Goal: Task Accomplishment & Management: Manage account settings

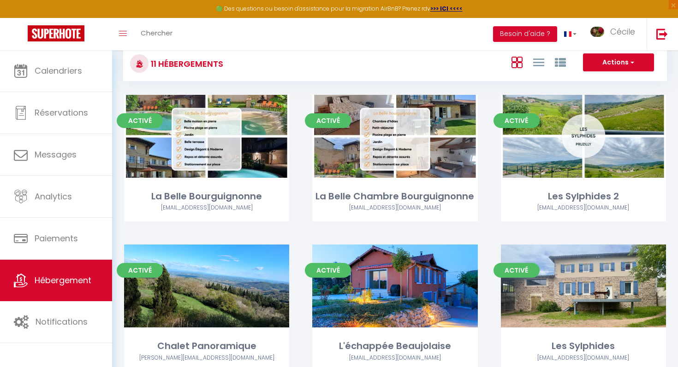
scroll to position [15, 0]
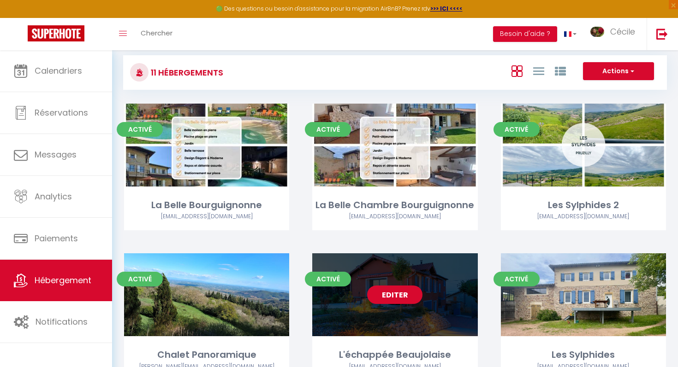
click at [386, 296] on link "Editer" at bounding box center [394, 295] width 55 height 18
select select "3"
select select "2"
select select "1"
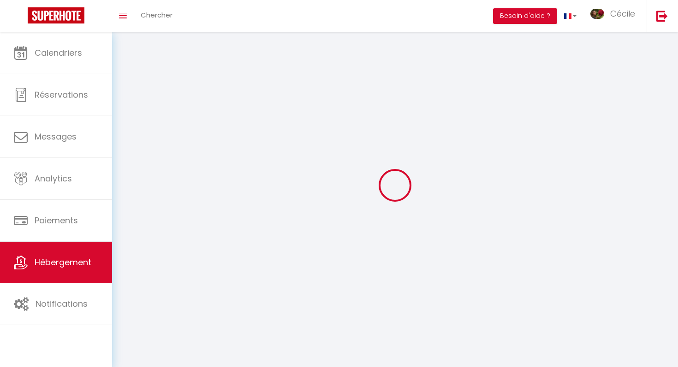
select select
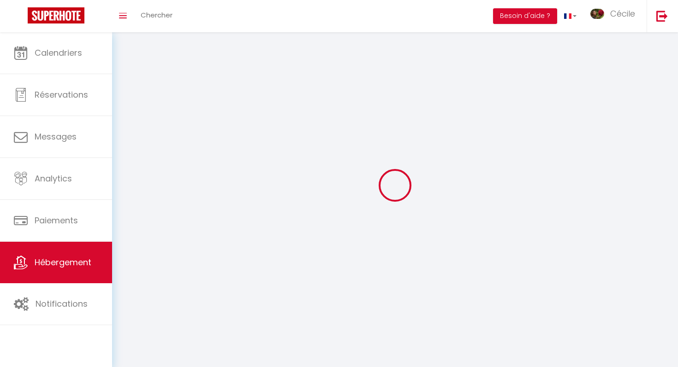
select select
checkbox input "false"
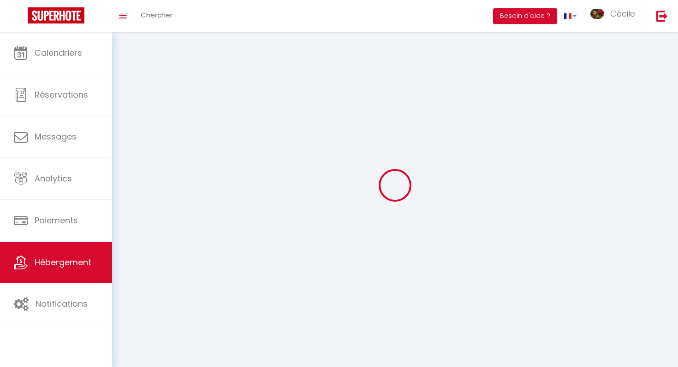
checkbox input "false"
select select
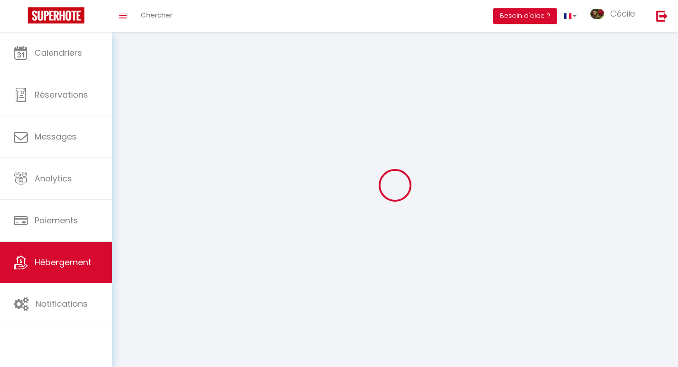
select select
checkbox input "false"
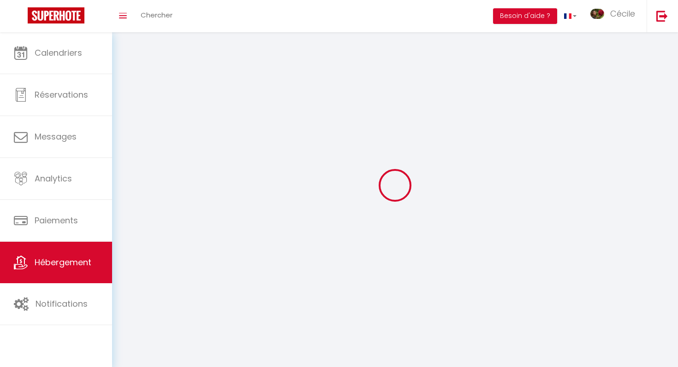
checkbox input "false"
select select
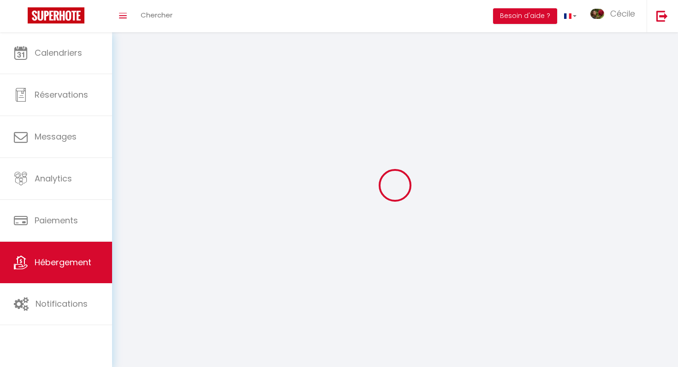
select select
checkbox input "false"
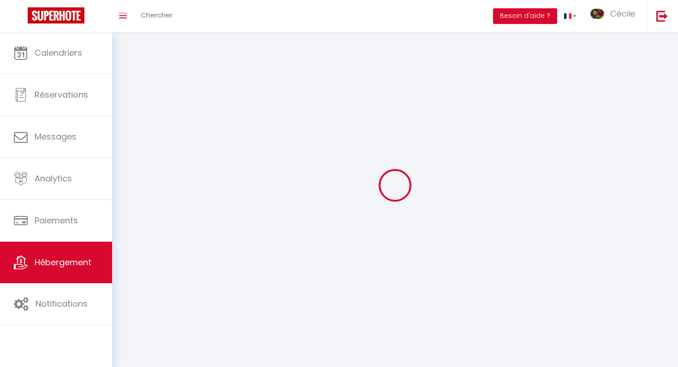
checkbox input "false"
select select
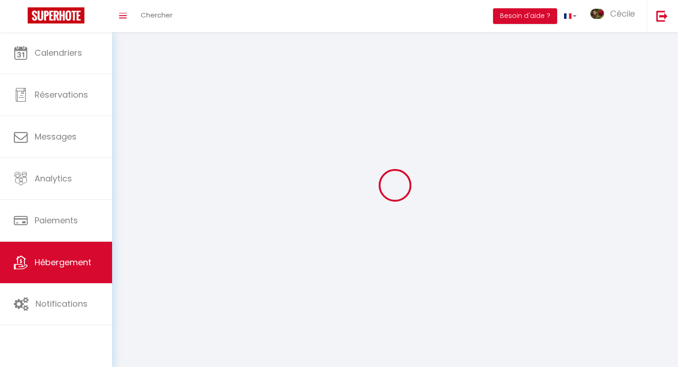
select select
select select "28"
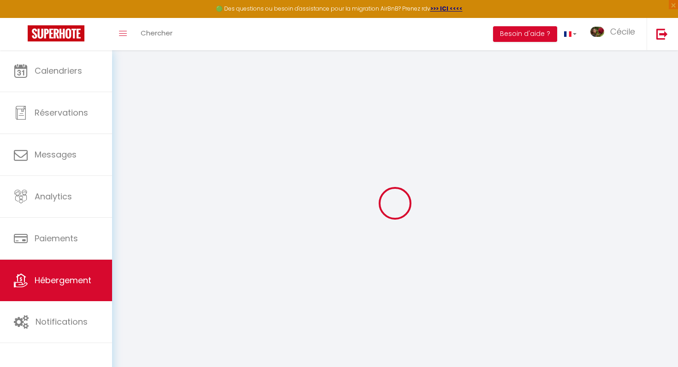
select select
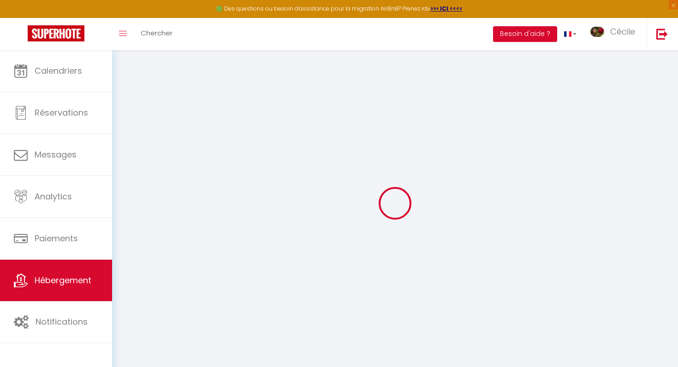
select select
checkbox input "false"
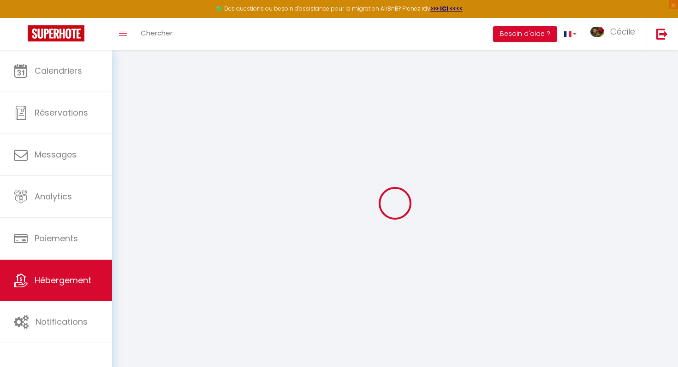
select select
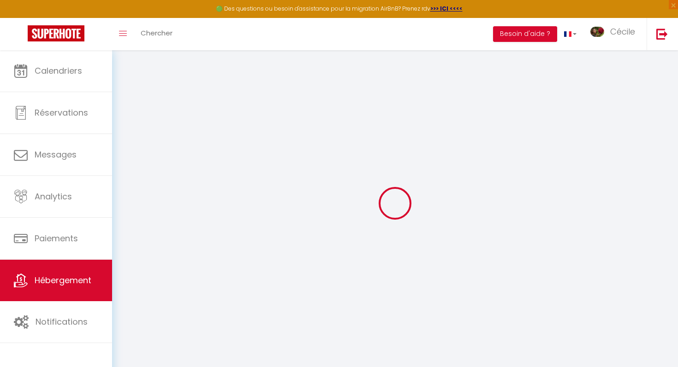
select select
checkbox input "false"
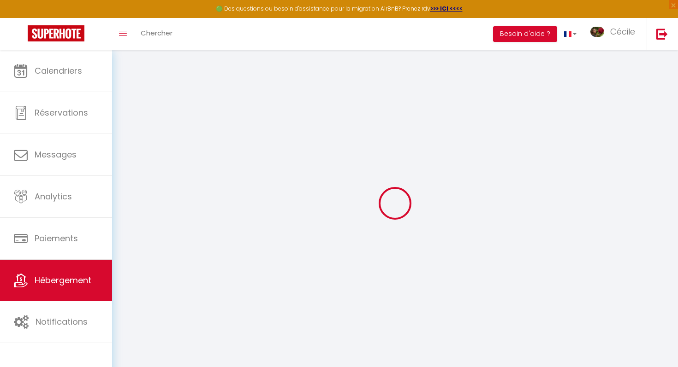
checkbox input "false"
select select
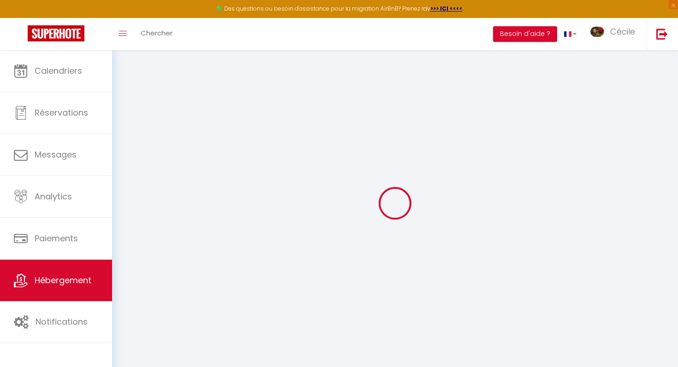
select select
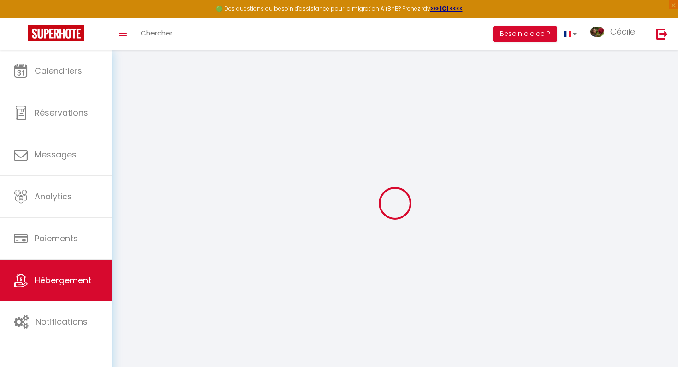
checkbox input "false"
select select
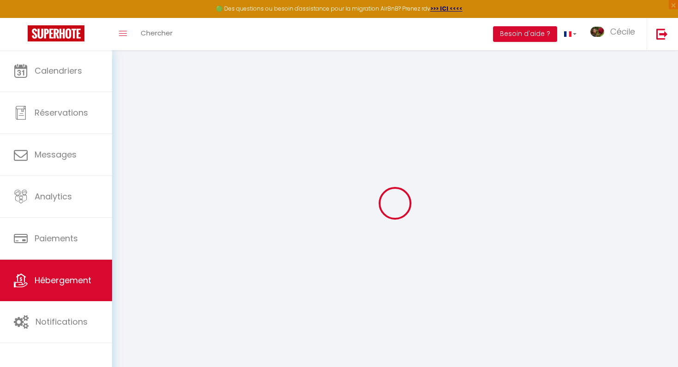
select select
type input "Oups ! Les dates sélectionnées sont indisponibles."
type textarea "Malheureusement les dates sélectionnées sont indisponibles. Nous vous invitons …"
type input "46.236769"
type input "4.72259"
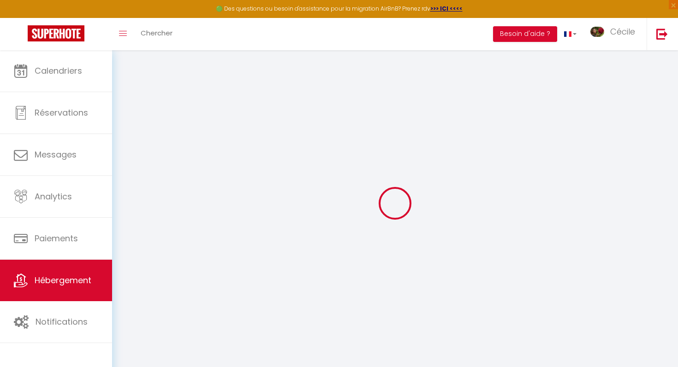
checkbox input "true"
checkbox input "false"
select select
checkbox input "false"
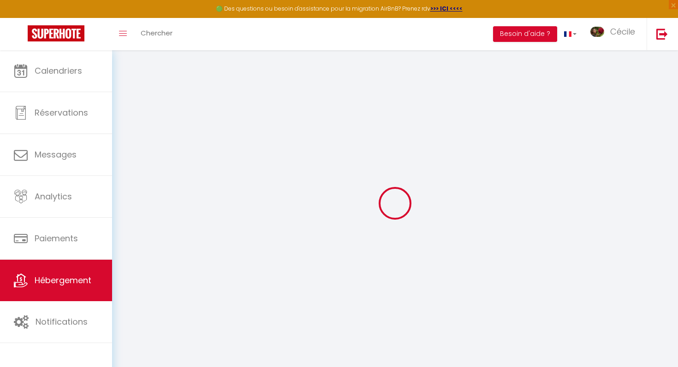
checkbox input "false"
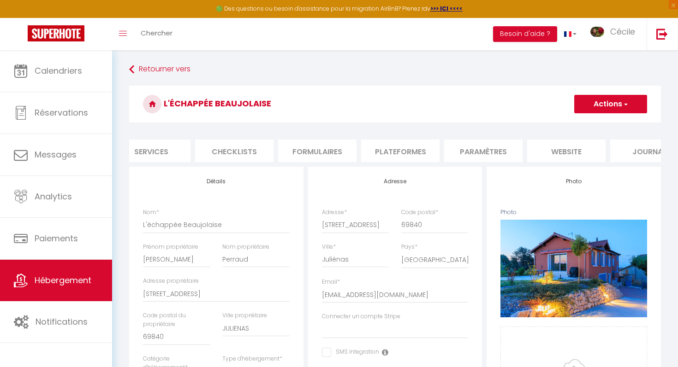
scroll to position [0, 298]
click at [545, 151] on li "website" at bounding box center [534, 151] width 78 height 23
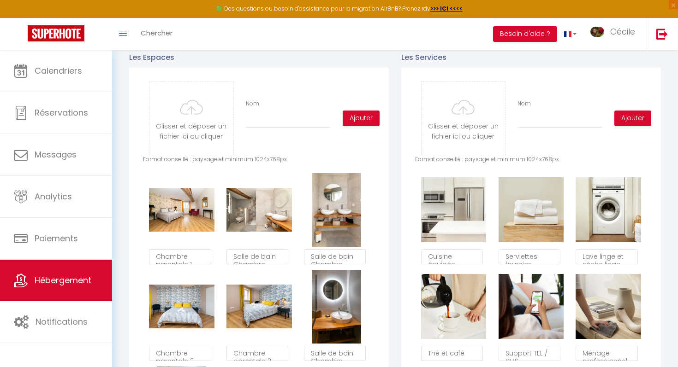
scroll to position [437, 0]
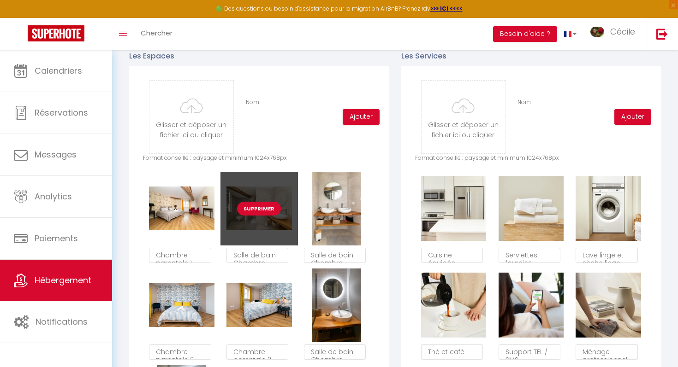
click at [269, 209] on button "Supprimer" at bounding box center [259, 209] width 44 height 14
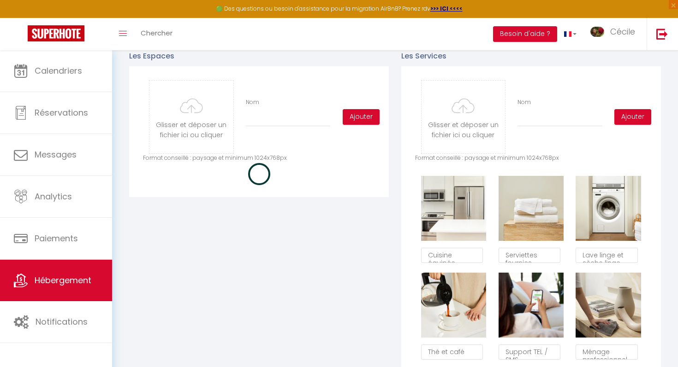
checkbox input "true"
checkbox input "false"
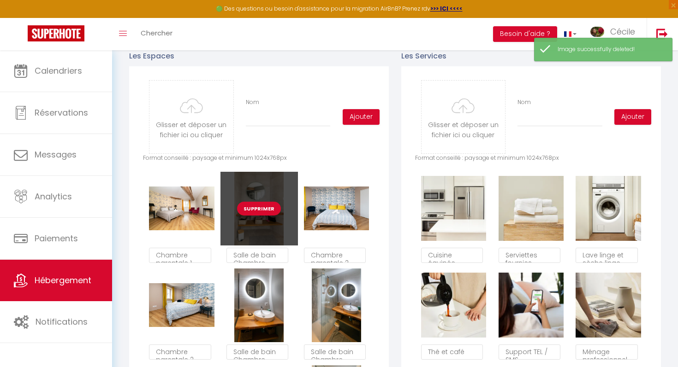
click at [262, 209] on button "Supprimer" at bounding box center [259, 209] width 44 height 14
checkbox input "true"
checkbox input "false"
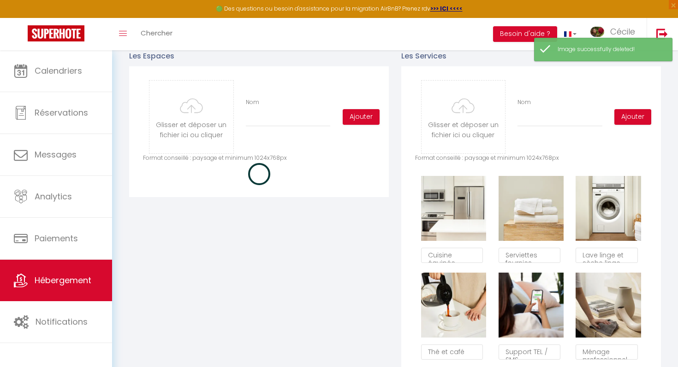
checkbox input "true"
checkbox input "false"
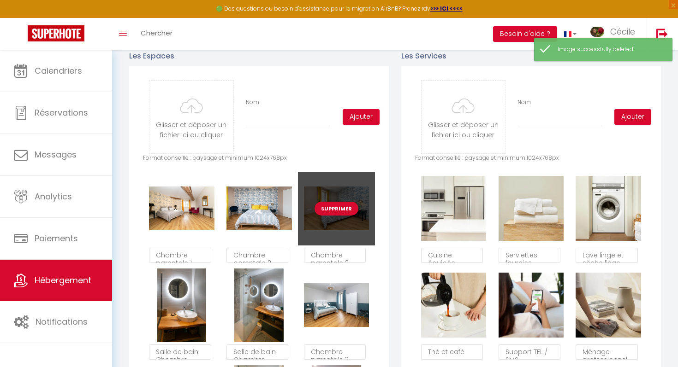
click at [342, 211] on button "Supprimer" at bounding box center [336, 209] width 44 height 14
checkbox input "true"
checkbox input "false"
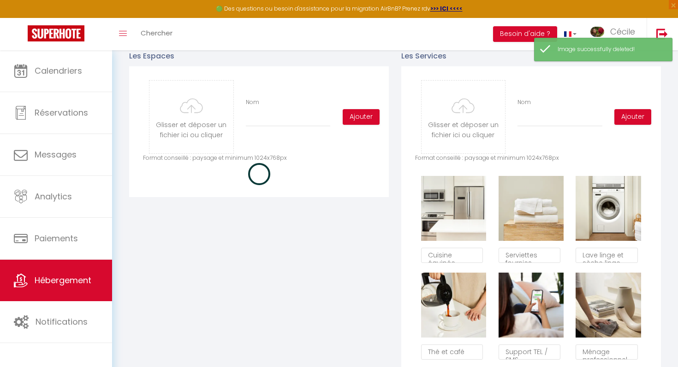
checkbox input "true"
checkbox input "false"
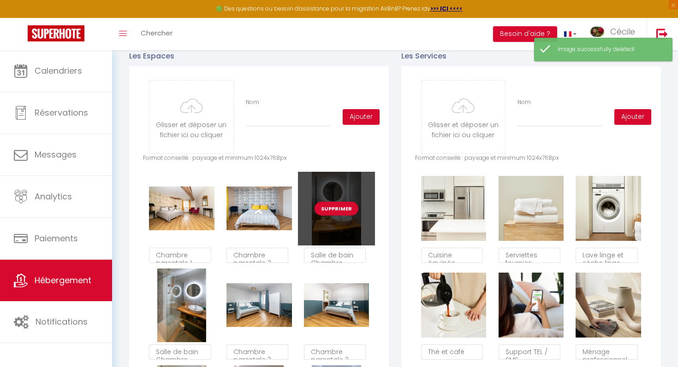
click at [339, 212] on button "Supprimer" at bounding box center [336, 209] width 44 height 14
checkbox input "true"
checkbox input "false"
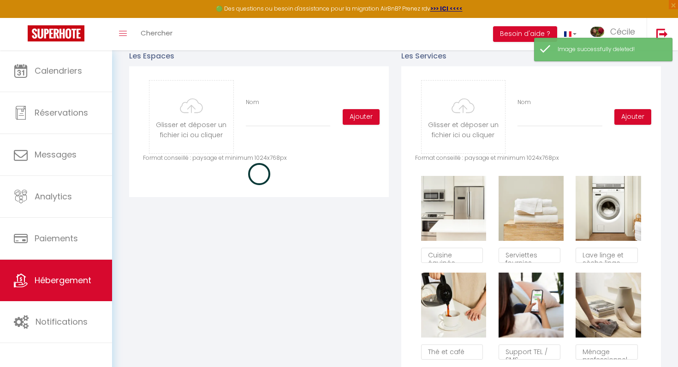
checkbox input "true"
checkbox input "false"
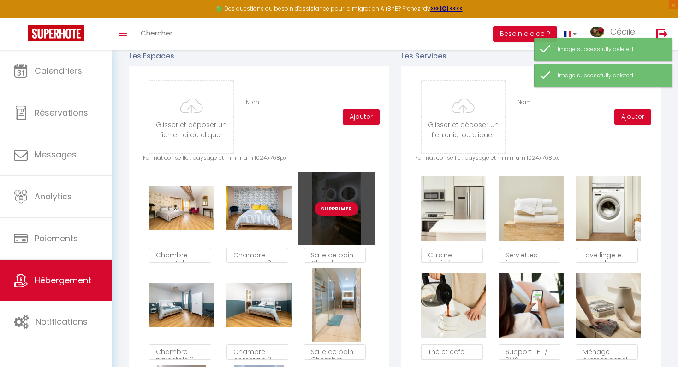
click at [340, 211] on button "Supprimer" at bounding box center [336, 209] width 44 height 14
checkbox input "true"
checkbox input "false"
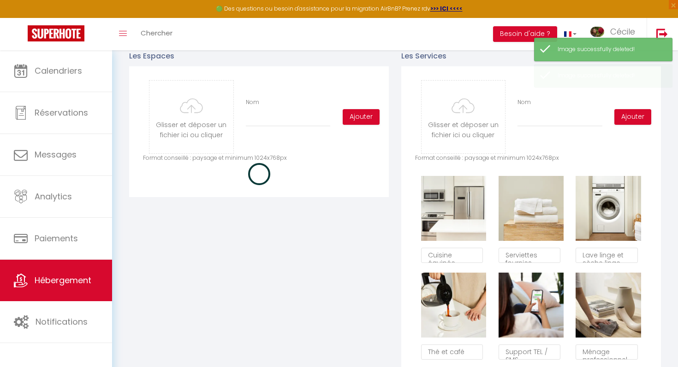
checkbox input "true"
checkbox input "false"
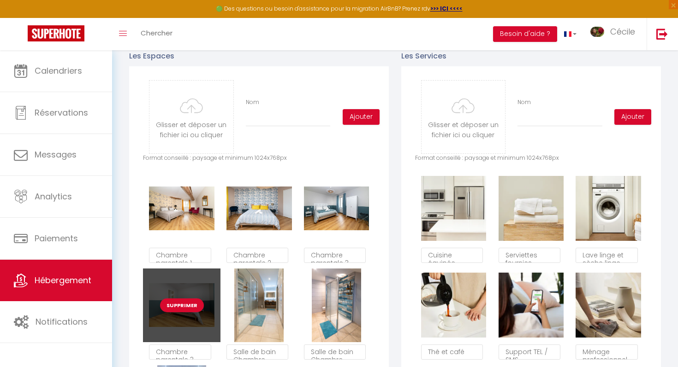
click at [183, 301] on button "Supprimer" at bounding box center [182, 306] width 44 height 14
checkbox input "true"
checkbox input "false"
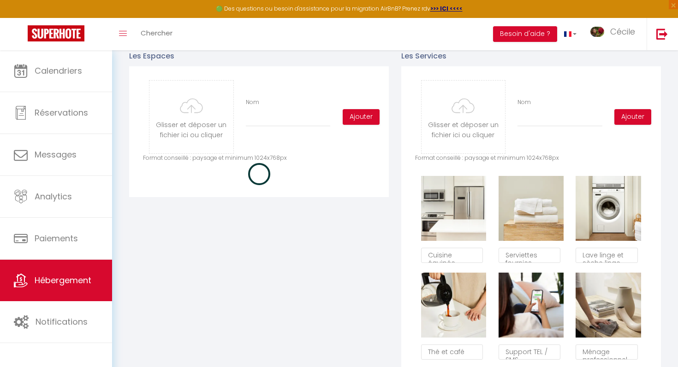
checkbox input "true"
checkbox input "false"
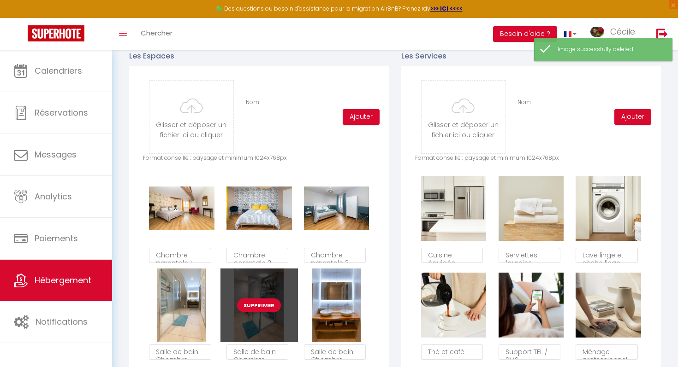
click at [264, 302] on button "Supprimer" at bounding box center [259, 306] width 44 height 14
checkbox input "true"
checkbox input "false"
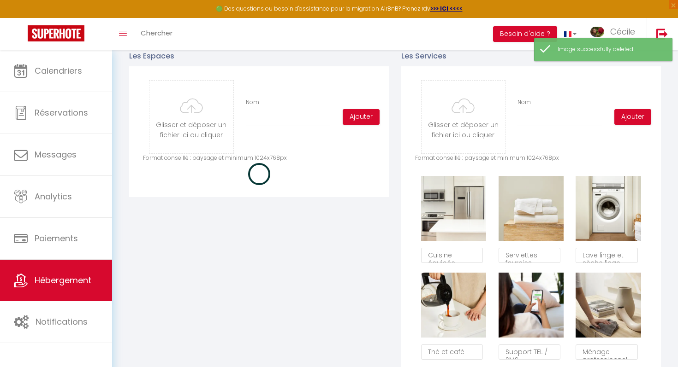
checkbox input "true"
checkbox input "false"
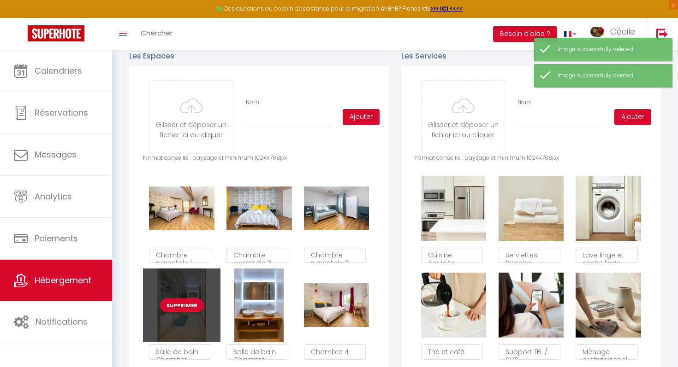
click at [194, 306] on button "Supprimer" at bounding box center [182, 306] width 44 height 14
checkbox input "true"
checkbox input "false"
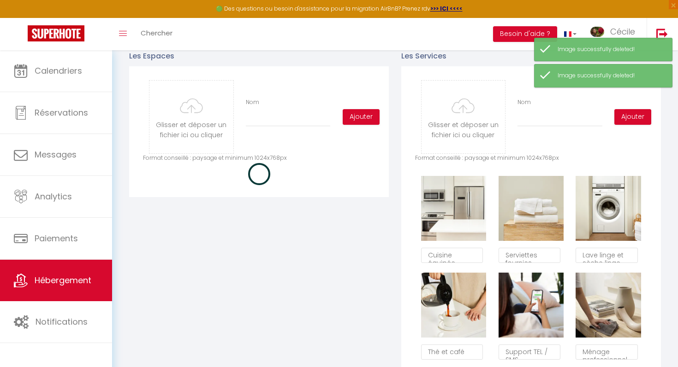
checkbox input "true"
checkbox input "false"
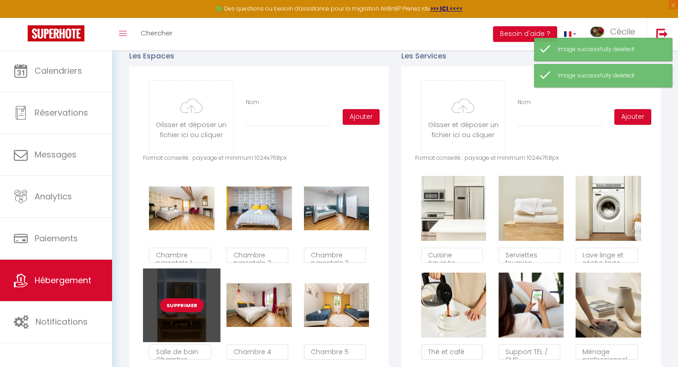
click at [173, 310] on button "Supprimer" at bounding box center [182, 306] width 44 height 14
checkbox input "true"
checkbox input "false"
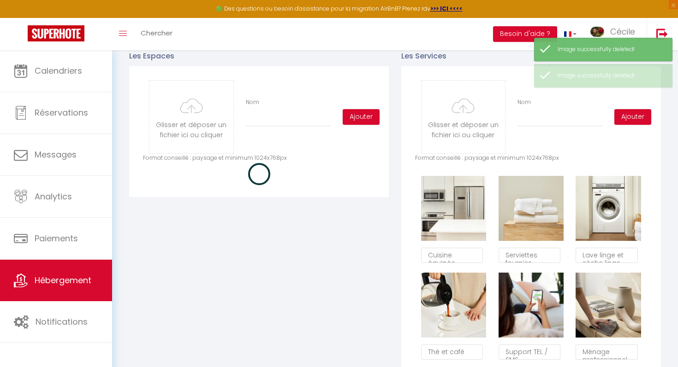
checkbox input "true"
checkbox input "false"
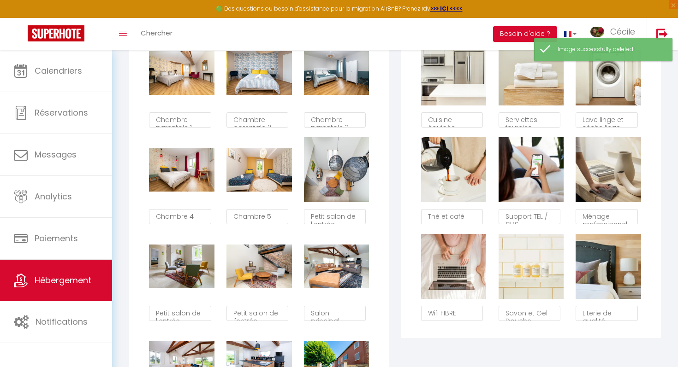
scroll to position [573, 0]
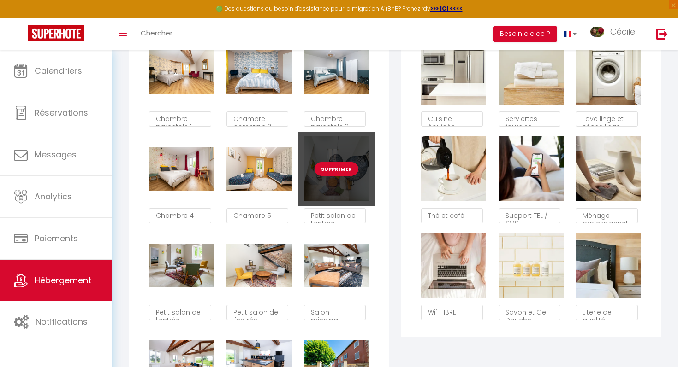
click at [339, 170] on button "Supprimer" at bounding box center [336, 169] width 44 height 14
checkbox input "true"
checkbox input "false"
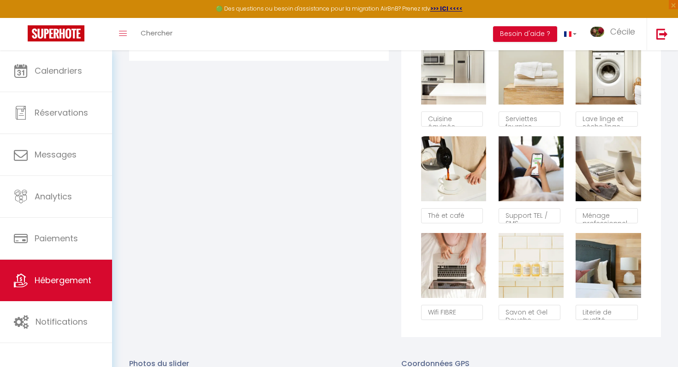
checkbox input "true"
checkbox input "false"
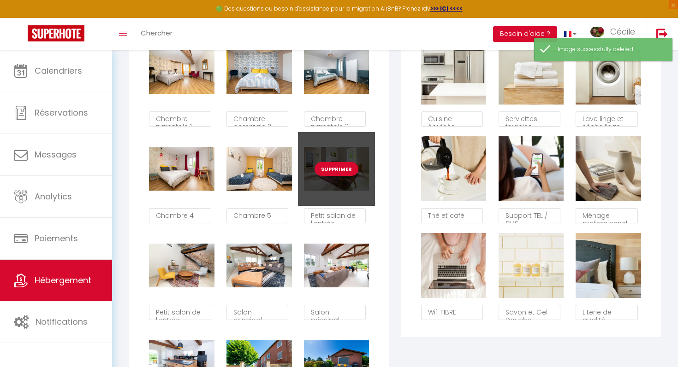
click at [340, 164] on button "Supprimer" at bounding box center [336, 169] width 44 height 14
checkbox input "true"
checkbox input "false"
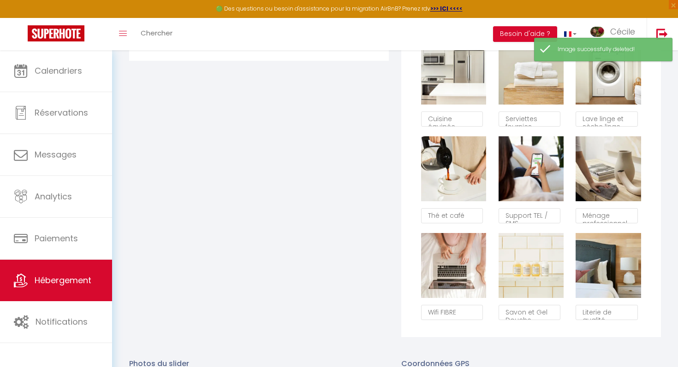
checkbox input "true"
checkbox input "false"
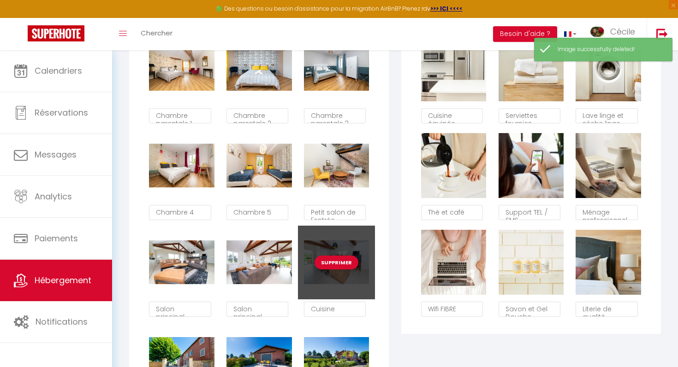
scroll to position [579, 0]
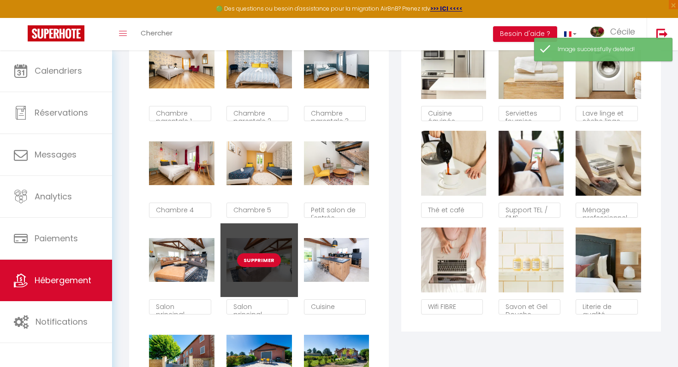
click at [264, 260] on button "Supprimer" at bounding box center [259, 261] width 44 height 14
checkbox input "true"
checkbox input "false"
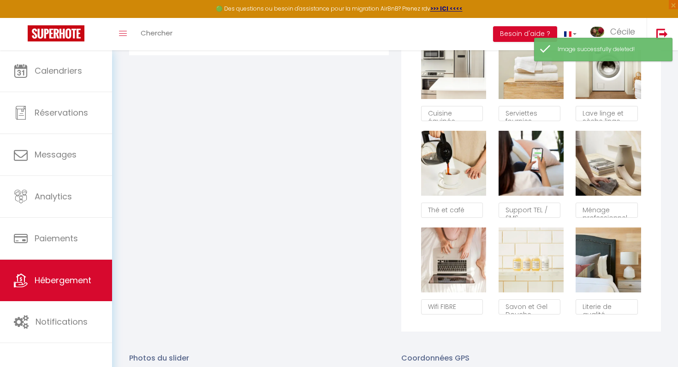
checkbox input "true"
checkbox input "false"
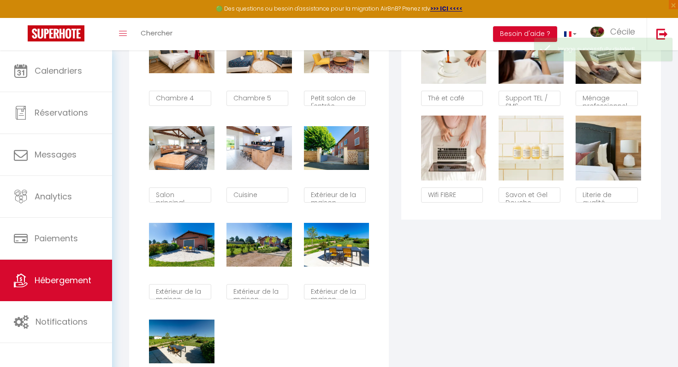
scroll to position [693, 0]
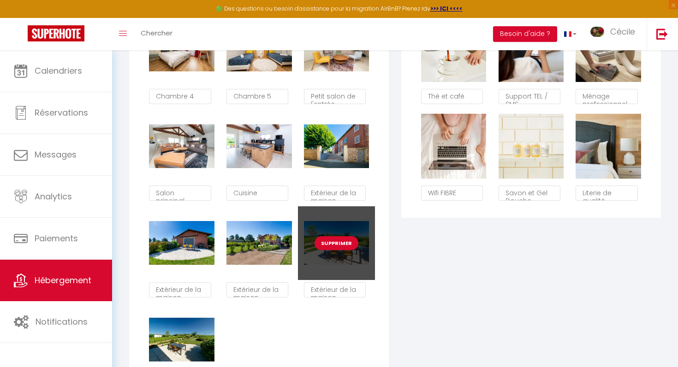
click at [333, 244] on button "Supprimer" at bounding box center [336, 243] width 44 height 14
checkbox input "true"
checkbox input "false"
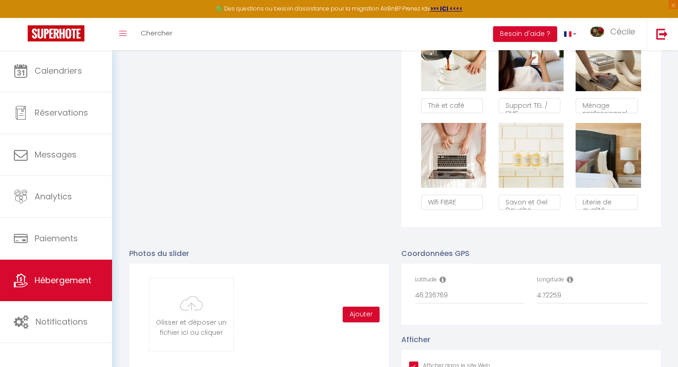
checkbox input "true"
checkbox input "false"
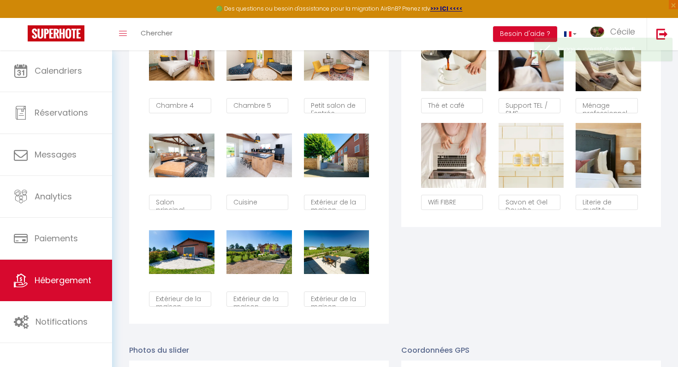
scroll to position [693, 0]
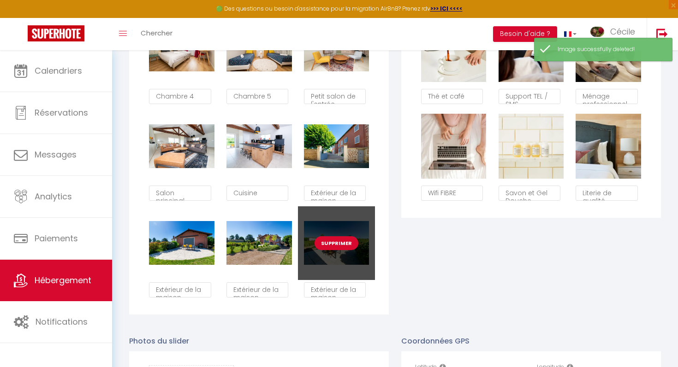
click at [331, 242] on button "Supprimer" at bounding box center [336, 243] width 44 height 14
checkbox input "true"
checkbox input "false"
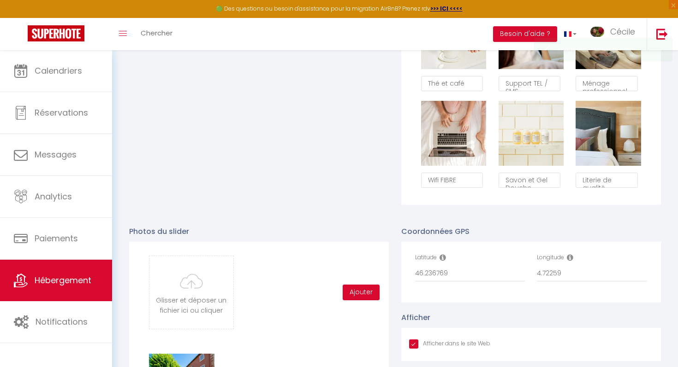
checkbox input "true"
checkbox input "false"
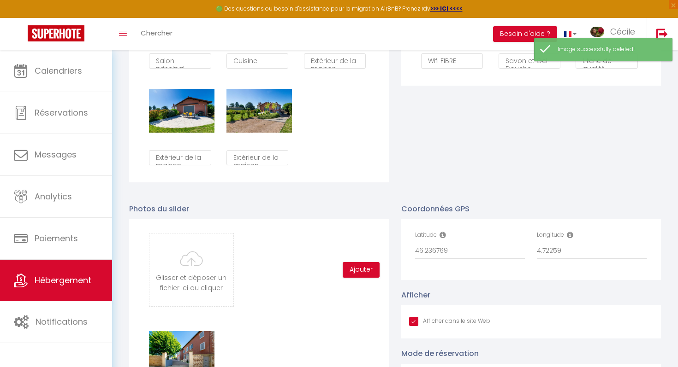
scroll to position [826, 0]
click at [207, 262] on input "file" at bounding box center [190, 269] width 83 height 73
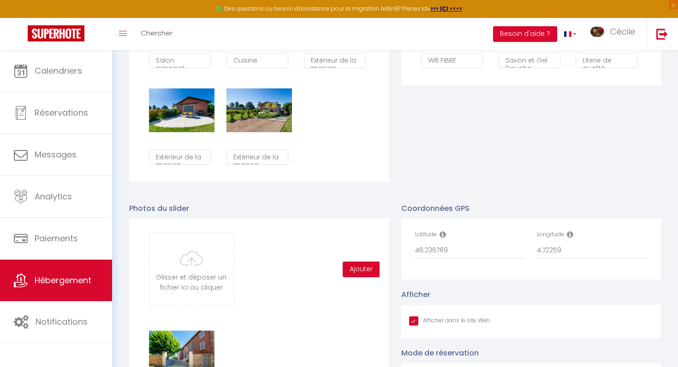
type input "C:\fakepath\SC200525-1.jpg"
checkbox input "true"
checkbox input "false"
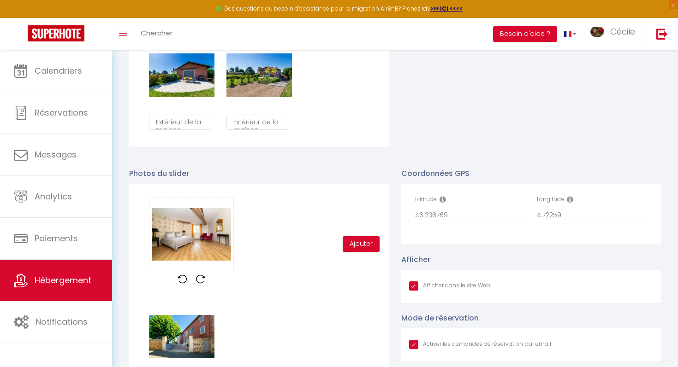
scroll to position [861, 0]
click at [357, 238] on button "Ajouter" at bounding box center [361, 244] width 37 height 16
checkbox input "true"
checkbox input "false"
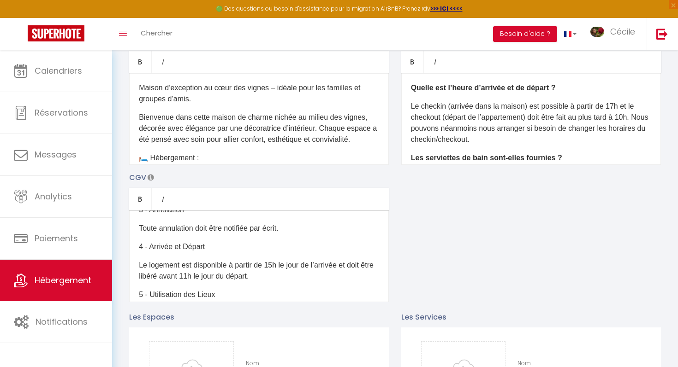
scroll to position [129, 0]
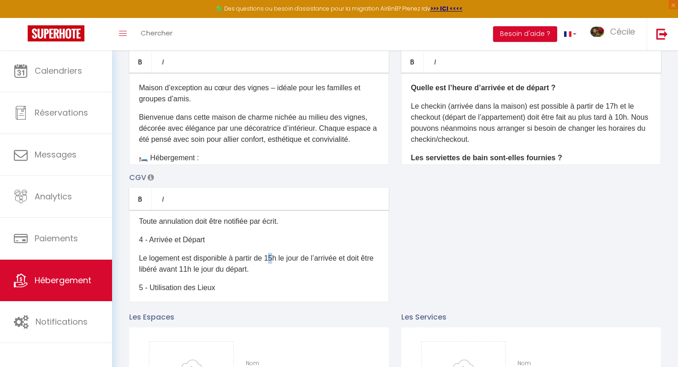
drag, startPoint x: 276, startPoint y: 257, endPoint x: 271, endPoint y: 254, distance: 6.0
click at [271, 254] on p "Le logement est disponible à partir de 15h le jour de l’arrivée et doit être li…" at bounding box center [259, 264] width 240 height 22
click at [203, 268] on p "Le logement est disponible à partir de 17h le jour de l’arrivée et doit être li…" at bounding box center [259, 264] width 240 height 22
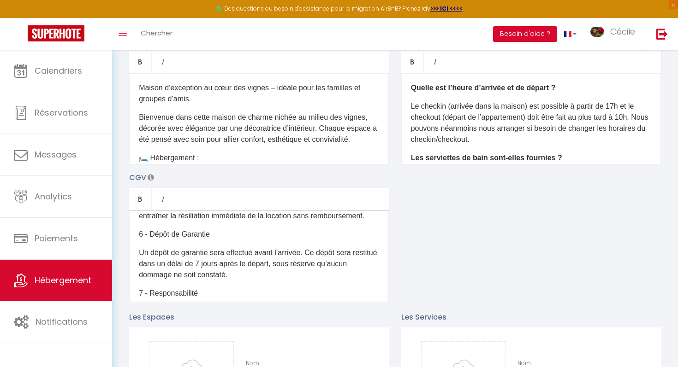
scroll to position [243, 0]
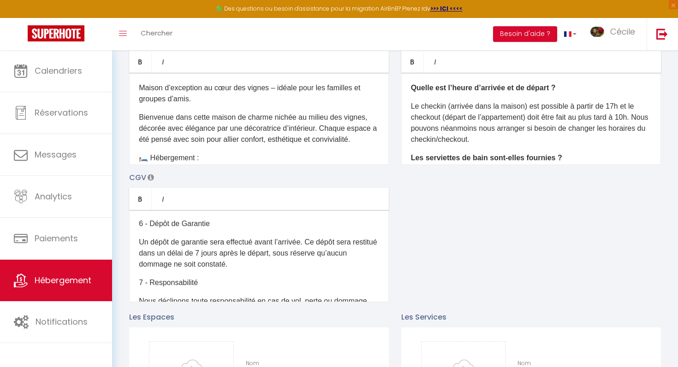
checkbox input "true"
checkbox input "false"
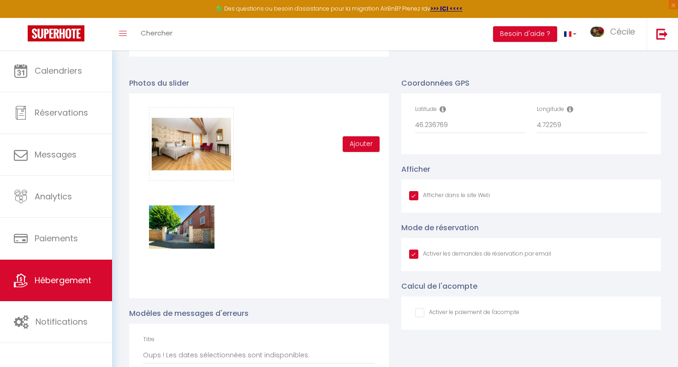
scroll to position [951, 0]
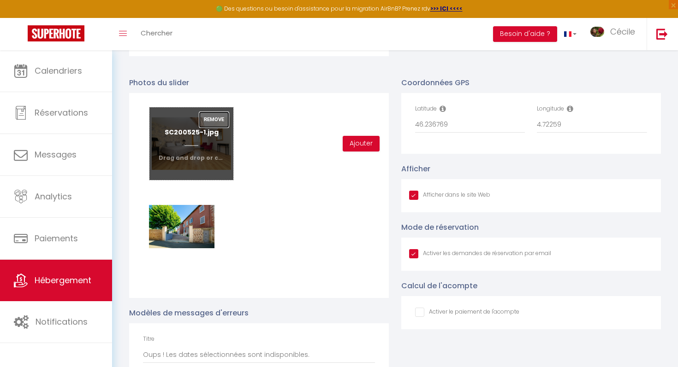
click at [216, 122] on button "Remove" at bounding box center [214, 120] width 30 height 16
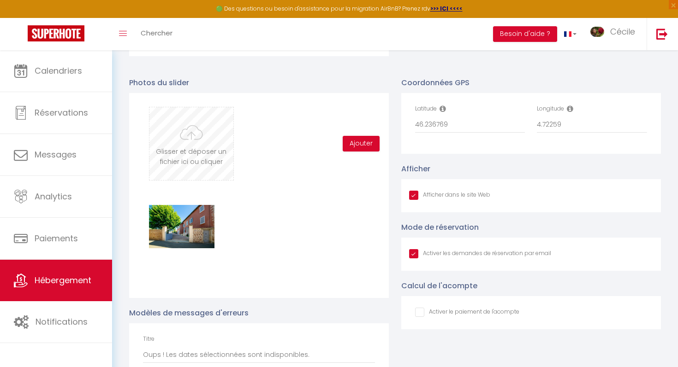
click at [207, 152] on input "file" at bounding box center [190, 143] width 83 height 73
type input "C:\fakepath\SC200525-1.jpg"
checkbox input "true"
checkbox input "false"
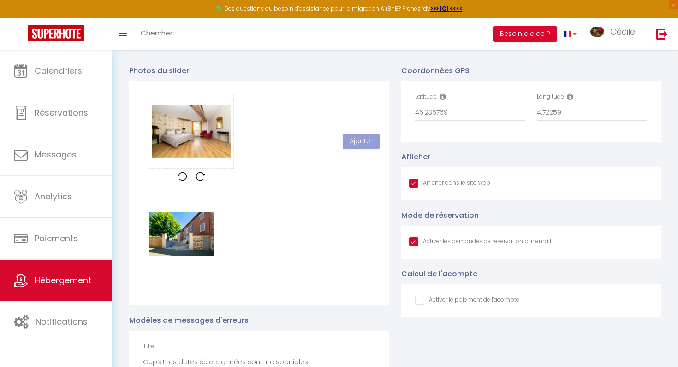
scroll to position [963, 0]
checkbox input "true"
checkbox input "false"
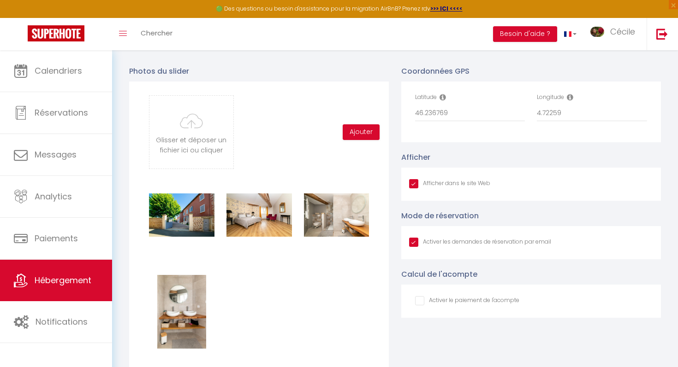
click at [325, 283] on div "Supprimer Supprimer Supprimer Supprimer" at bounding box center [259, 275] width 232 height 194
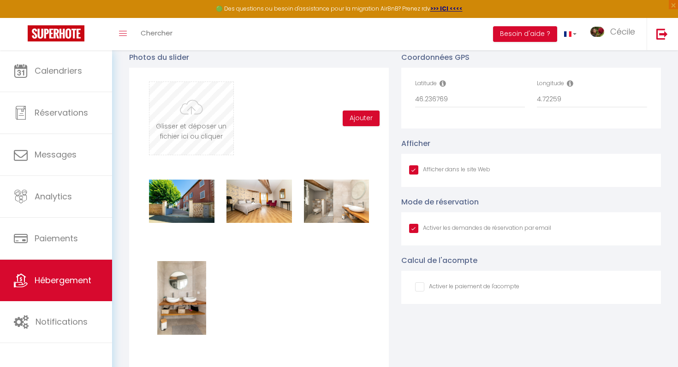
click at [212, 136] on input "file" at bounding box center [190, 118] width 83 height 73
type input "C:\fakepath\SC200525-4.jpg"
checkbox input "true"
checkbox input "false"
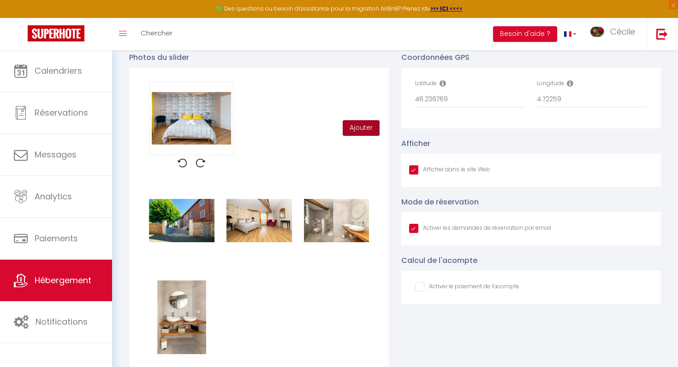
click at [349, 135] on button "Ajouter" at bounding box center [361, 128] width 37 height 16
checkbox input "true"
checkbox input "false"
checkbox input "true"
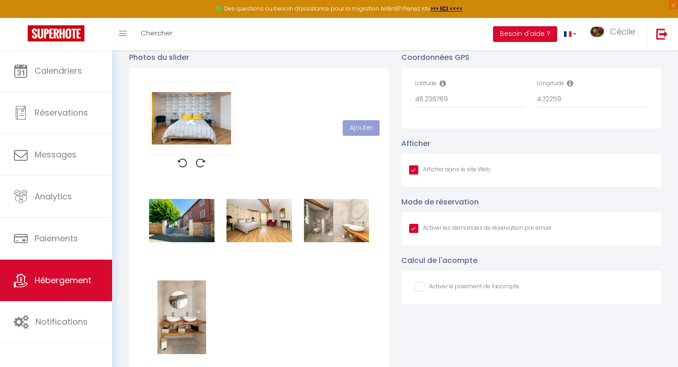
checkbox input "true"
checkbox input "false"
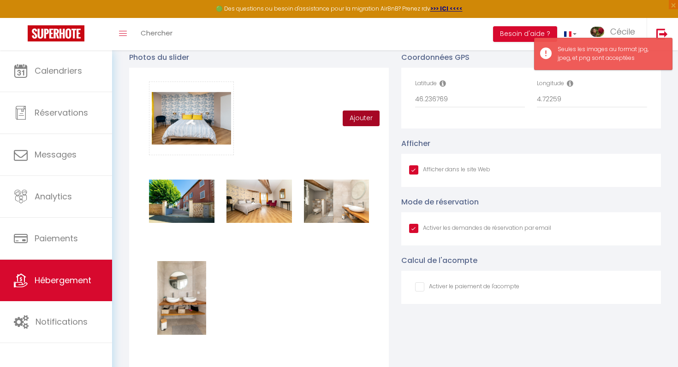
click at [358, 119] on button "Ajouter" at bounding box center [361, 119] width 37 height 16
checkbox input "true"
checkbox input "false"
checkbox input "true"
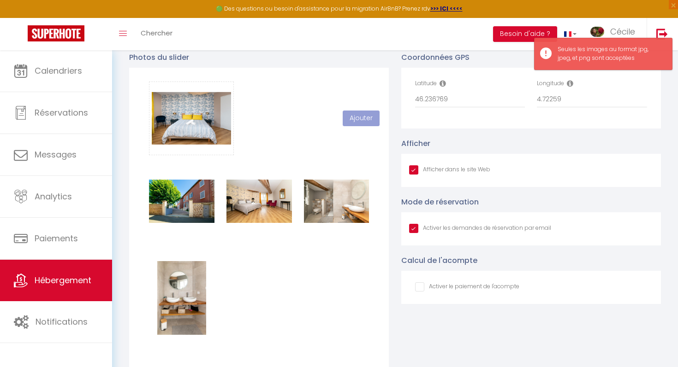
checkbox input "true"
checkbox input "false"
click at [336, 136] on div "Glisser et déposer un fichier ici ou cliquer Ooops, something wrong happened. R…" at bounding box center [259, 119] width 232 height 74
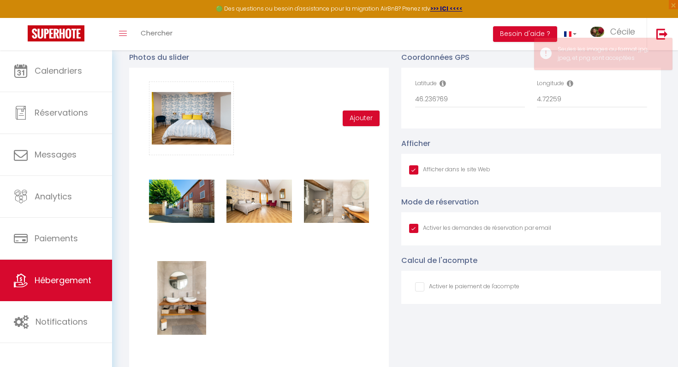
click at [343, 140] on div "Glisser et déposer un fichier ici ou cliquer Ooops, something wrong happened. R…" at bounding box center [259, 119] width 232 height 74
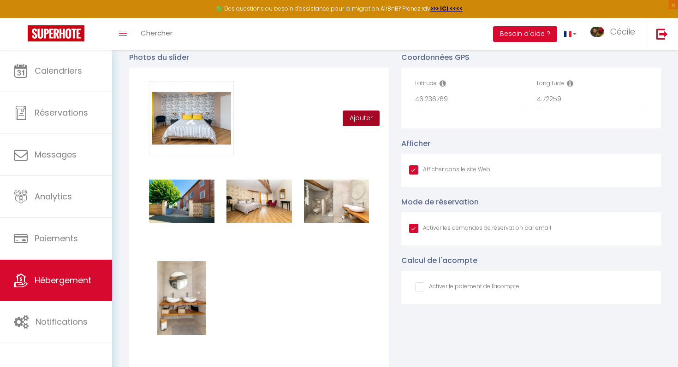
click at [358, 122] on button "Ajouter" at bounding box center [361, 119] width 37 height 16
checkbox input "true"
checkbox input "false"
checkbox input "true"
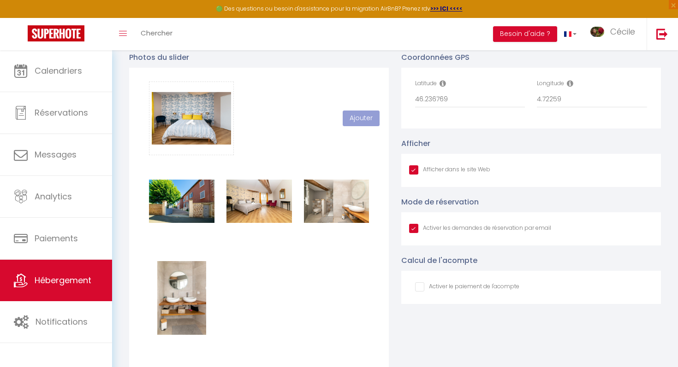
checkbox input "true"
checkbox input "false"
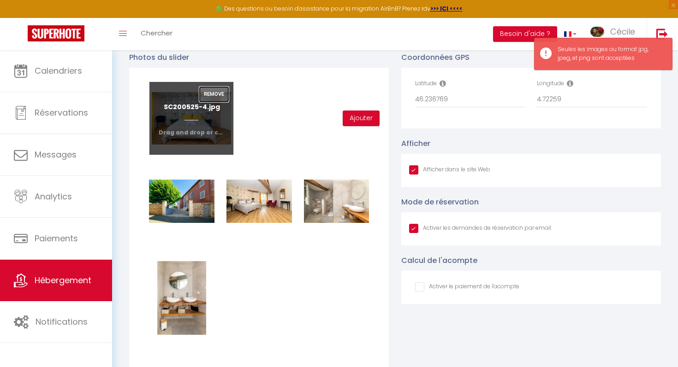
click at [218, 88] on button "Remove" at bounding box center [214, 95] width 30 height 16
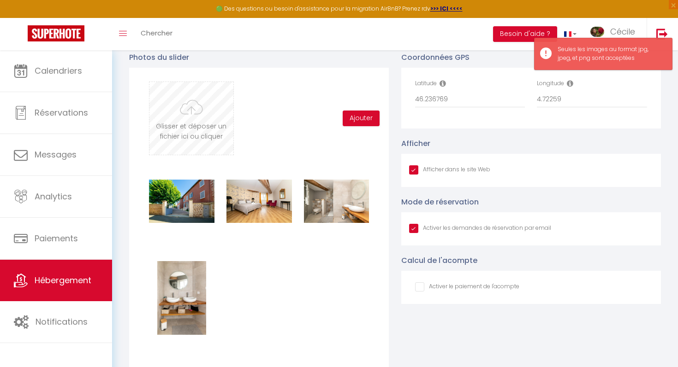
click at [198, 123] on input "file" at bounding box center [190, 118] width 83 height 73
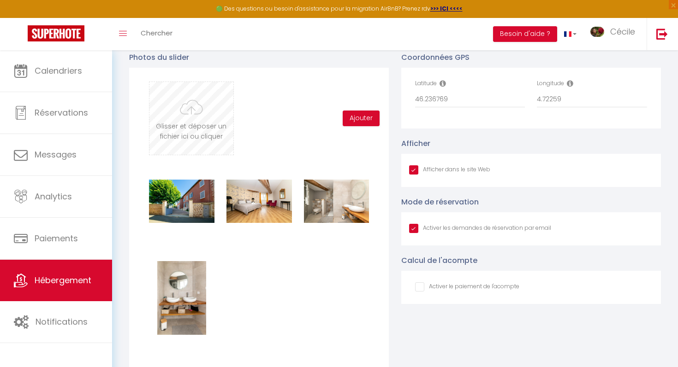
type input "C:\fakepath\SC200525-4.jpg"
checkbox input "true"
checkbox input "false"
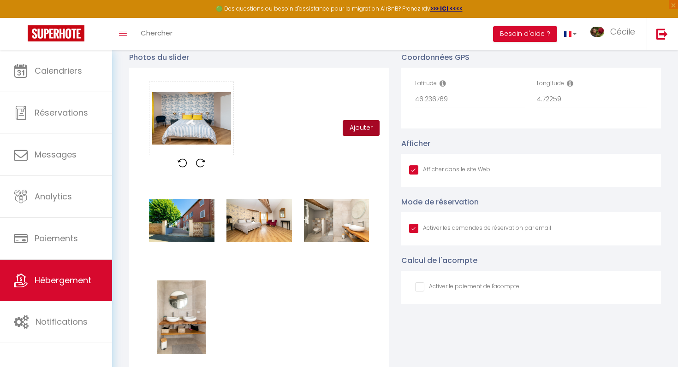
click at [369, 130] on button "Ajouter" at bounding box center [361, 128] width 37 height 16
checkbox input "true"
checkbox input "false"
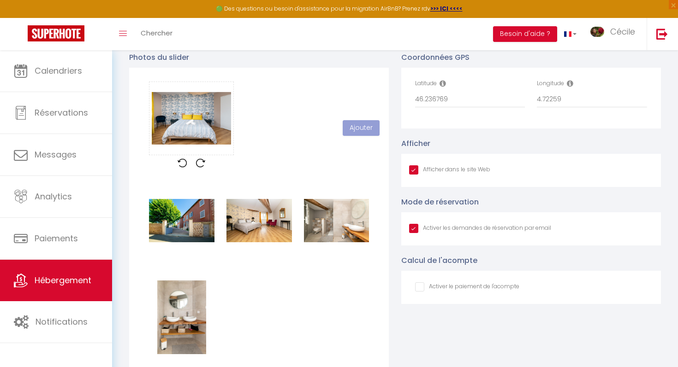
checkbox input "true"
checkbox input "false"
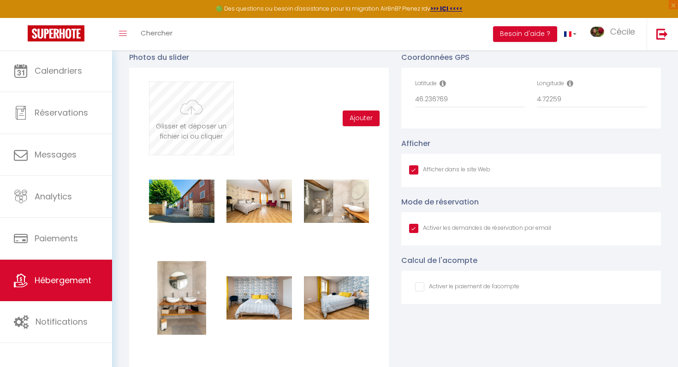
click at [188, 107] on input "file" at bounding box center [190, 118] width 83 height 73
type input "C:\fakepath\SC200525-6.jpg"
checkbox input "true"
checkbox input "false"
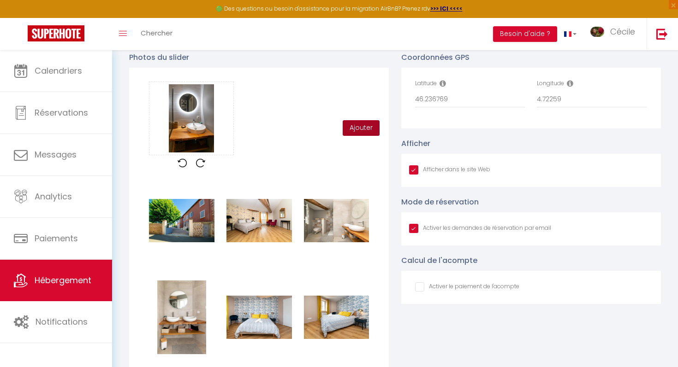
click at [351, 128] on button "Ajouter" at bounding box center [361, 128] width 37 height 16
checkbox input "true"
checkbox input "false"
checkbox input "true"
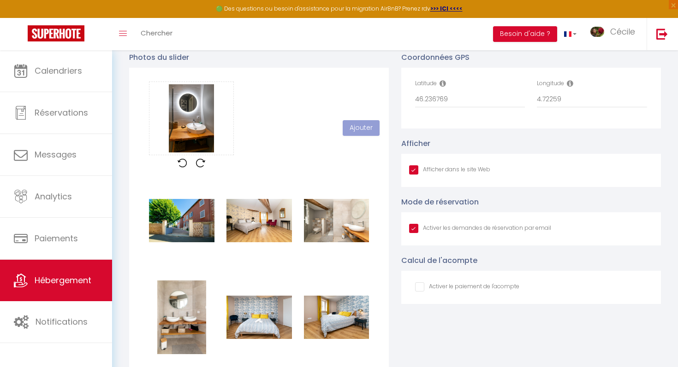
checkbox input "true"
checkbox input "false"
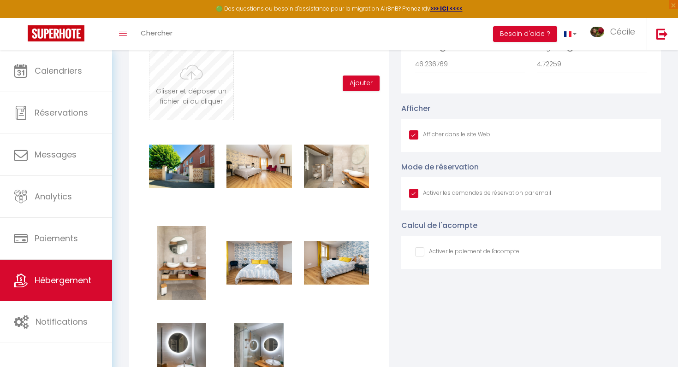
scroll to position [1017, 0]
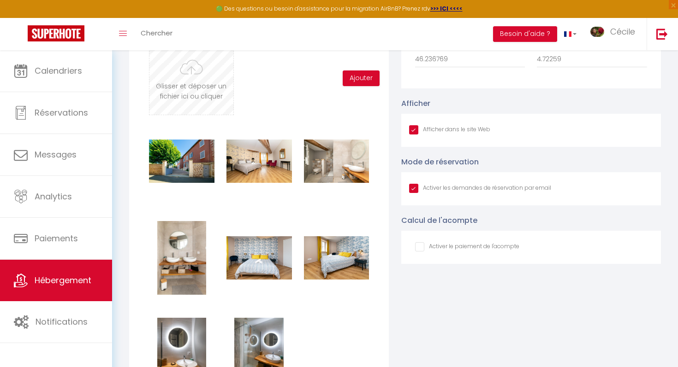
click at [193, 100] on input "file" at bounding box center [190, 78] width 83 height 73
type input "C:\fakepath\SC200525-22.jpg"
checkbox input "true"
checkbox input "false"
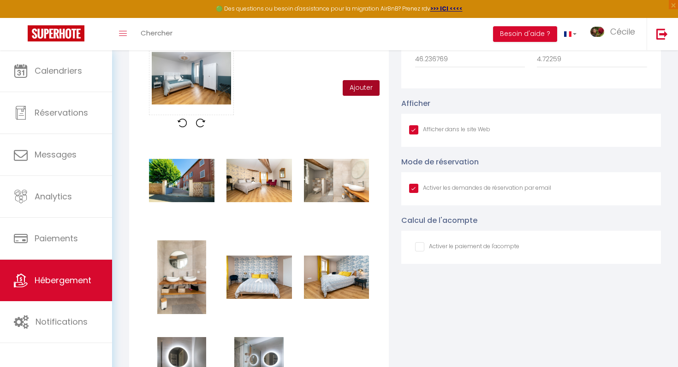
click at [356, 80] on button "Ajouter" at bounding box center [361, 88] width 37 height 16
checkbox input "true"
checkbox input "false"
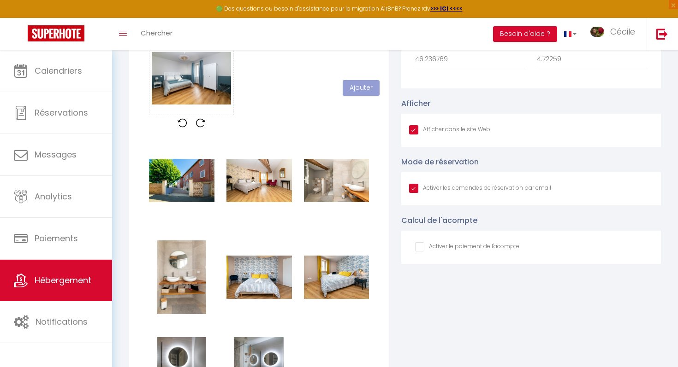
checkbox input "true"
checkbox input "false"
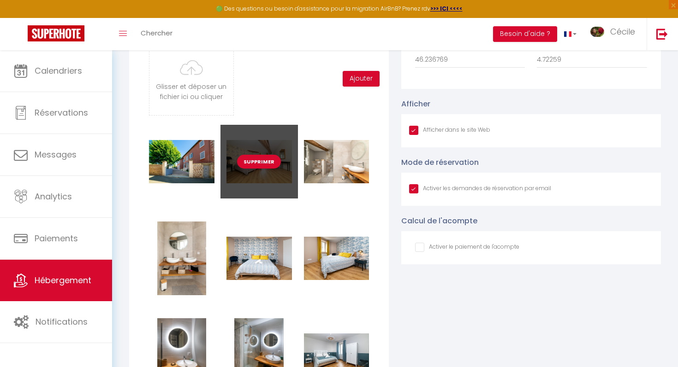
scroll to position [947, 0]
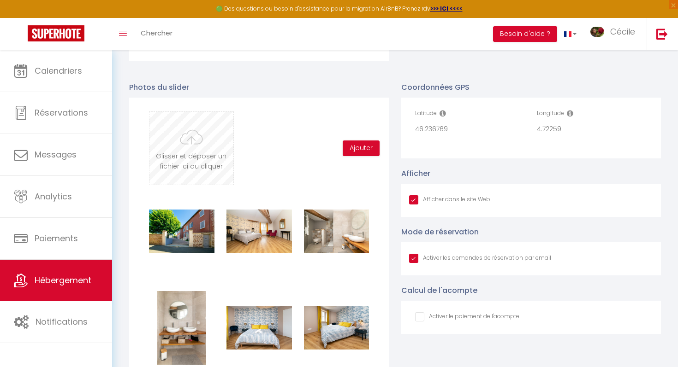
click at [205, 127] on input "file" at bounding box center [190, 148] width 83 height 73
type input "C:\fakepath\SC200525-20.jpg"
checkbox input "true"
checkbox input "false"
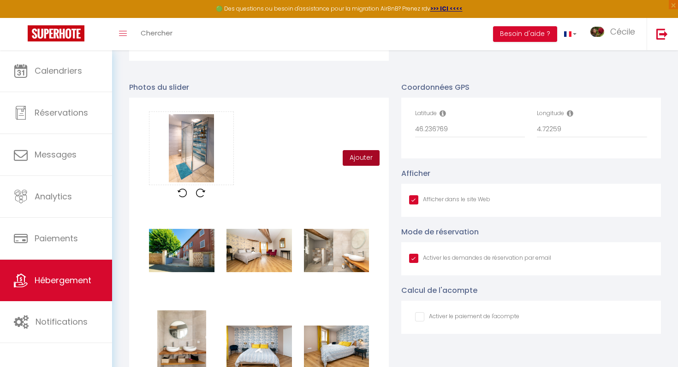
click at [363, 162] on button "Ajouter" at bounding box center [361, 158] width 37 height 16
checkbox input "true"
checkbox input "false"
checkbox input "true"
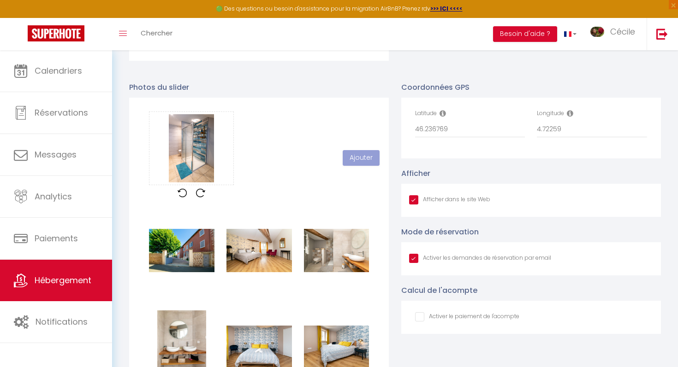
checkbox input "true"
checkbox input "false"
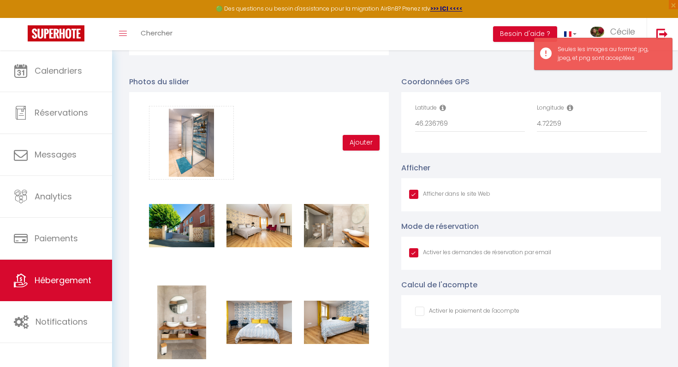
scroll to position [950, 0]
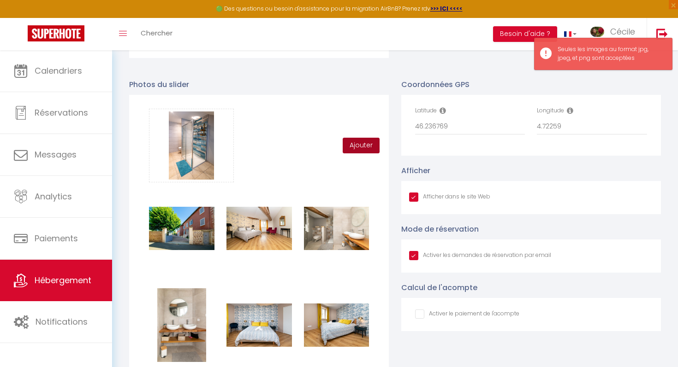
click at [358, 148] on button "Ajouter" at bounding box center [361, 146] width 37 height 16
checkbox input "true"
checkbox input "false"
checkbox input "true"
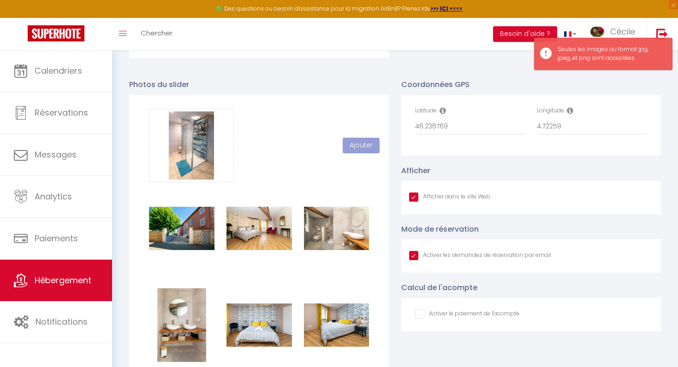
checkbox input "true"
checkbox input "false"
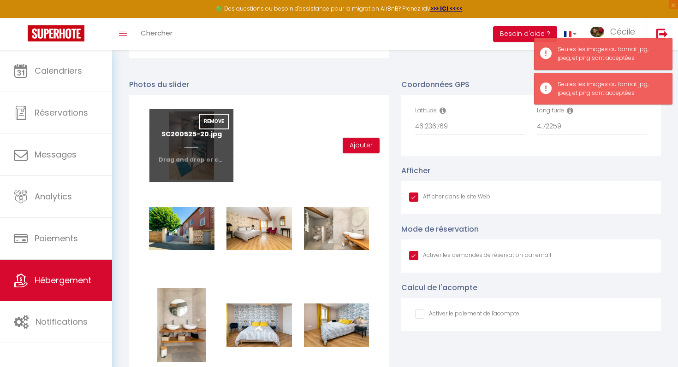
click at [212, 156] on input "file" at bounding box center [190, 145] width 83 height 73
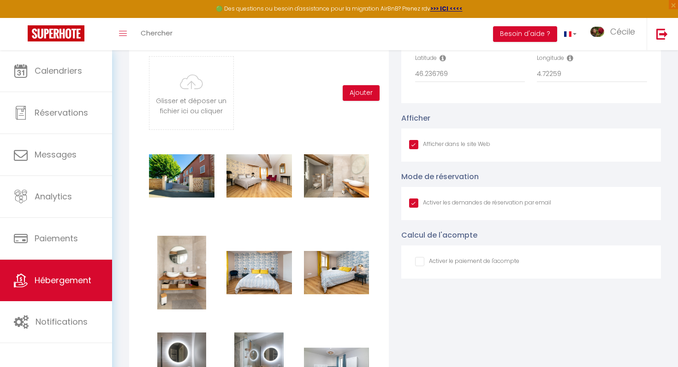
scroll to position [1000, 0]
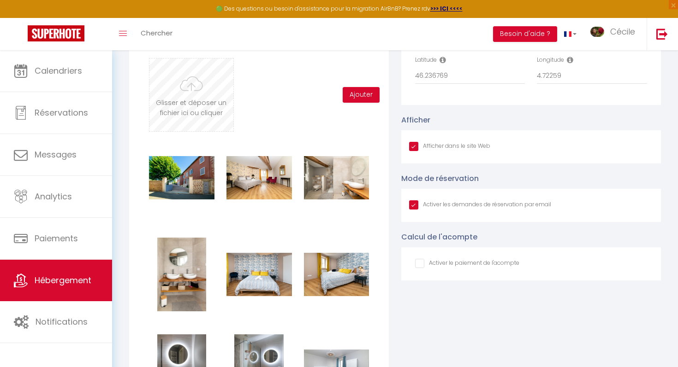
click at [206, 98] on input "file" at bounding box center [190, 95] width 83 height 73
type input "C:\fakepath\SC200525-20.jpg"
checkbox input "true"
checkbox input "false"
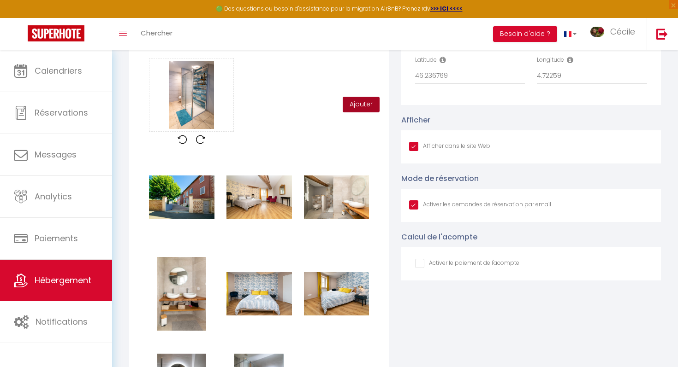
click at [363, 105] on button "Ajouter" at bounding box center [361, 105] width 37 height 16
checkbox input "true"
checkbox input "false"
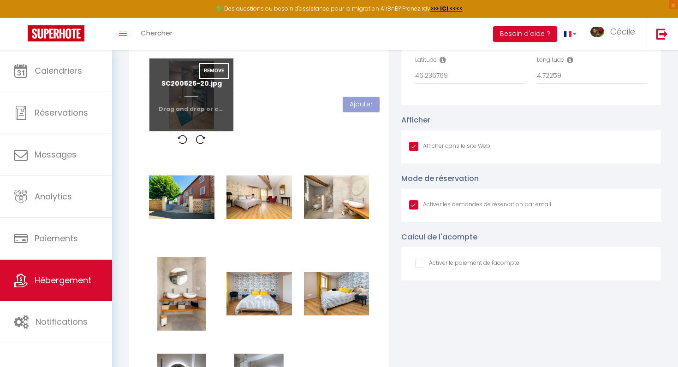
checkbox input "true"
checkbox input "false"
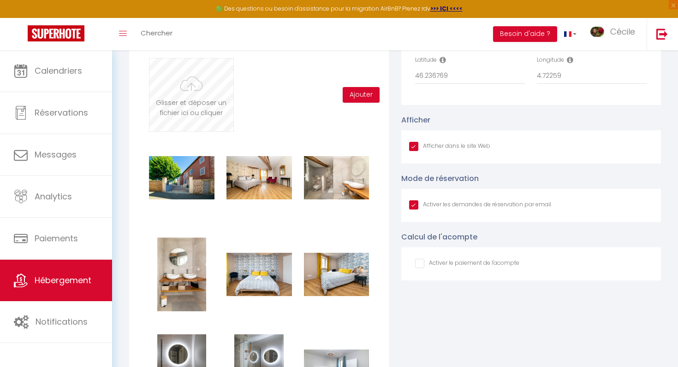
click at [200, 83] on input "file" at bounding box center [190, 95] width 83 height 73
type input "C:\fakepath\SC200525-19.jpg"
checkbox input "true"
checkbox input "false"
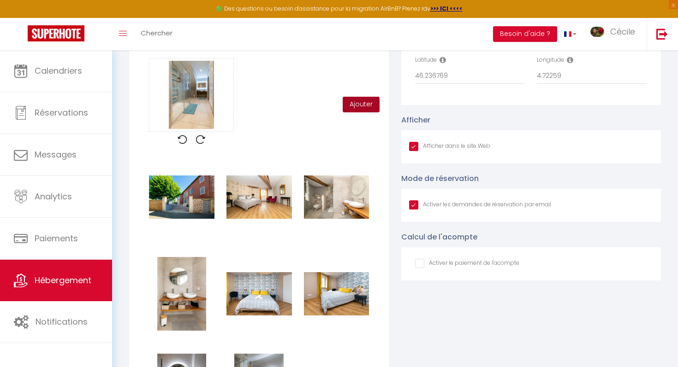
click at [365, 108] on button "Ajouter" at bounding box center [361, 105] width 37 height 16
checkbox input "true"
checkbox input "false"
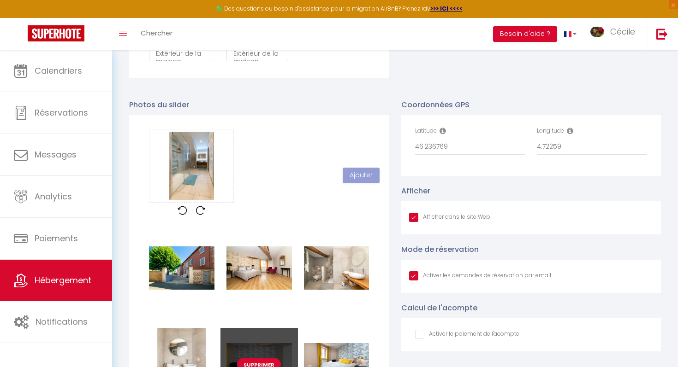
scroll to position [926, 0]
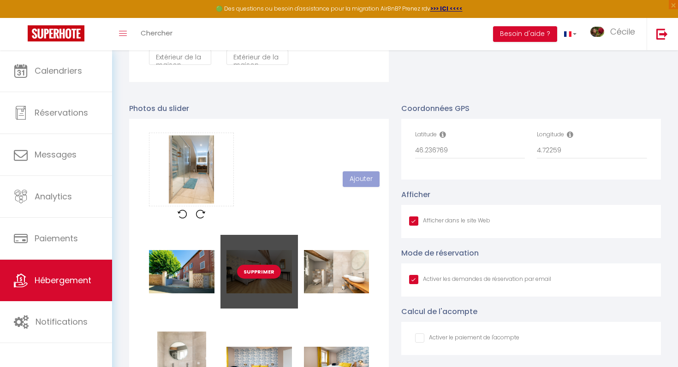
checkbox input "true"
checkbox input "false"
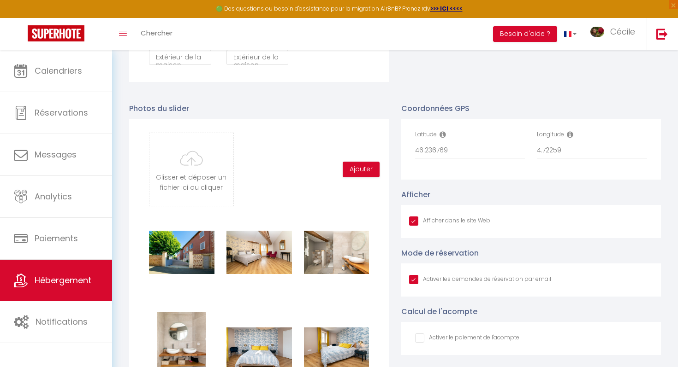
scroll to position [357, 0]
type input "C:\fakepath\SC200525-9.jpg"
checkbox input "true"
checkbox input "false"
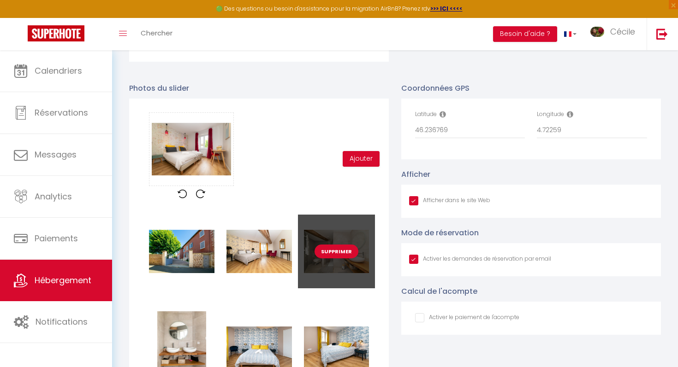
scroll to position [944, 0]
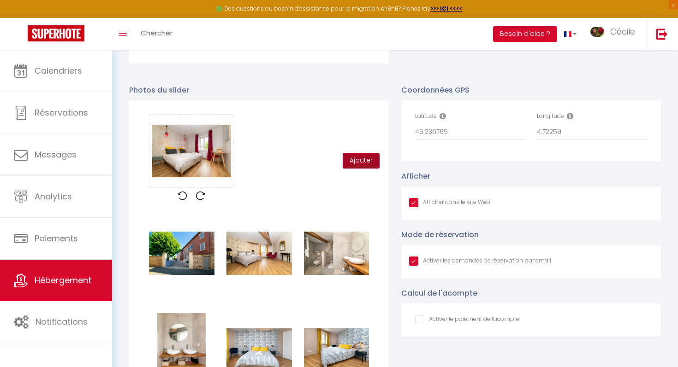
click at [366, 166] on button "Ajouter" at bounding box center [361, 161] width 37 height 16
checkbox input "true"
checkbox input "false"
checkbox input "true"
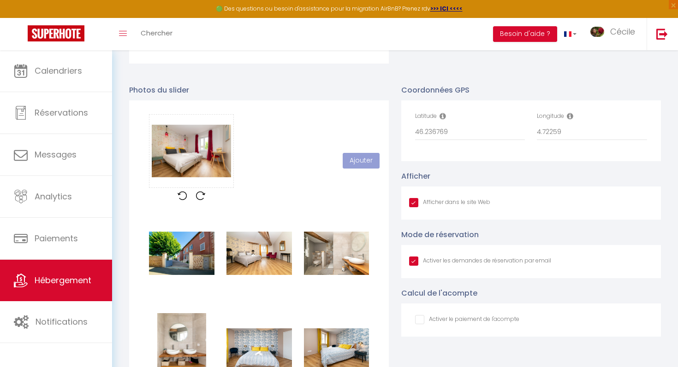
checkbox input "true"
checkbox input "false"
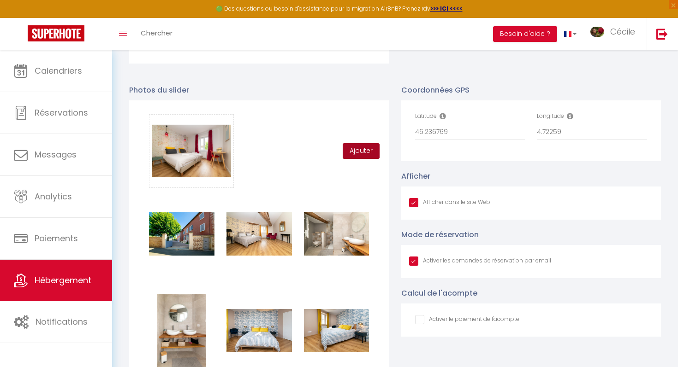
click at [362, 153] on button "Ajouter" at bounding box center [361, 151] width 37 height 16
checkbox input "true"
checkbox input "false"
checkbox input "true"
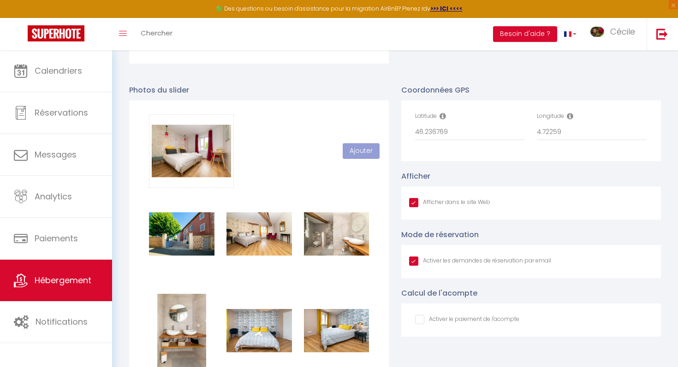
checkbox input "true"
checkbox input "false"
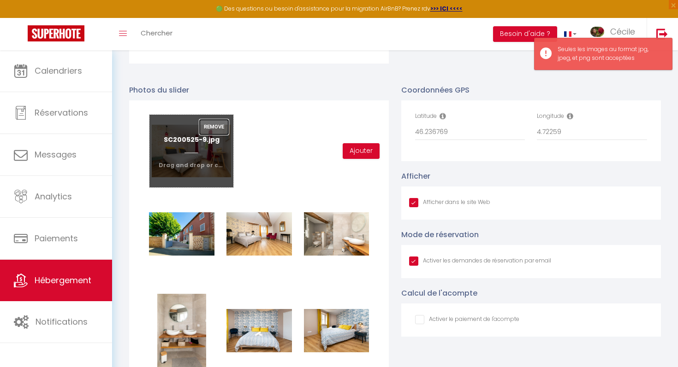
click at [226, 125] on button "Remove" at bounding box center [214, 127] width 30 height 16
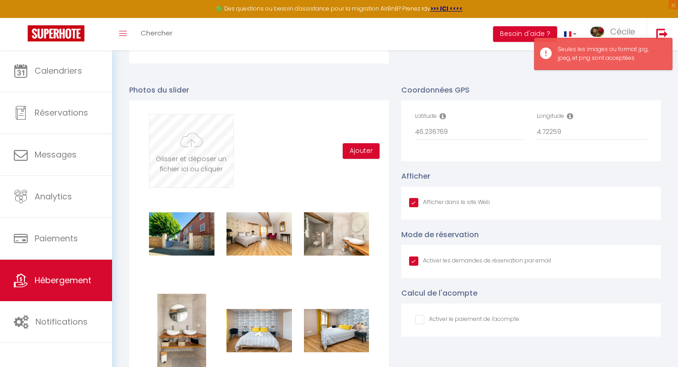
click at [208, 161] on input "file" at bounding box center [190, 151] width 83 height 73
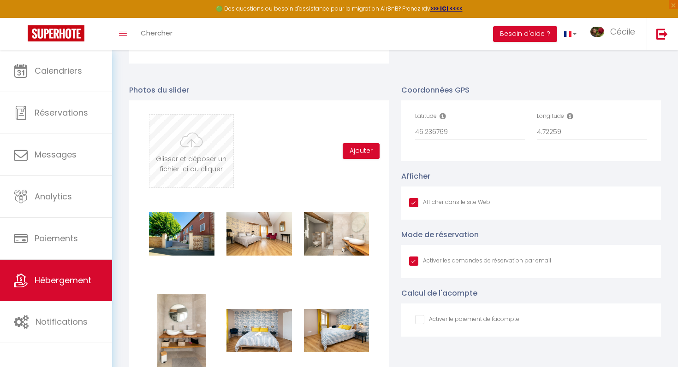
type input "C:\fakepath\SC200525-9.jpg"
checkbox input "true"
checkbox input "false"
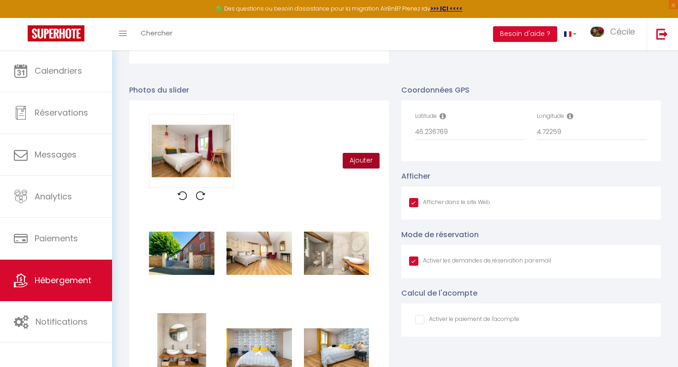
click at [367, 163] on button "Ajouter" at bounding box center [361, 161] width 37 height 16
checkbox input "true"
checkbox input "false"
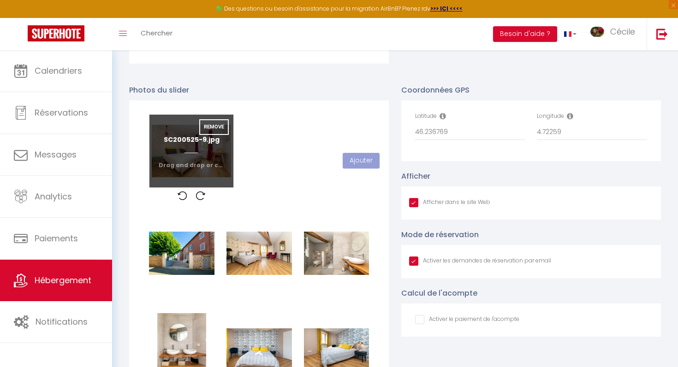
checkbox input "true"
checkbox input "false"
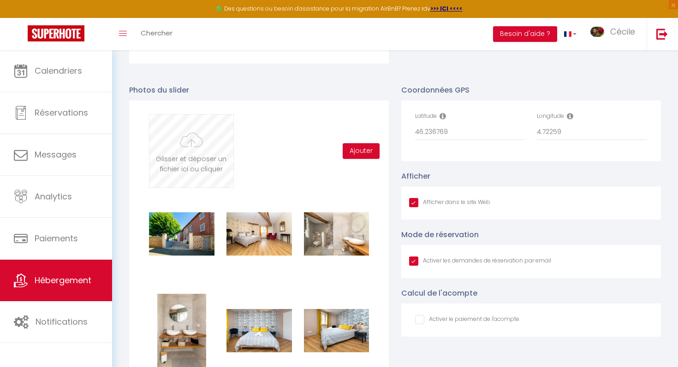
click at [217, 158] on input "file" at bounding box center [190, 151] width 83 height 73
type input "C:\fakepath\SC200525-10.jpg"
checkbox input "true"
checkbox input "false"
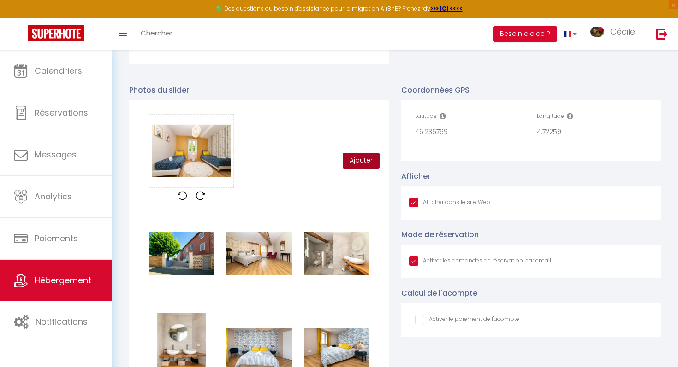
click at [365, 153] on button "Ajouter" at bounding box center [361, 161] width 37 height 16
checkbox input "true"
checkbox input "false"
checkbox input "true"
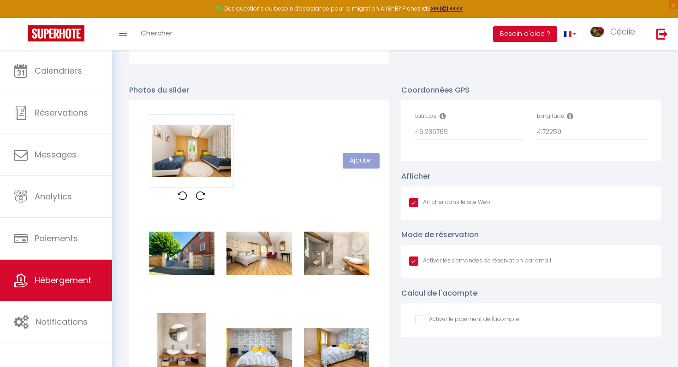
checkbox input "true"
checkbox input "false"
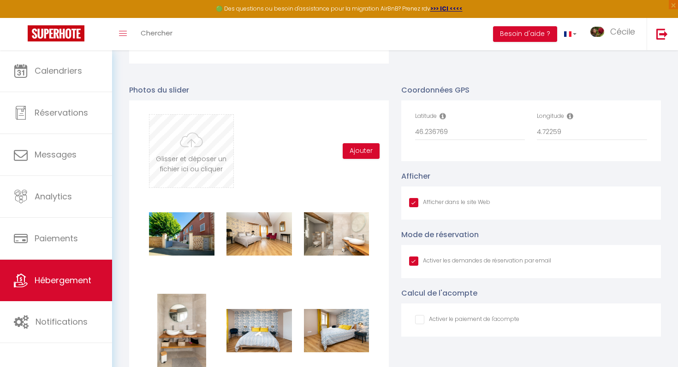
click at [212, 166] on input "file" at bounding box center [190, 151] width 83 height 73
type input "C:\fakepath\SC200525-8.jpg"
checkbox input "true"
checkbox input "false"
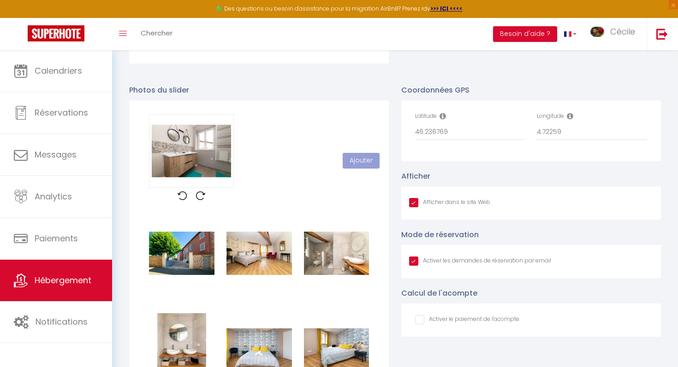
scroll to position [357, 0]
checkbox input "true"
checkbox input "false"
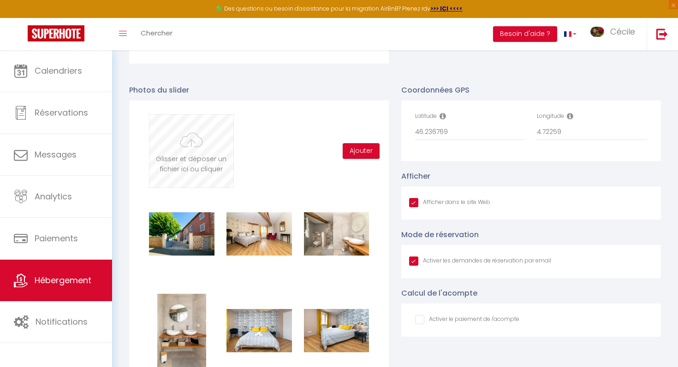
click at [195, 159] on input "file" at bounding box center [190, 151] width 83 height 73
type input "C:\fakepath\SC200525-11.jpg"
checkbox input "true"
checkbox input "false"
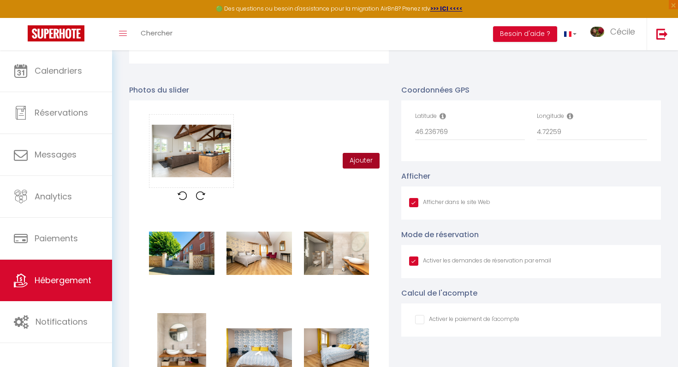
click at [358, 159] on button "Ajouter" at bounding box center [361, 161] width 37 height 16
checkbox input "true"
checkbox input "false"
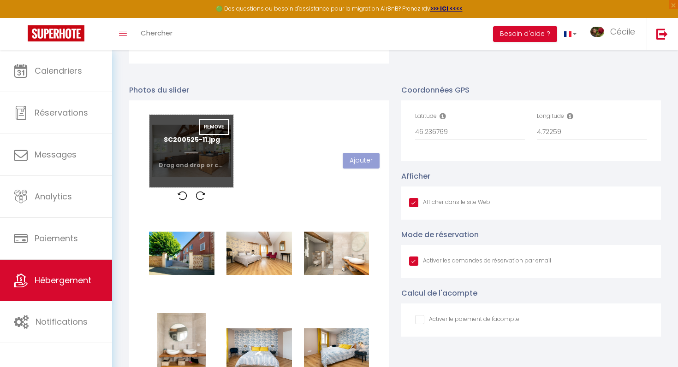
checkbox input "true"
checkbox input "false"
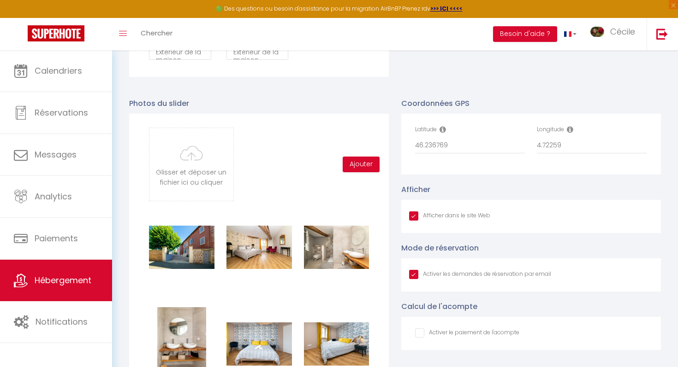
scroll to position [892, 0]
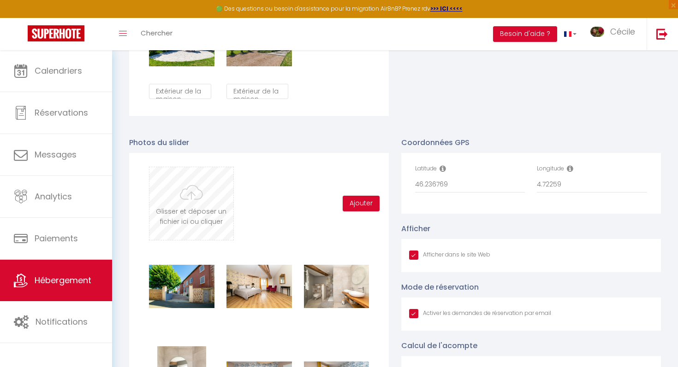
click at [195, 186] on input "file" at bounding box center [190, 203] width 83 height 73
type input "C:\fakepath\SC200525-13.jpg"
checkbox input "true"
checkbox input "false"
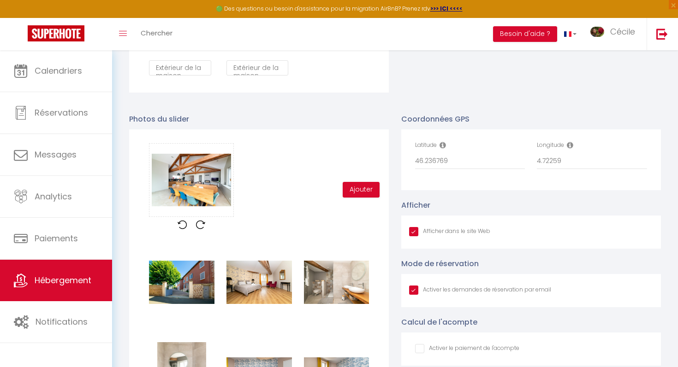
scroll to position [871, 0]
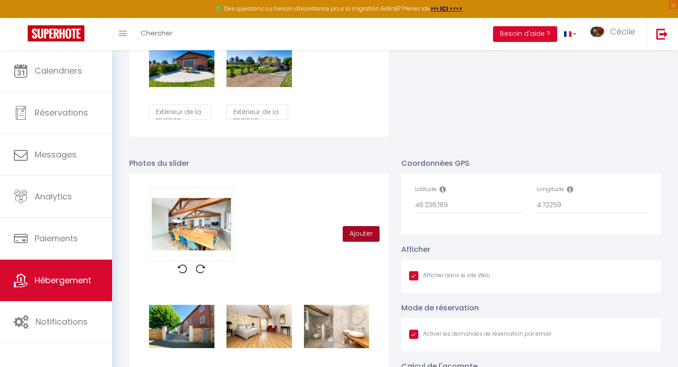
click at [360, 227] on button "Ajouter" at bounding box center [361, 234] width 37 height 16
checkbox input "true"
checkbox input "false"
checkbox input "true"
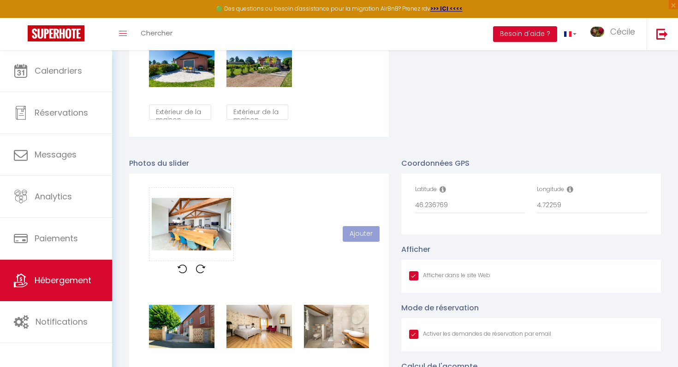
checkbox input "true"
checkbox input "false"
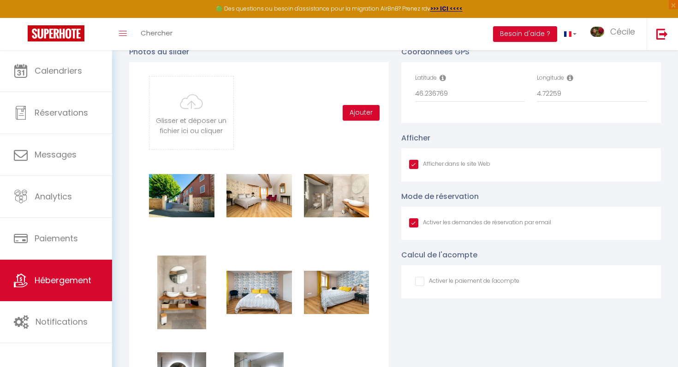
scroll to position [979, 0]
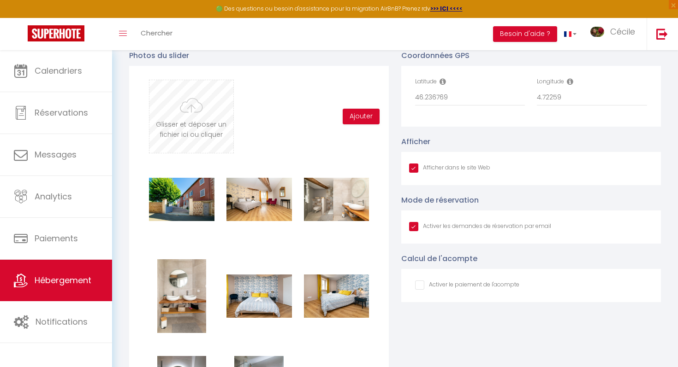
click at [206, 125] on input "file" at bounding box center [190, 116] width 83 height 73
type input "C:\fakepath\SC200525-15.jpg"
checkbox input "true"
checkbox input "false"
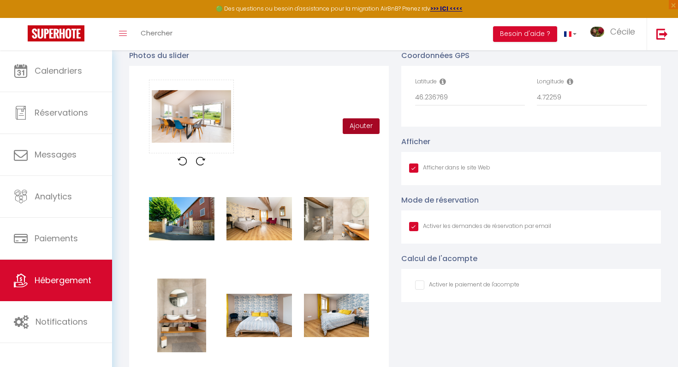
click at [375, 122] on button "Ajouter" at bounding box center [361, 126] width 37 height 16
checkbox input "true"
checkbox input "false"
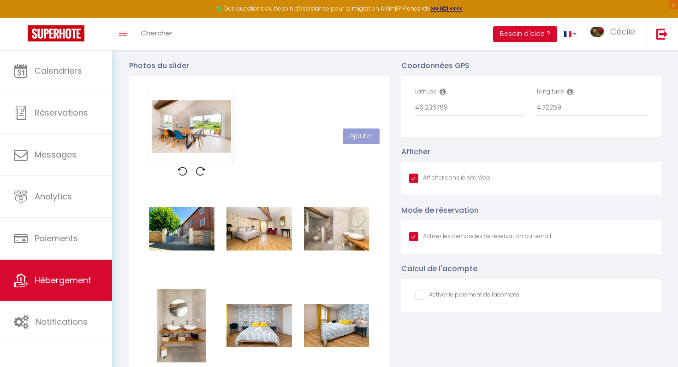
scroll to position [967, 0]
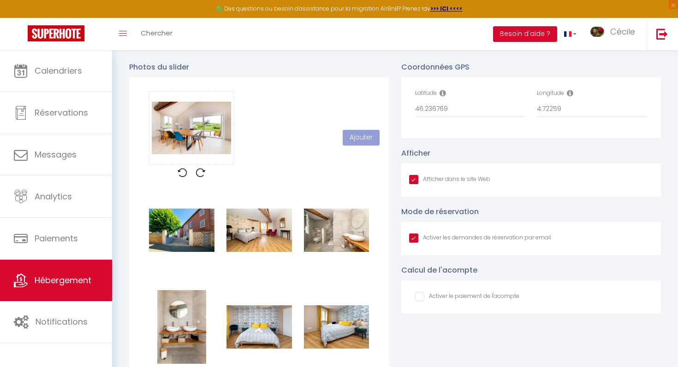
checkbox input "true"
checkbox input "false"
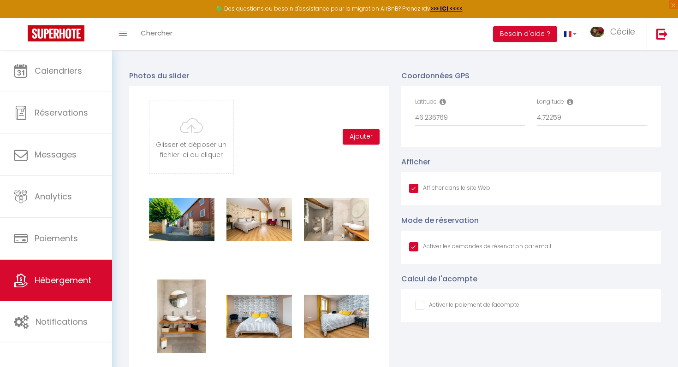
scroll to position [957, 0]
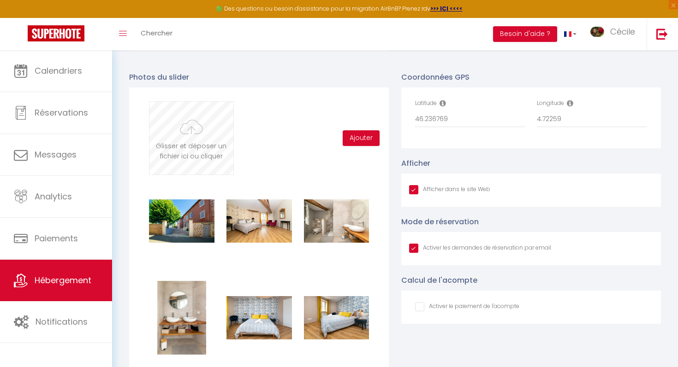
click at [213, 156] on input "file" at bounding box center [190, 138] width 83 height 73
type input "C:\fakepath\SC200525-17.jpg"
checkbox input "true"
checkbox input "false"
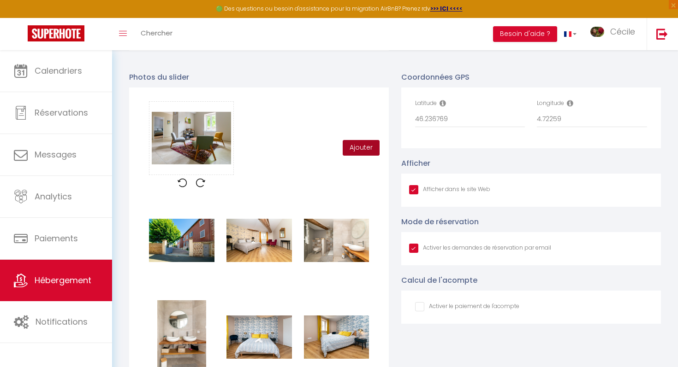
click at [371, 145] on button "Ajouter" at bounding box center [361, 148] width 37 height 16
checkbox input "true"
checkbox input "false"
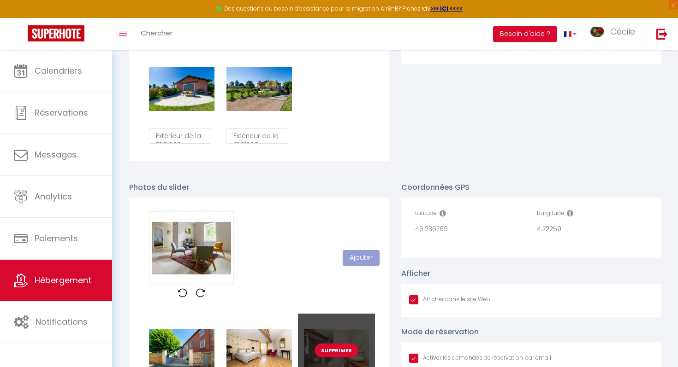
scroll to position [838, 0]
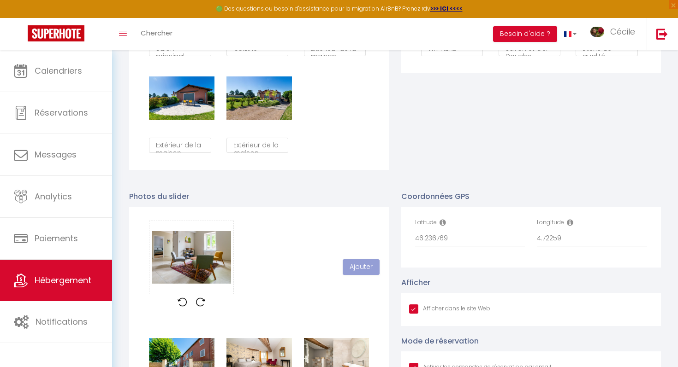
checkbox input "true"
checkbox input "false"
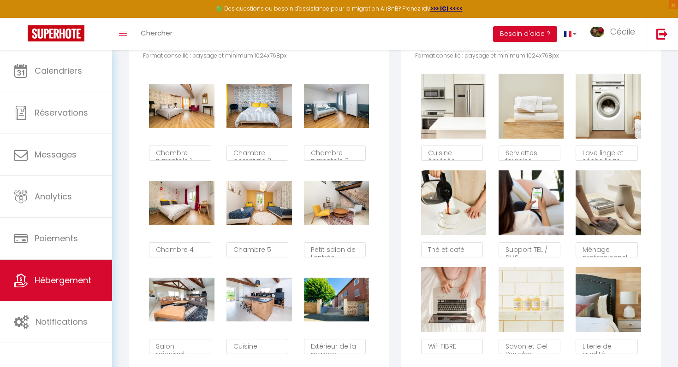
scroll to position [402, 0]
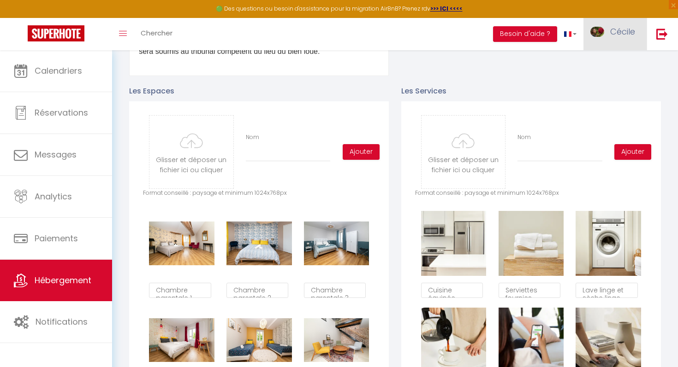
click at [609, 23] on link "Cécile" at bounding box center [614, 34] width 63 height 32
click at [606, 68] on link "Paramètres" at bounding box center [609, 64] width 68 height 16
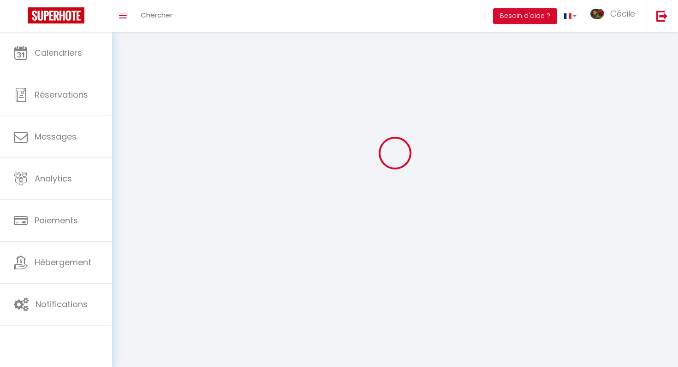
type input "Cécile"
type input "Lynam"
type input "0780737905"
type input "172 Route de Villeneuve"
type input "69220"
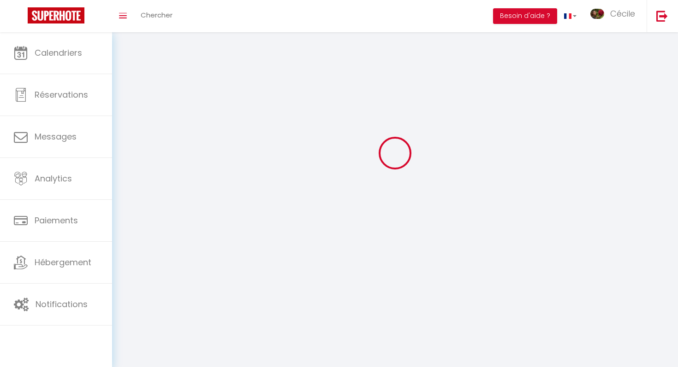
type input "Taponas"
type input "fzVrKNeu7VlX7K54ESkWTu7nY"
type input "QBIaEVfwukNI2iQFKvRV9haUo"
type input "https://app.superhote.com/#/get-available-rentals/QBIaEVfwukNI2iQFKvRV9haUo"
type input "fzVrKNeu7VlX7K54ESkWTu7nY"
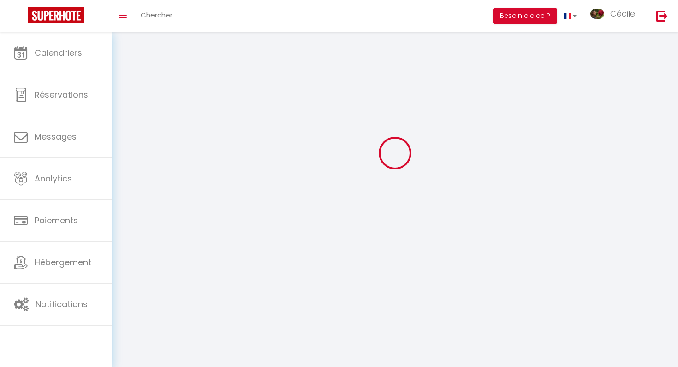
type input "QBIaEVfwukNI2iQFKvRV9haUo"
type input "https://app.superhote.com/#/get-available-rentals/QBIaEVfwukNI2iQFKvRV9haUo"
select select "28"
select select "fr"
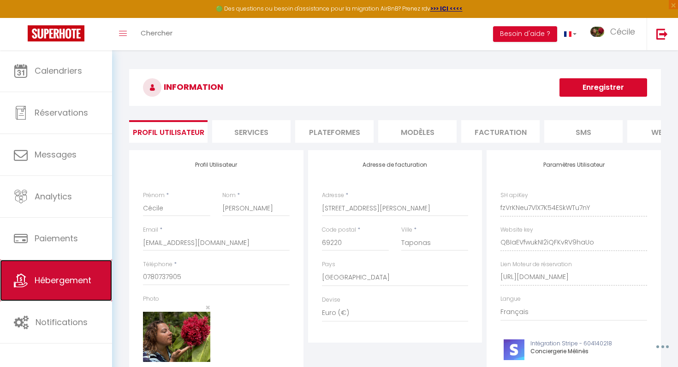
click at [65, 272] on link "Hébergement" at bounding box center [56, 280] width 112 height 41
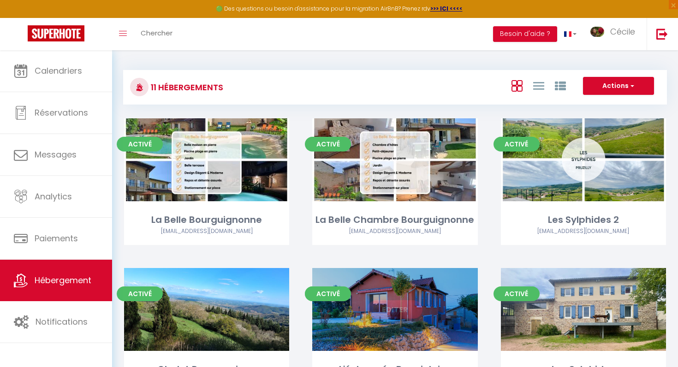
click at [397, 287] on div "Editer" at bounding box center [394, 309] width 165 height 83
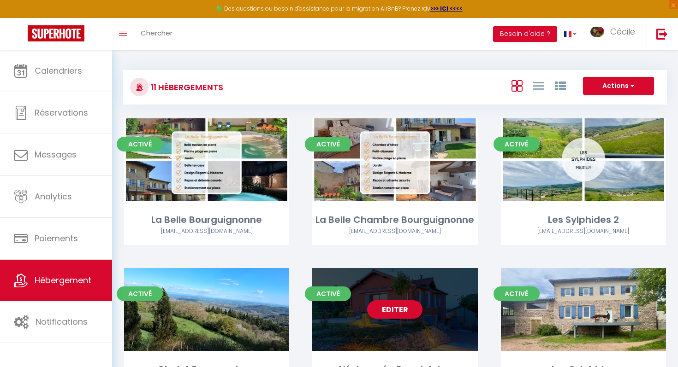
click at [397, 287] on div "Editer" at bounding box center [394, 309] width 165 height 83
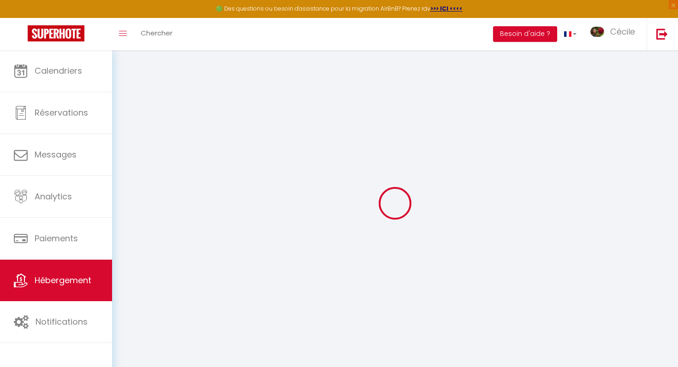
select select
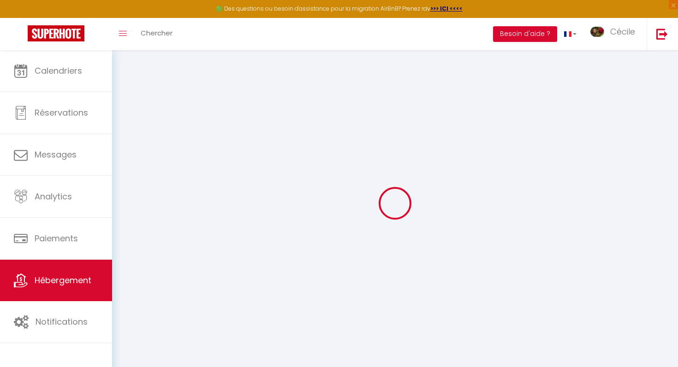
select select
checkbox input "false"
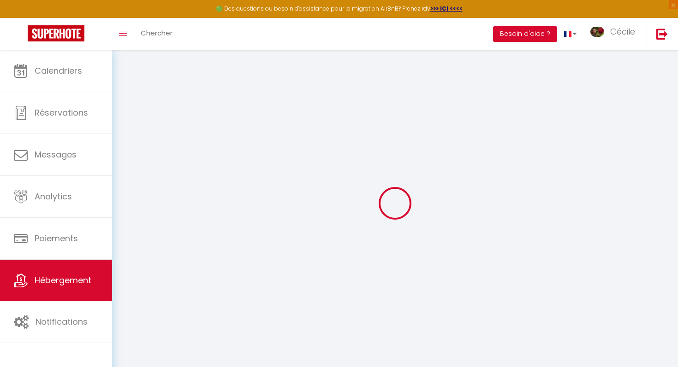
select select
type input "L'échappée Beaujolaise"
type input "[PERSON_NAME]"
type input "Perraud"
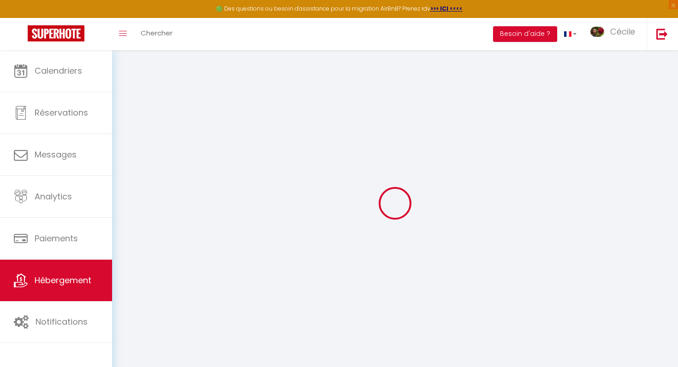
type input "[STREET_ADDRESS]"
type input "69840"
type input "JULIENAS"
select select "houses"
select select "10"
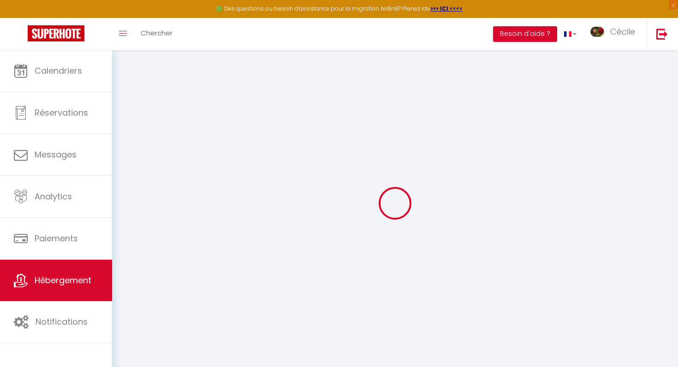
select select "10"
select select "5"
select select "4"
type input "370"
type input "180"
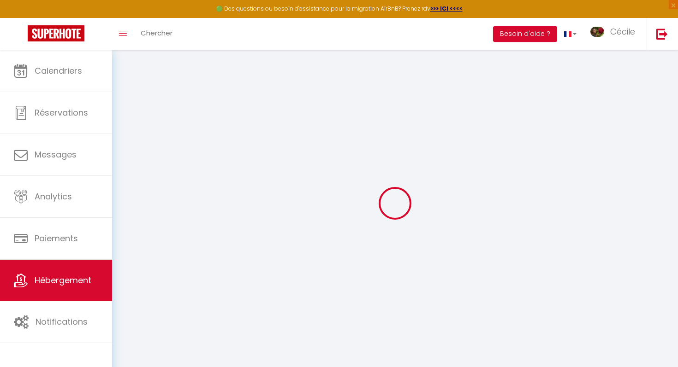
type input "500"
select select
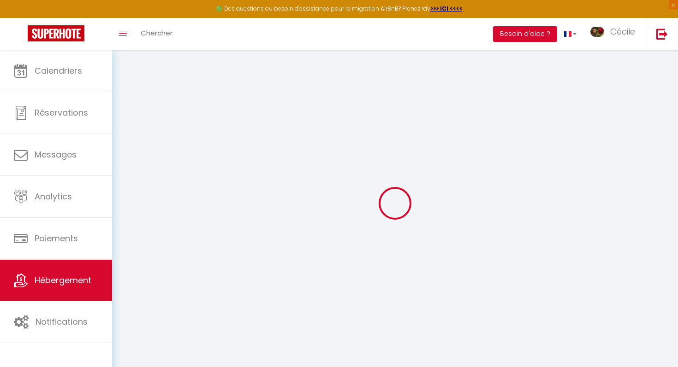
select select
type input "[STREET_ADDRESS]"
type input "69840"
type input "Juliénas"
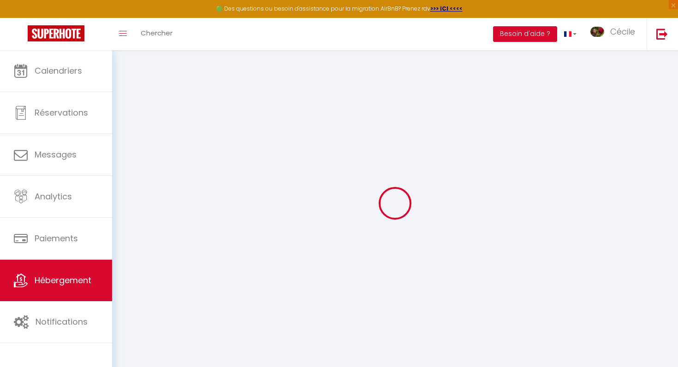
type input "[EMAIL_ADDRESS][DOMAIN_NAME]"
select select
checkbox input "false"
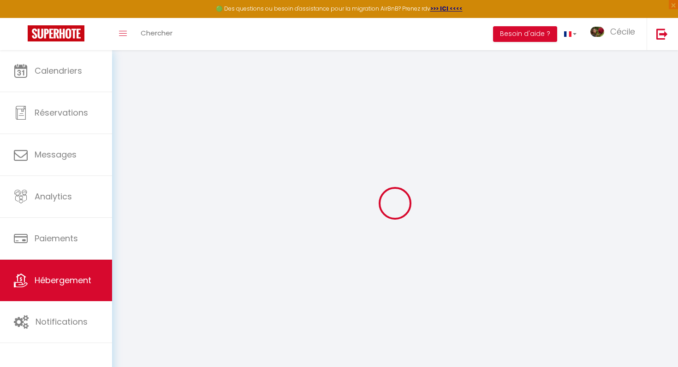
checkbox input "false"
type input "25"
type input "180"
type input "0"
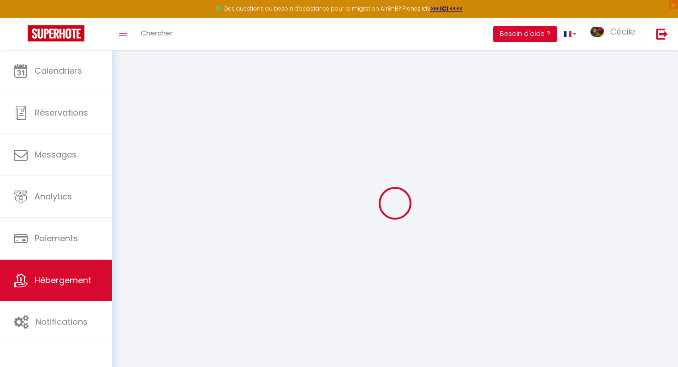
type input "0"
select select
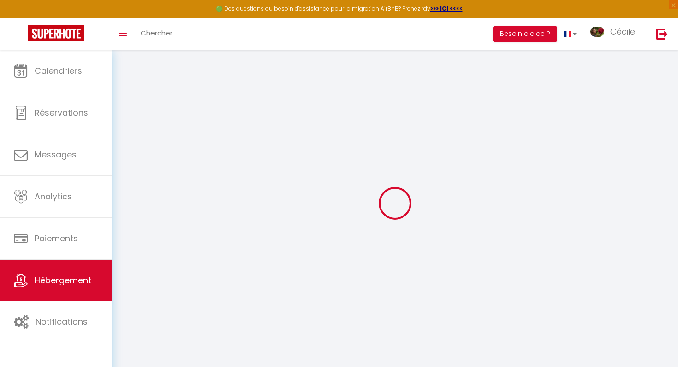
select select
checkbox input "false"
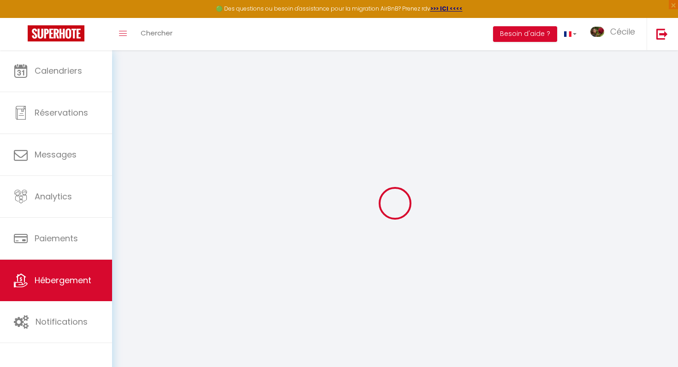
checkbox input "false"
select select
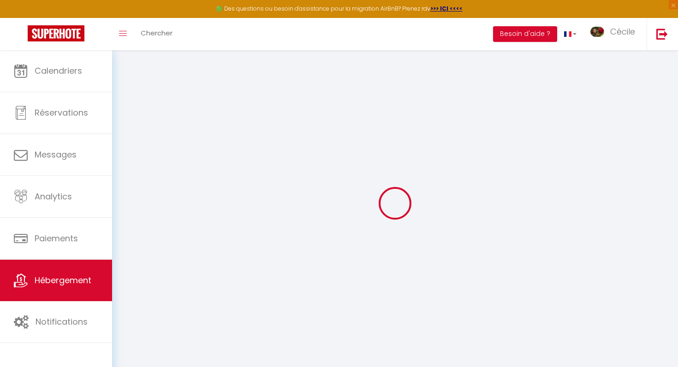
select select
checkbox input "false"
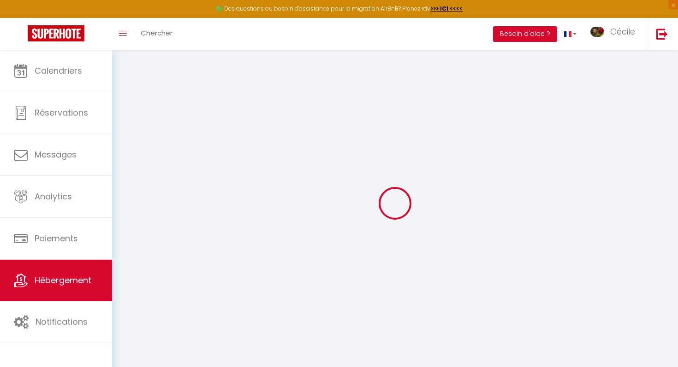
checkbox input "false"
select select
checkbox input "false"
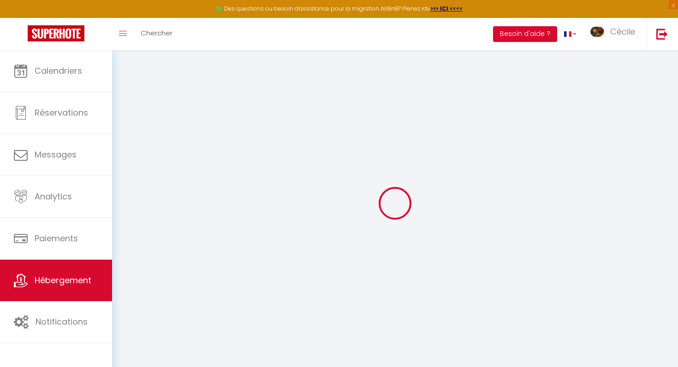
checkbox input "false"
select select
checkbox input "false"
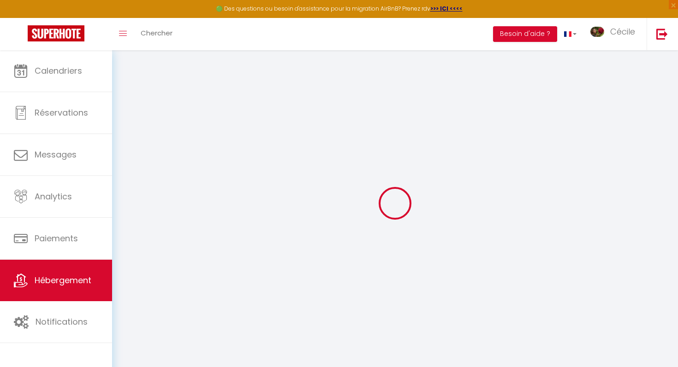
checkbox input "false"
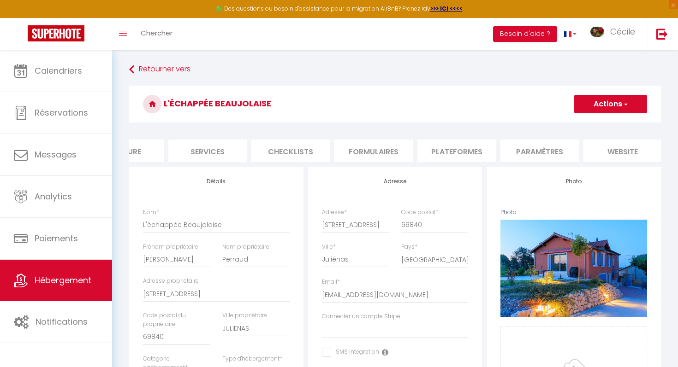
scroll to position [0, 232]
click at [616, 140] on li "website" at bounding box center [600, 151] width 78 height 23
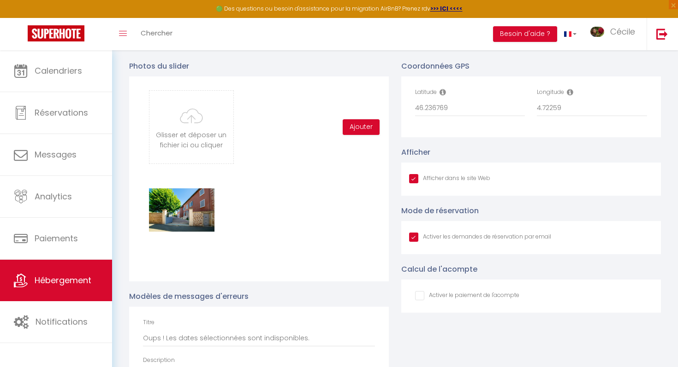
scroll to position [963, 0]
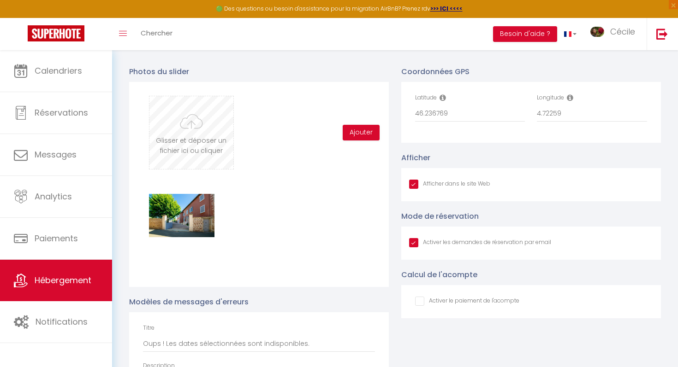
click at [193, 134] on input "file" at bounding box center [190, 132] width 83 height 73
type input "C:\fakepath\SC200525-1.jpg"
checkbox input "true"
checkbox input "false"
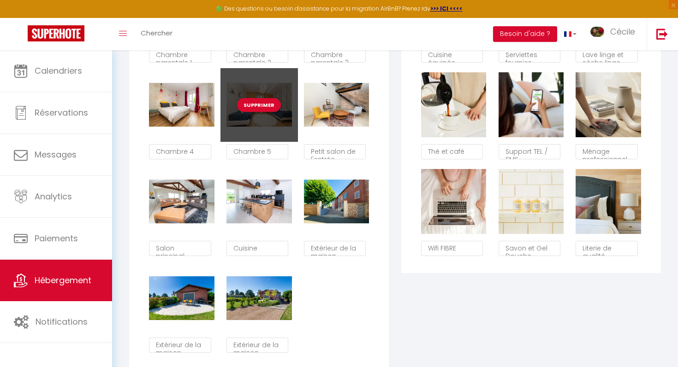
scroll to position [640, 0]
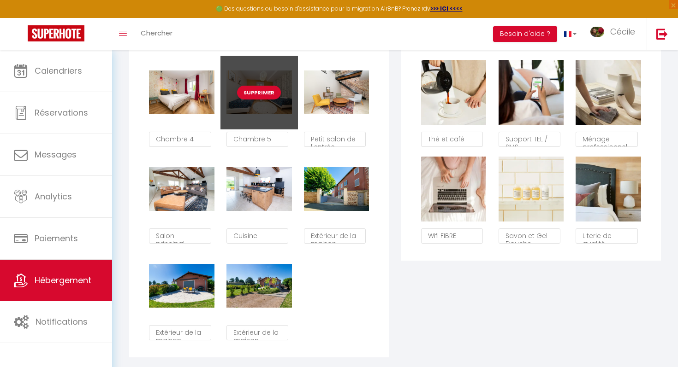
checkbox input "true"
checkbox input "false"
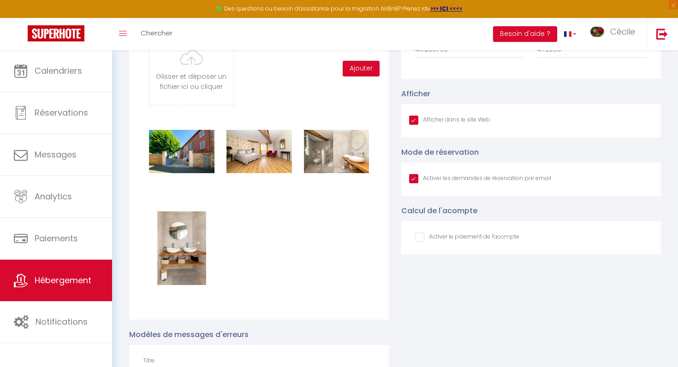
scroll to position [1025, 0]
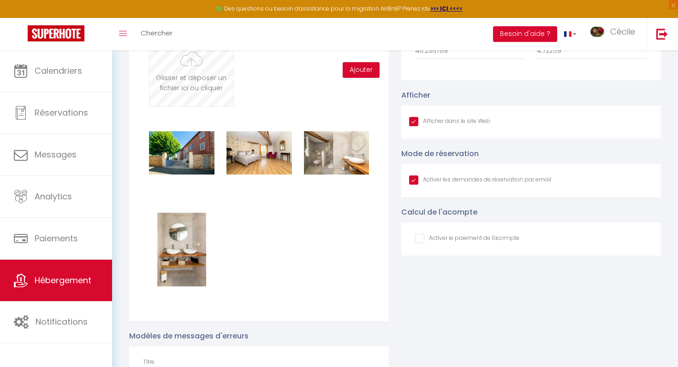
click at [203, 83] on input "file" at bounding box center [190, 70] width 83 height 73
type input "C:\fakepath\SC200525-4.jpg"
checkbox input "true"
checkbox input "false"
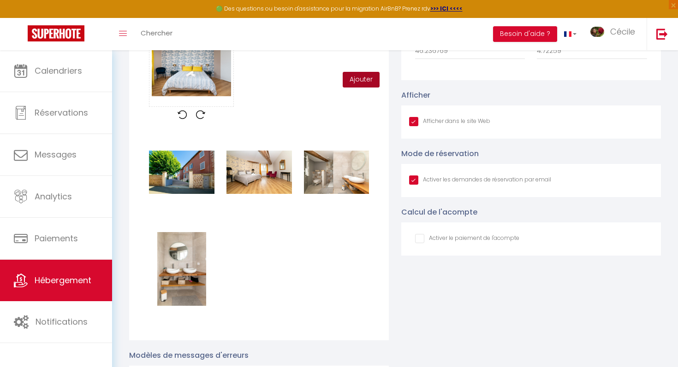
click at [370, 72] on button "Ajouter" at bounding box center [361, 80] width 37 height 16
checkbox input "true"
checkbox input "false"
checkbox input "true"
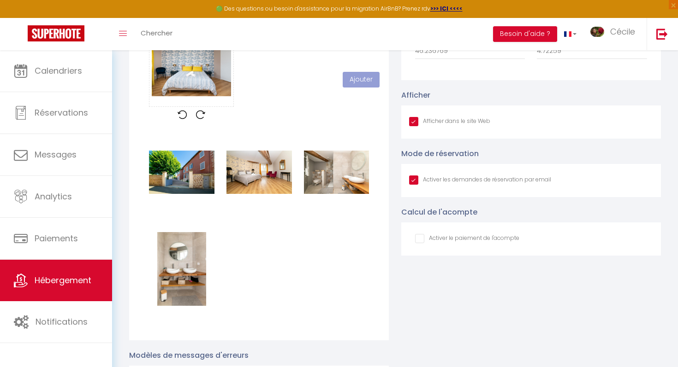
checkbox input "true"
checkbox input "false"
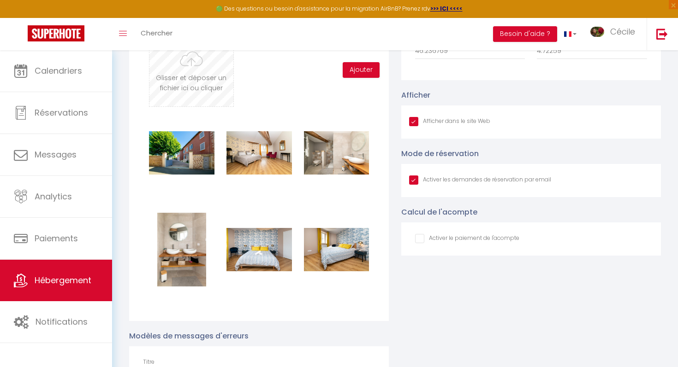
click at [220, 89] on input "file" at bounding box center [190, 70] width 83 height 73
type input "C:\fakepath\SC200525-6.jpg"
checkbox input "true"
checkbox input "false"
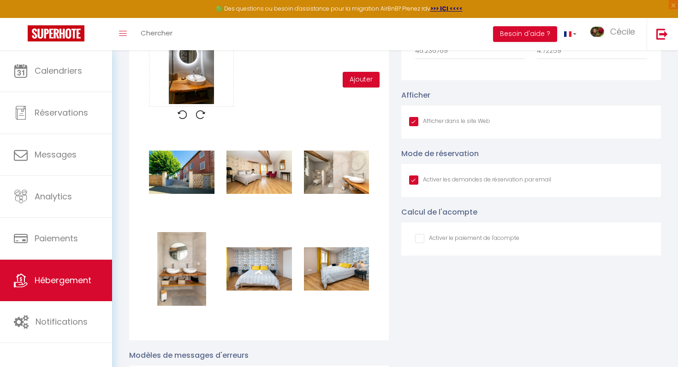
click at [373, 87] on div "Glisser et déposer un fichier ici ou cliquer Ooops, something wrong happened. R…" at bounding box center [259, 79] width 232 height 93
click at [371, 83] on button "Ajouter" at bounding box center [361, 80] width 37 height 16
checkbox input "true"
checkbox input "false"
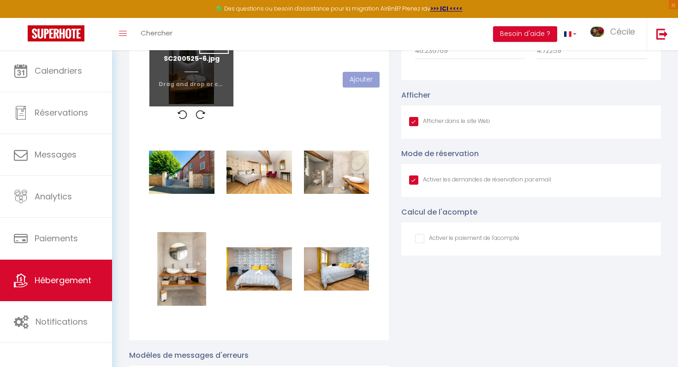
checkbox input "true"
checkbox input "false"
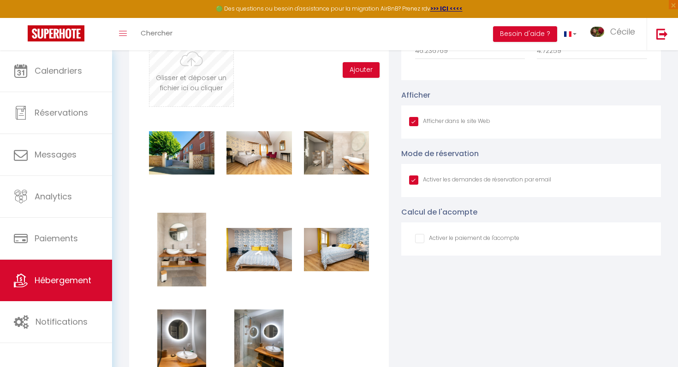
click at [208, 71] on input "file" at bounding box center [190, 70] width 83 height 73
type input "C:\fakepath\SC200525-9.jpg"
checkbox input "true"
checkbox input "false"
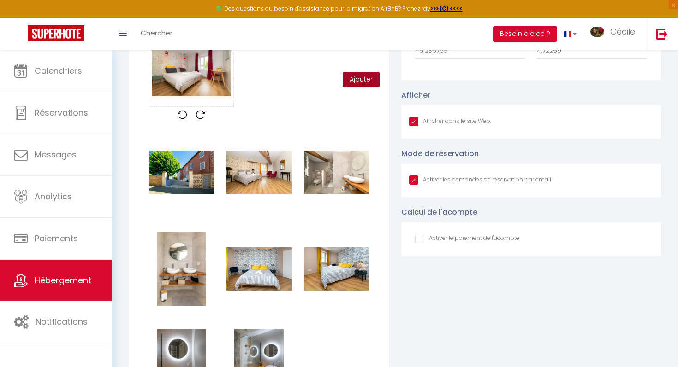
click at [352, 79] on button "Ajouter" at bounding box center [361, 80] width 37 height 16
checkbox input "true"
checkbox input "false"
checkbox input "true"
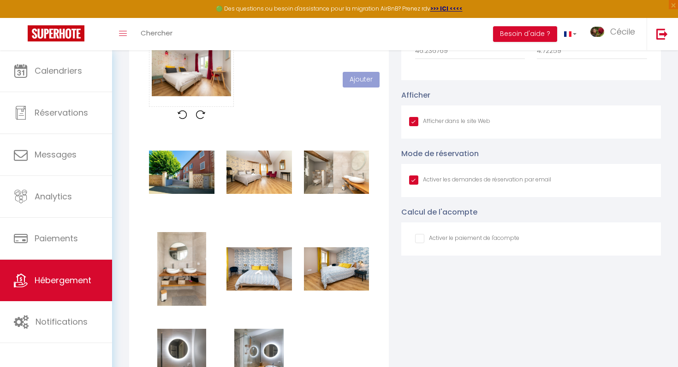
checkbox input "true"
checkbox input "false"
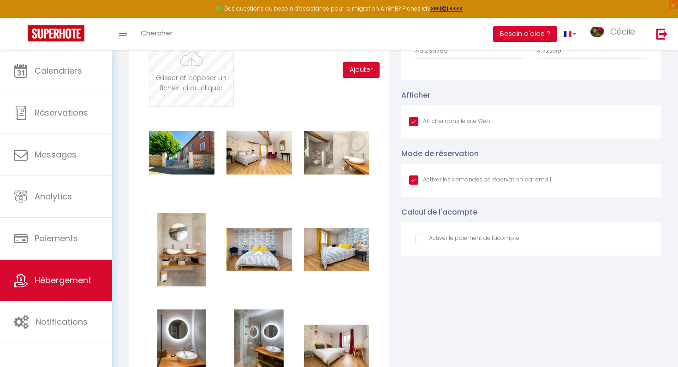
click at [207, 69] on input "file" at bounding box center [190, 70] width 83 height 73
type input "C:\fakepath\SC200525-8.jpg"
checkbox input "true"
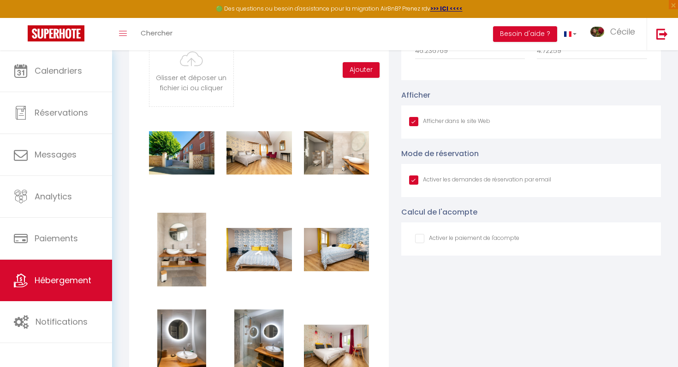
checkbox input "false"
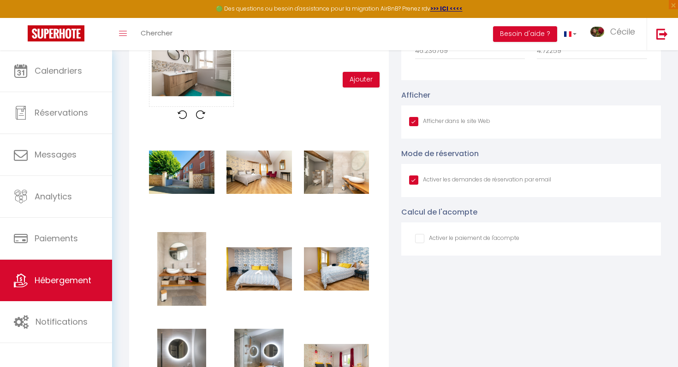
click at [356, 88] on div "Glisser et déposer un fichier ici ou cliquer Ooops, something wrong happened. R…" at bounding box center [259, 79] width 232 height 93
click at [356, 80] on button "Ajouter" at bounding box center [361, 80] width 37 height 16
checkbox input "true"
checkbox input "false"
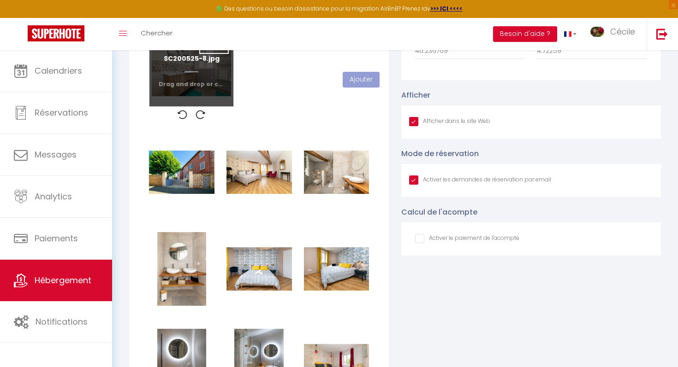
checkbox input "true"
checkbox input "false"
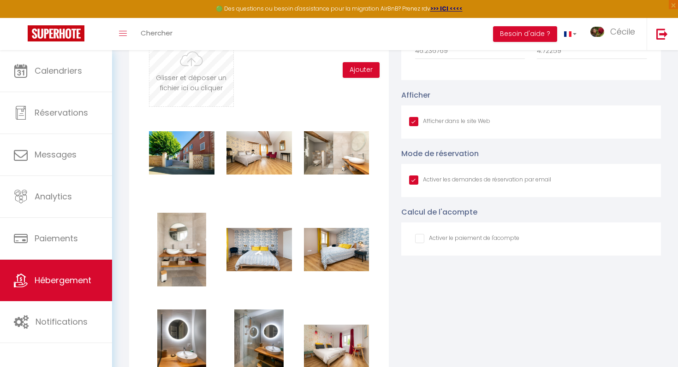
click at [181, 74] on input "file" at bounding box center [190, 70] width 83 height 73
type input "C:\fakepath\SC200525-22.jpg"
checkbox input "true"
checkbox input "false"
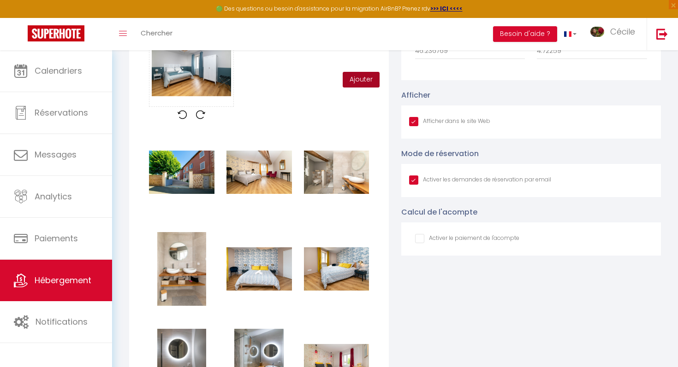
click at [371, 76] on button "Ajouter" at bounding box center [361, 80] width 37 height 16
checkbox input "true"
checkbox input "false"
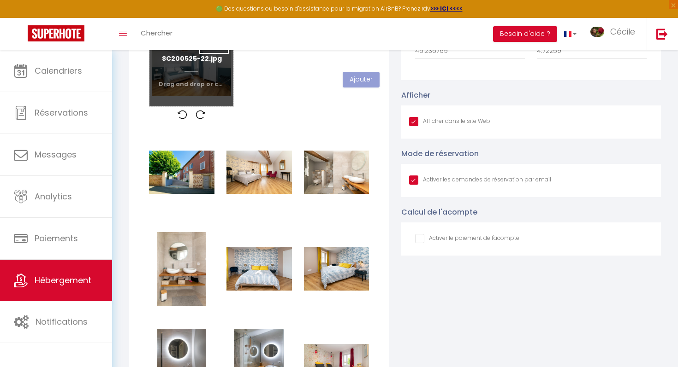
checkbox input "true"
checkbox input "false"
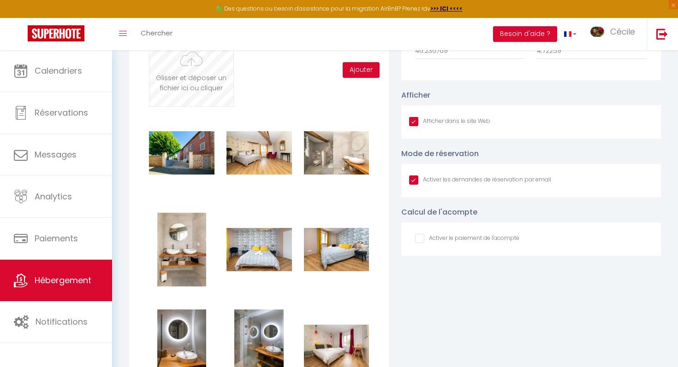
click at [179, 66] on input "file" at bounding box center [190, 70] width 83 height 73
type input "C:\fakepath\SC200525-21.jpg"
checkbox input "true"
checkbox input "false"
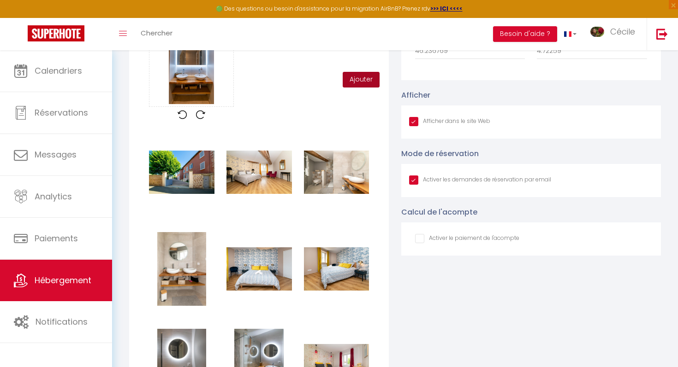
click at [355, 79] on button "Ajouter" at bounding box center [361, 80] width 37 height 16
checkbox input "true"
checkbox input "false"
checkbox input "true"
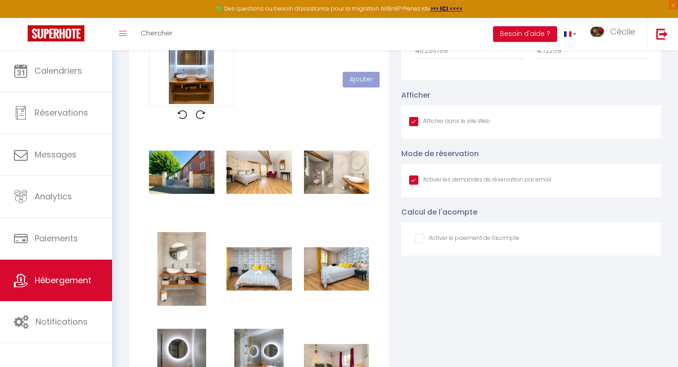
checkbox input "true"
checkbox input "false"
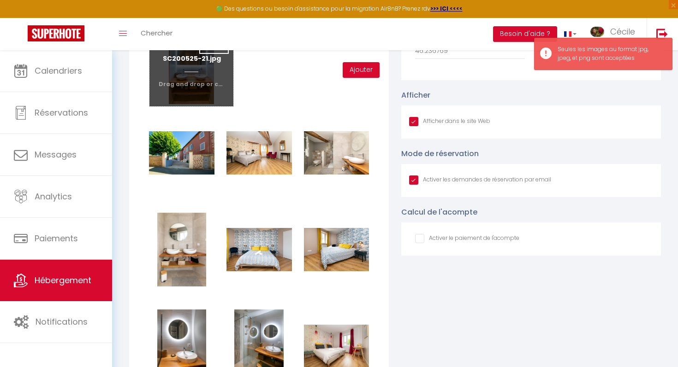
click at [214, 71] on input "file" at bounding box center [190, 70] width 83 height 73
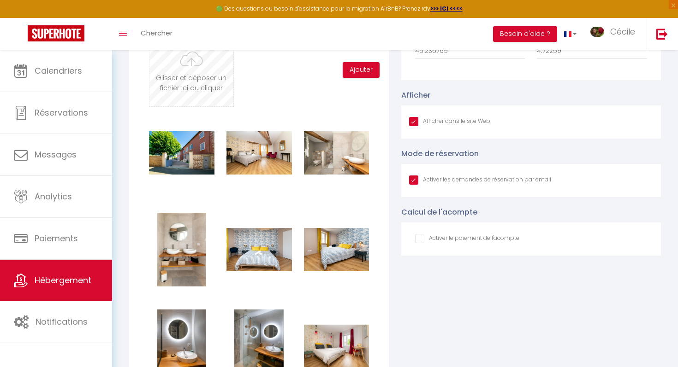
click at [210, 66] on input "file" at bounding box center [190, 70] width 83 height 73
type input "C:\fakepath\SC200525-21.jpg"
checkbox input "true"
checkbox input "false"
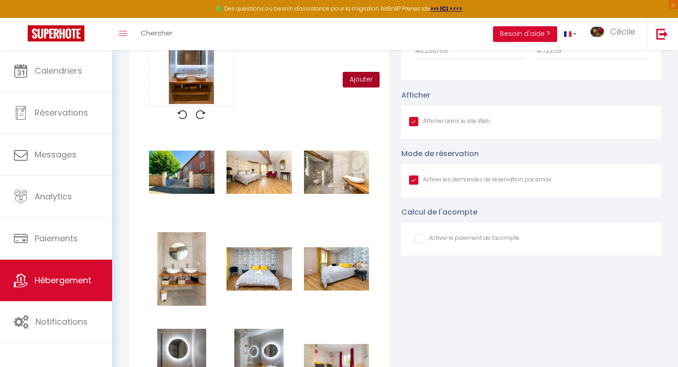
click at [359, 87] on button "Ajouter" at bounding box center [361, 80] width 37 height 16
checkbox input "true"
checkbox input "false"
checkbox input "true"
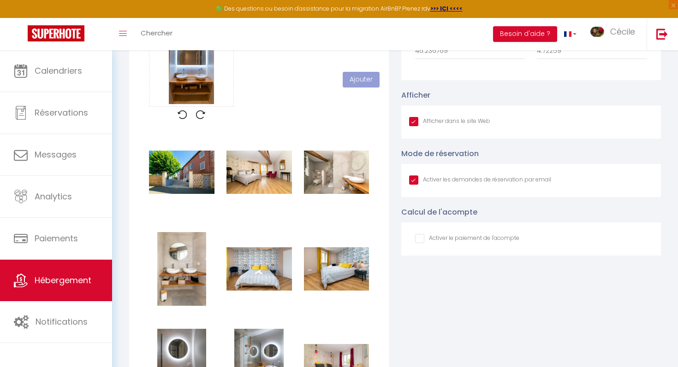
checkbox input "true"
checkbox input "false"
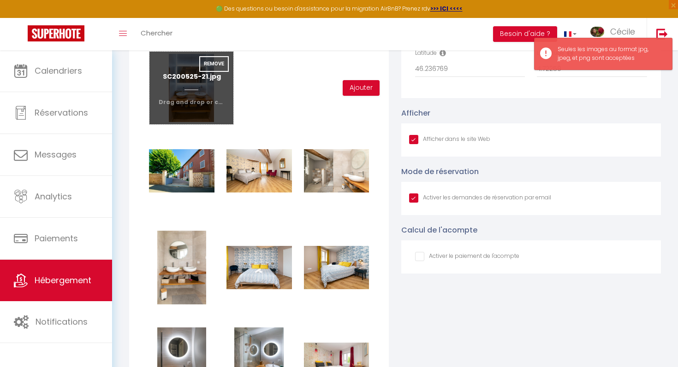
scroll to position [1005, 0]
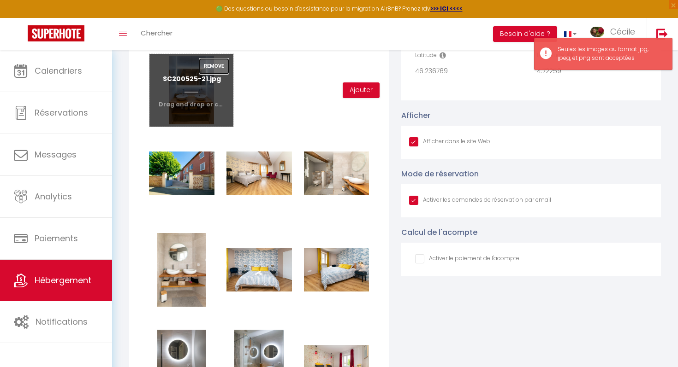
click at [215, 66] on button "Remove" at bounding box center [214, 67] width 30 height 16
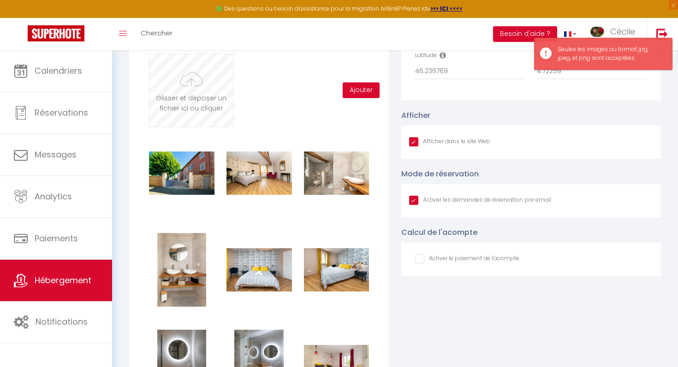
click at [215, 81] on input "file" at bounding box center [190, 90] width 83 height 73
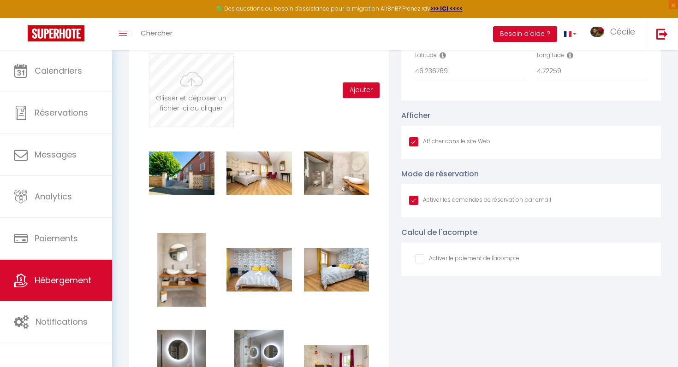
type input "C:\fakepath\SC200525-21.jpg"
checkbox input "true"
checkbox input "false"
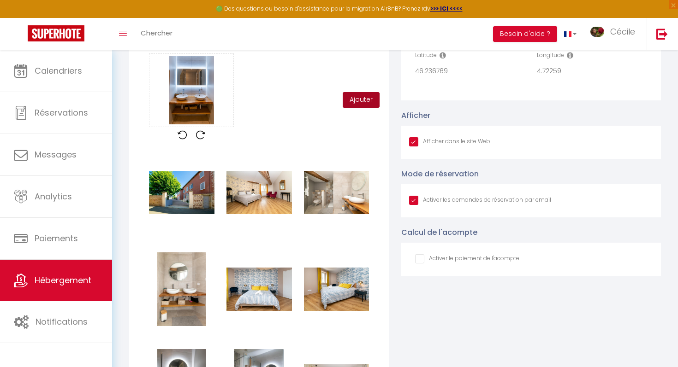
click at [356, 104] on button "Ajouter" at bounding box center [361, 100] width 37 height 16
checkbox input "true"
checkbox input "false"
checkbox input "true"
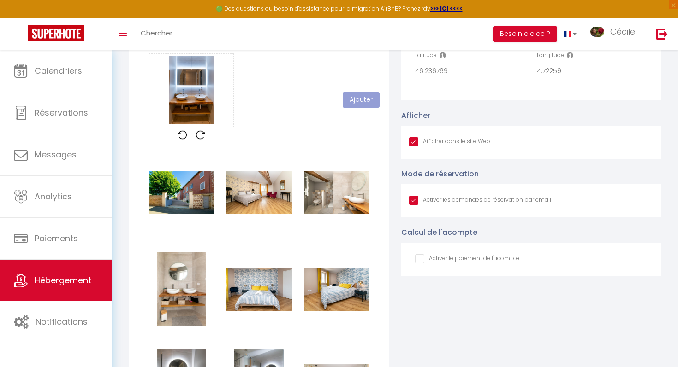
checkbox input "true"
checkbox input "false"
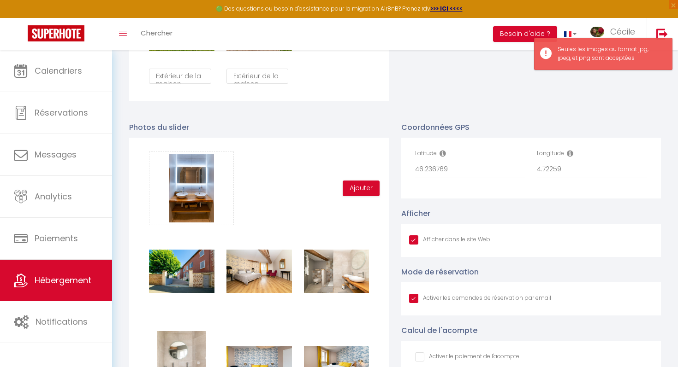
scroll to position [889, 0]
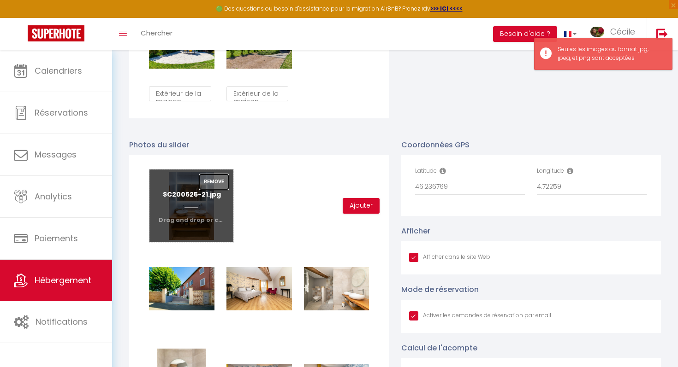
click at [212, 178] on button "Remove" at bounding box center [214, 182] width 30 height 16
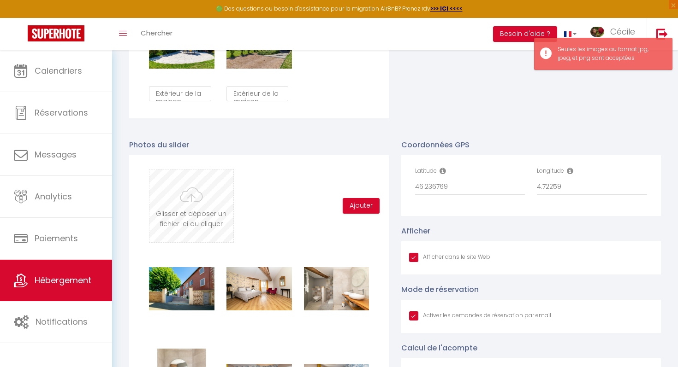
scroll to position [0, 232]
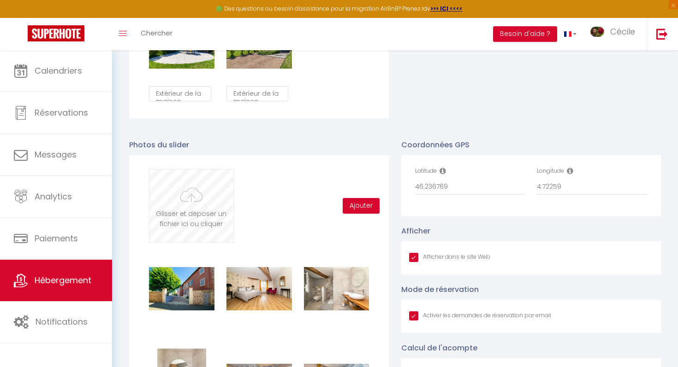
click at [206, 209] on input "file" at bounding box center [190, 206] width 83 height 73
type input "C:\fakepath\SC200525-20.jpg"
checkbox input "true"
checkbox input "false"
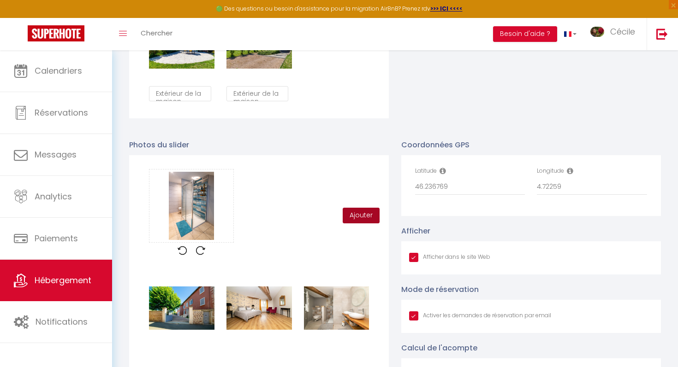
click at [361, 215] on button "Ajouter" at bounding box center [361, 216] width 37 height 16
checkbox input "true"
checkbox input "false"
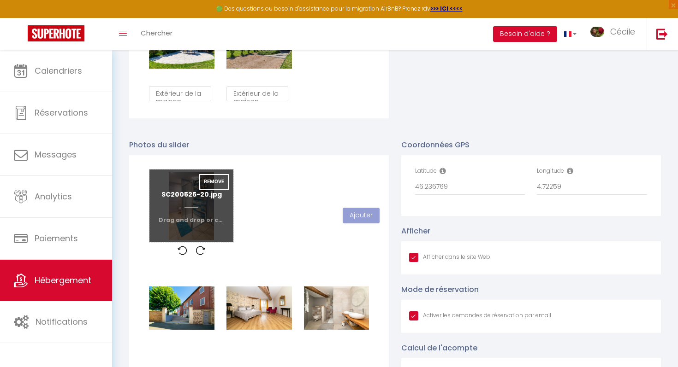
checkbox input "true"
checkbox input "false"
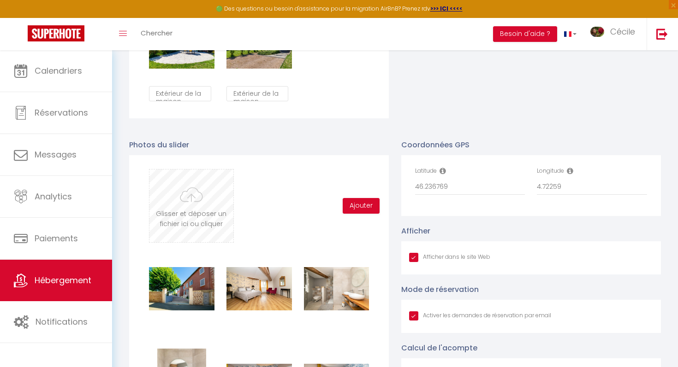
click at [225, 206] on input "file" at bounding box center [190, 206] width 83 height 73
type input "C:\fakepath\SC200525-21.jpg"
checkbox input "true"
checkbox input "false"
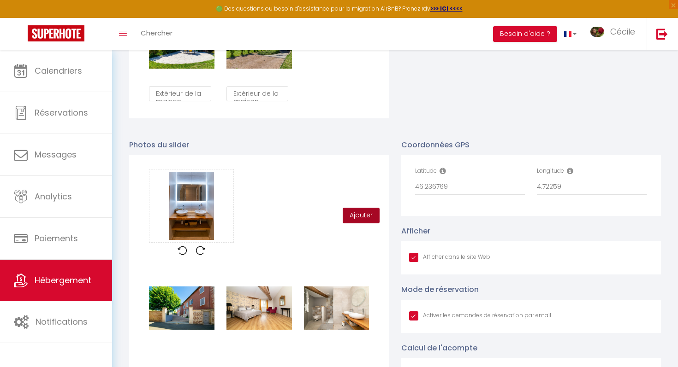
click at [372, 214] on button "Ajouter" at bounding box center [361, 216] width 37 height 16
checkbox input "true"
checkbox input "false"
checkbox input "true"
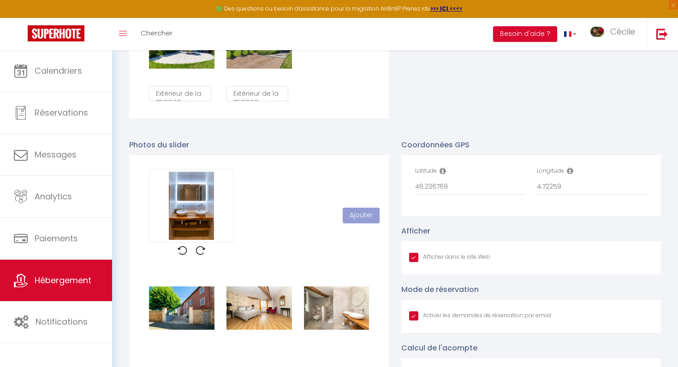
checkbox input "true"
checkbox input "false"
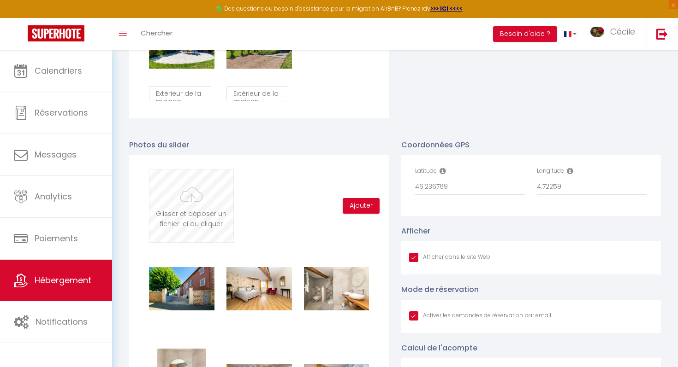
click at [225, 217] on input "file" at bounding box center [190, 206] width 83 height 73
type input "C:\fakepath\SC200525-11.jpg"
checkbox input "true"
checkbox input "false"
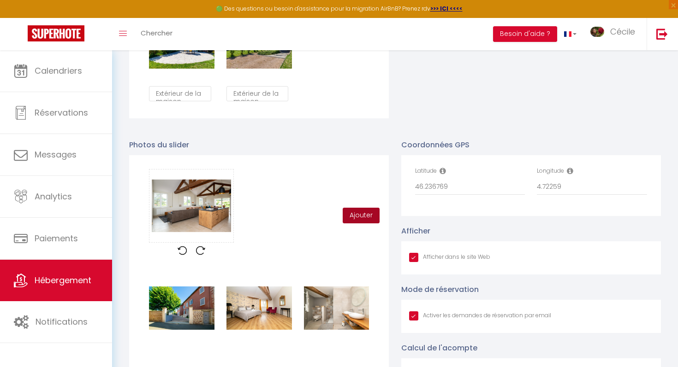
click at [364, 211] on button "Ajouter" at bounding box center [361, 216] width 37 height 16
checkbox input "true"
checkbox input "false"
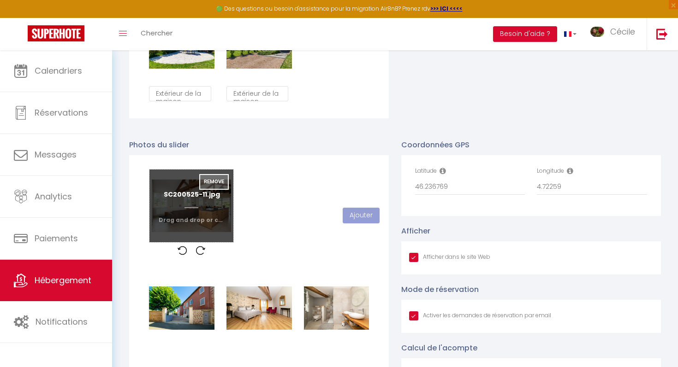
checkbox input "true"
checkbox input "false"
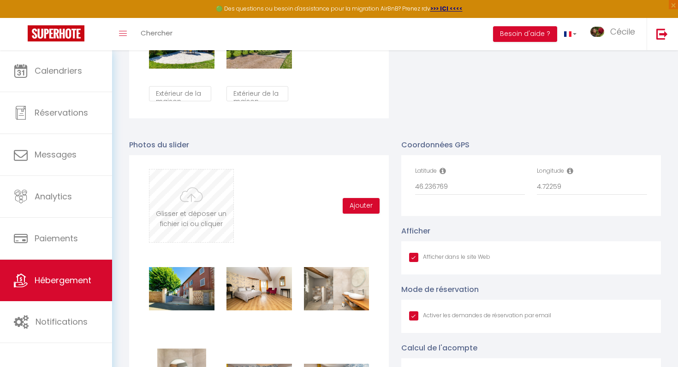
click at [205, 189] on input "file" at bounding box center [190, 206] width 83 height 73
type input "C:\fakepath\SC200525-13.jpg"
checkbox input "true"
checkbox input "false"
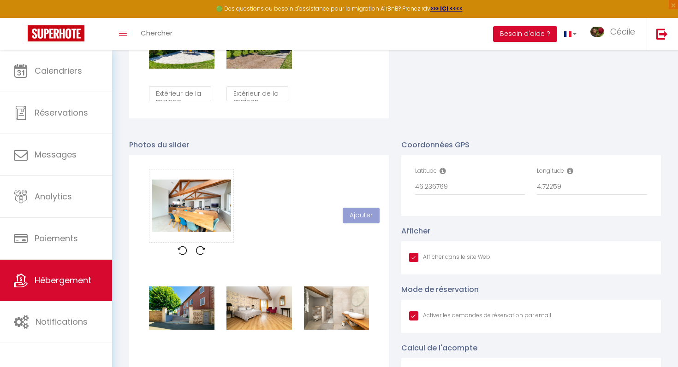
scroll to position [0, 232]
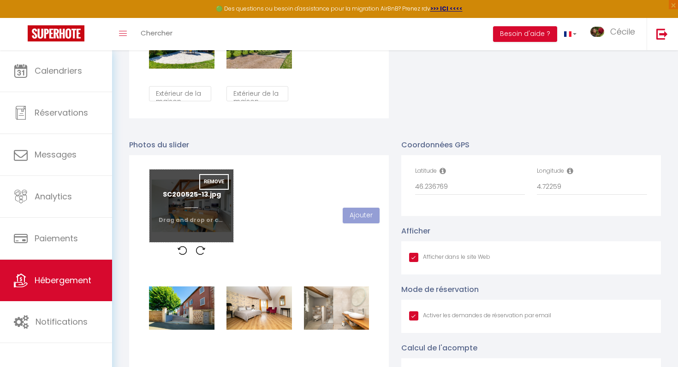
checkbox input "true"
checkbox input "false"
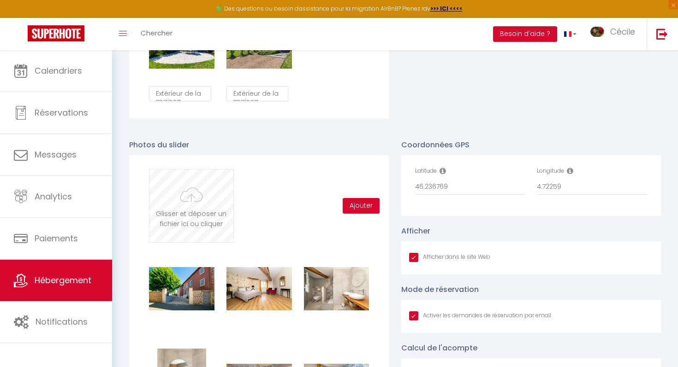
click at [209, 197] on input "file" at bounding box center [190, 206] width 83 height 73
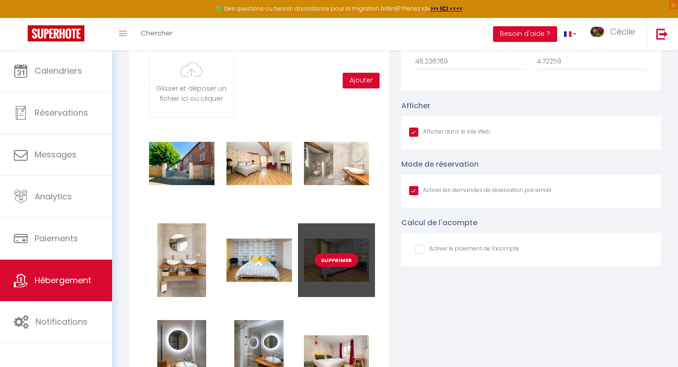
scroll to position [1009, 0]
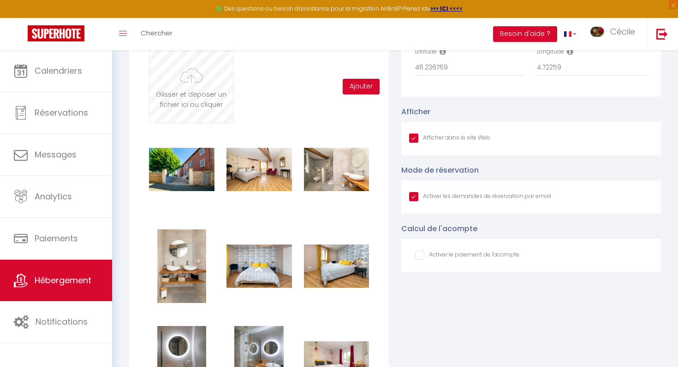
click at [183, 86] on input "file" at bounding box center [190, 86] width 83 height 73
type input "C:\fakepath\SC200525-15.jpg"
checkbox input "true"
checkbox input "false"
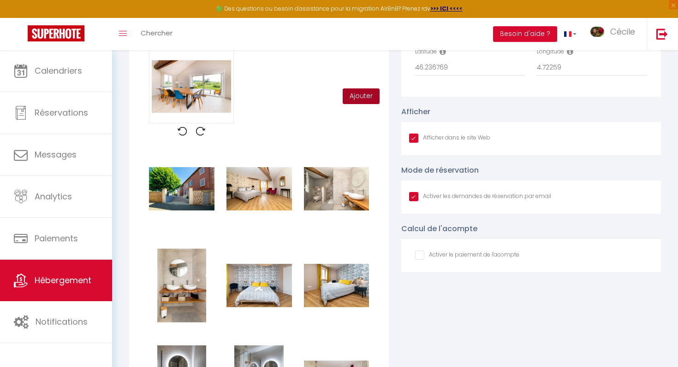
click at [364, 93] on button "Ajouter" at bounding box center [361, 97] width 37 height 16
checkbox input "true"
checkbox input "false"
checkbox input "true"
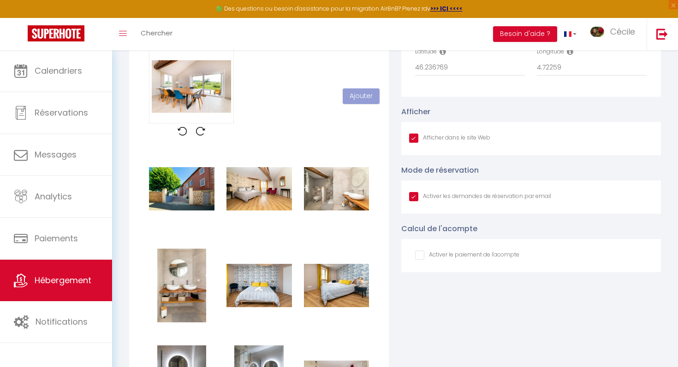
checkbox input "true"
checkbox input "false"
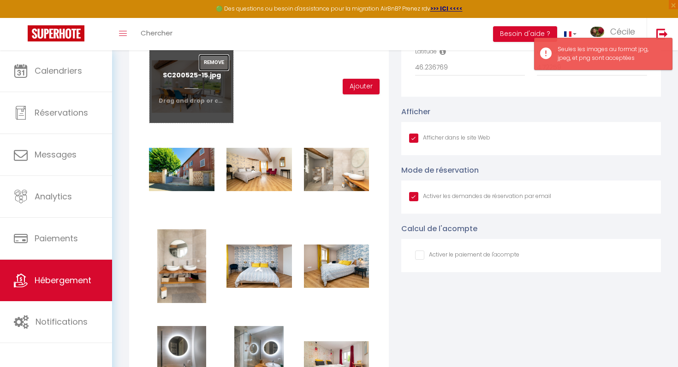
click at [215, 62] on button "Remove" at bounding box center [214, 63] width 30 height 16
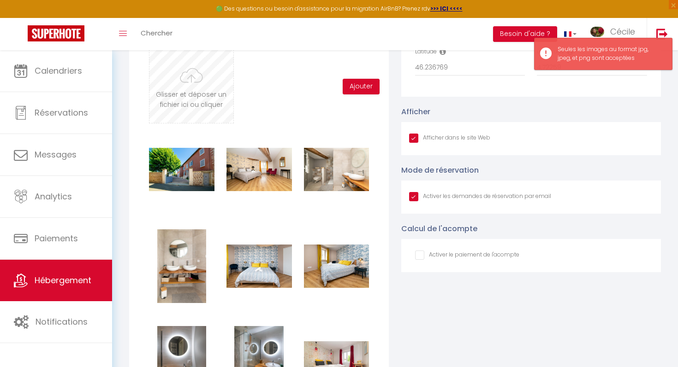
click at [215, 66] on input "file" at bounding box center [190, 86] width 83 height 73
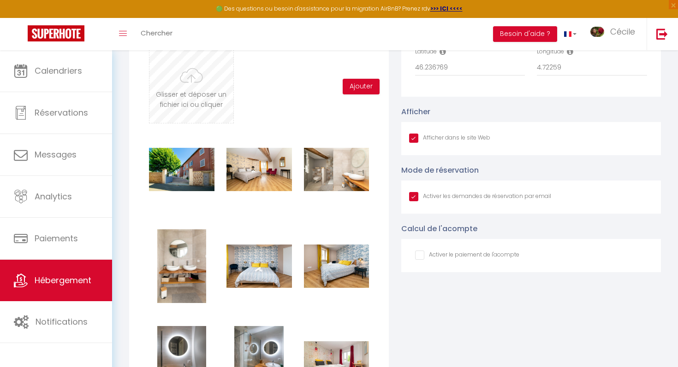
type input "C:\fakepath\SC200525-15.jpg"
checkbox input "true"
checkbox input "false"
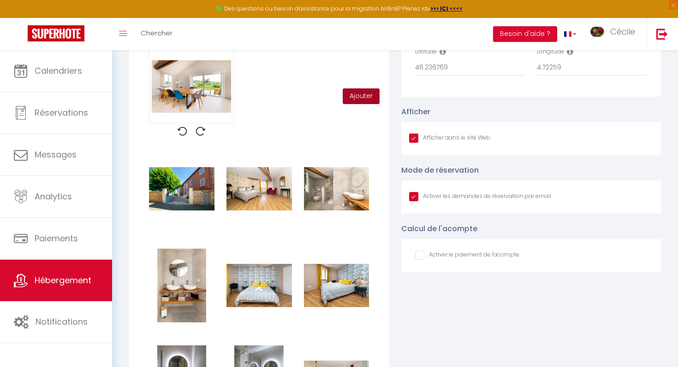
click at [361, 100] on button "Ajouter" at bounding box center [361, 97] width 37 height 16
checkbox input "true"
checkbox input "false"
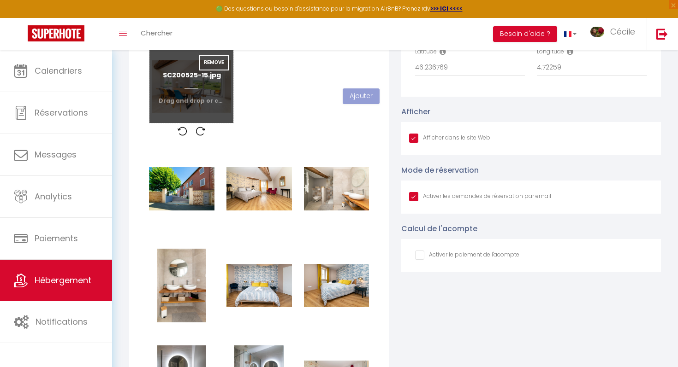
checkbox input "true"
checkbox input "false"
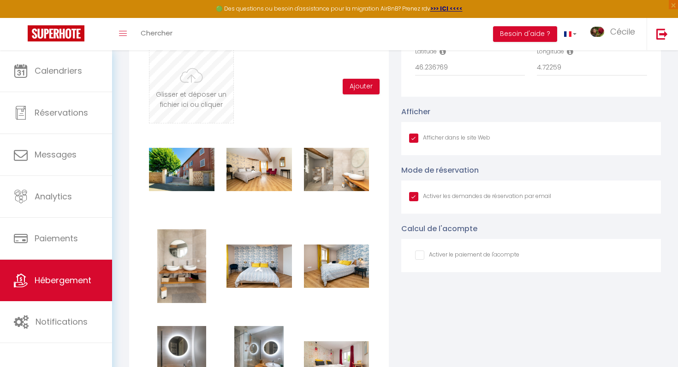
click at [209, 85] on input "file" at bounding box center [190, 86] width 83 height 73
type input "C:\fakepath\SC200525-16.jpg"
checkbox input "true"
checkbox input "false"
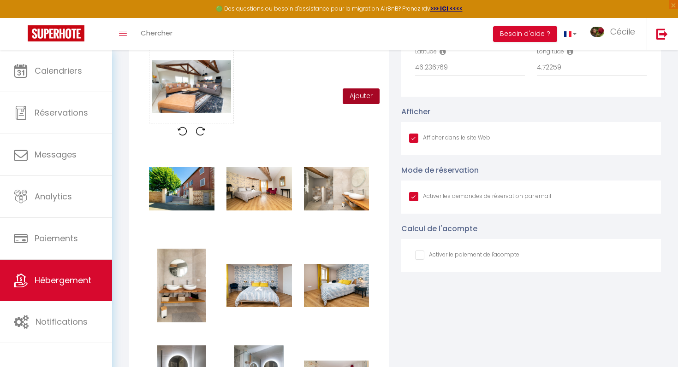
click at [369, 100] on button "Ajouter" at bounding box center [361, 97] width 37 height 16
checkbox input "true"
checkbox input "false"
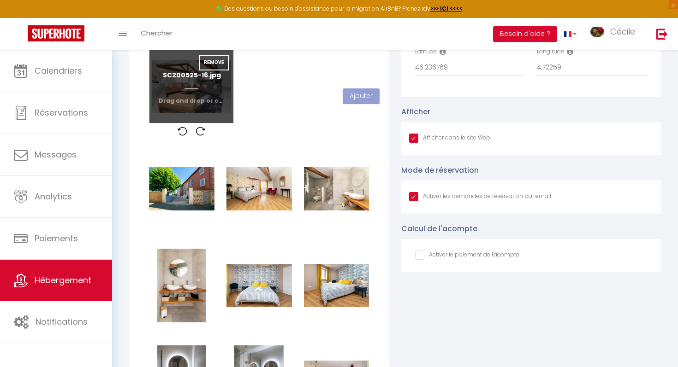
checkbox input "true"
checkbox input "false"
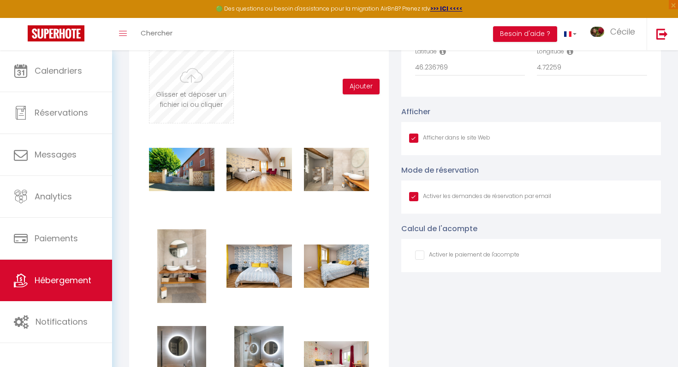
click at [219, 77] on input "file" at bounding box center [190, 86] width 83 height 73
type input "C:\fakepath\SC200525-18.jpg"
checkbox input "true"
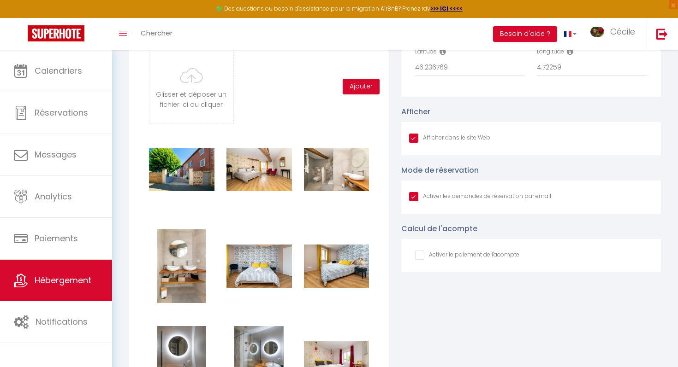
checkbox input "false"
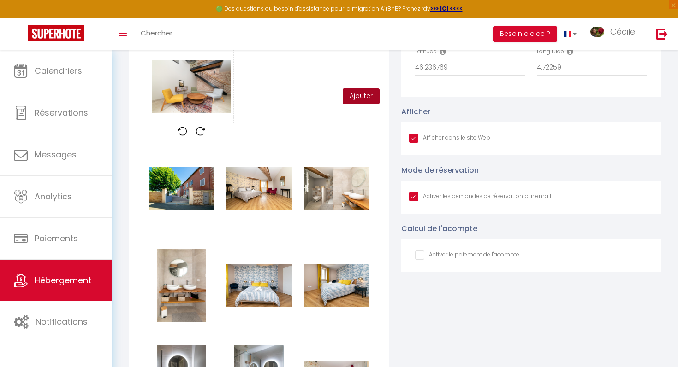
click at [353, 98] on button "Ajouter" at bounding box center [361, 97] width 37 height 16
checkbox input "true"
checkbox input "false"
checkbox input "true"
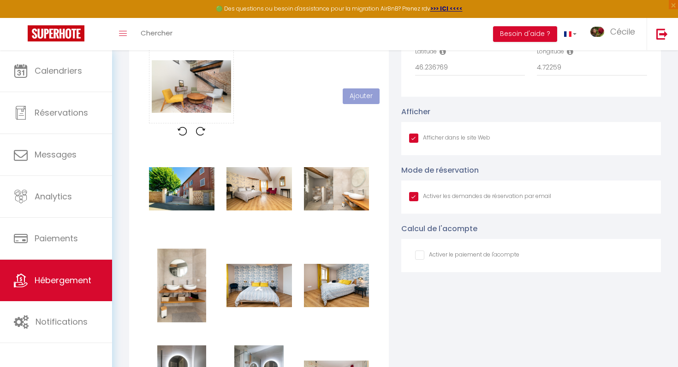
checkbox input "true"
checkbox input "false"
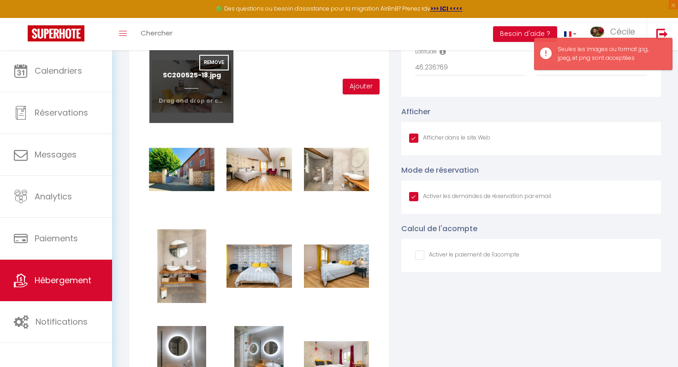
click at [215, 82] on input "file" at bounding box center [190, 86] width 83 height 73
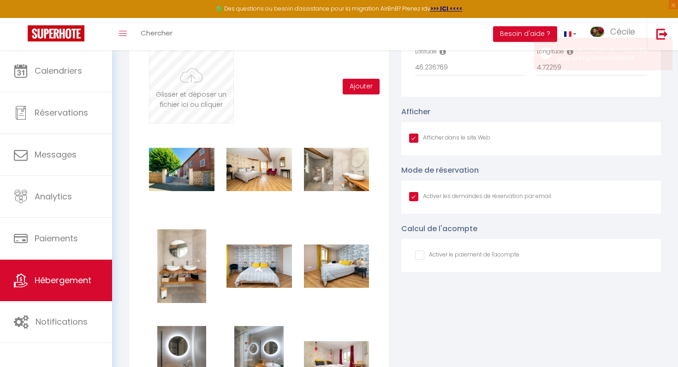
click at [219, 83] on input "file" at bounding box center [190, 86] width 83 height 73
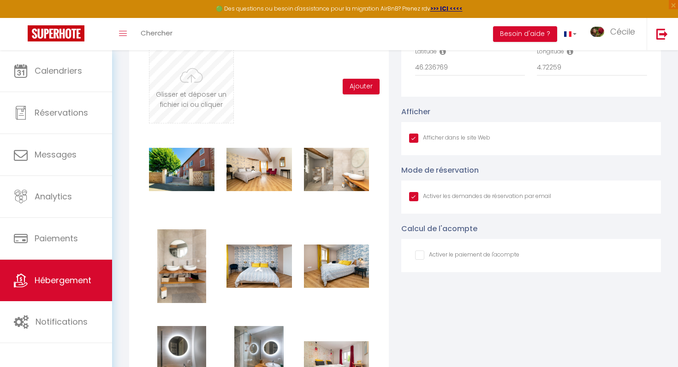
type input "C:\fakepath\SC200525-18.jpg"
checkbox input "true"
checkbox input "false"
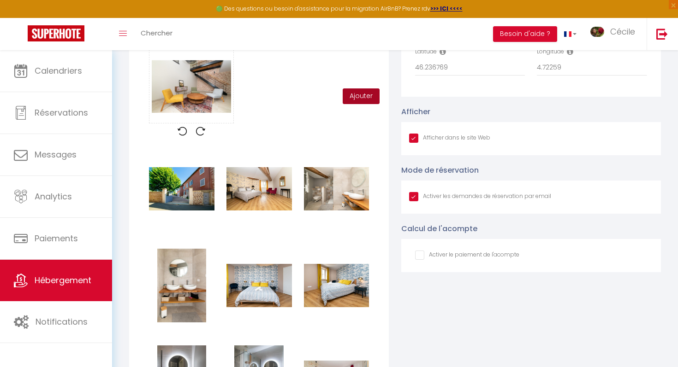
click at [360, 100] on button "Ajouter" at bounding box center [361, 97] width 37 height 16
checkbox input "true"
checkbox input "false"
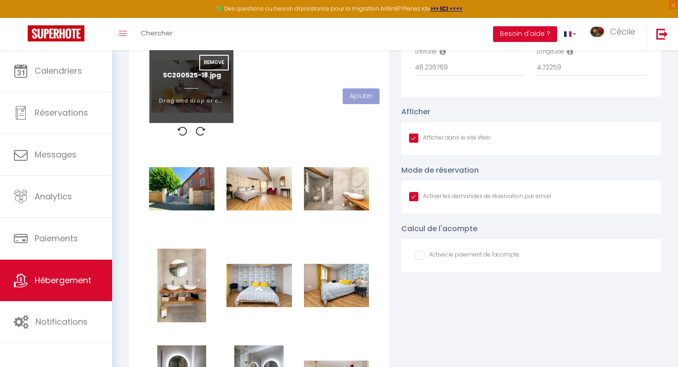
checkbox input "true"
checkbox input "false"
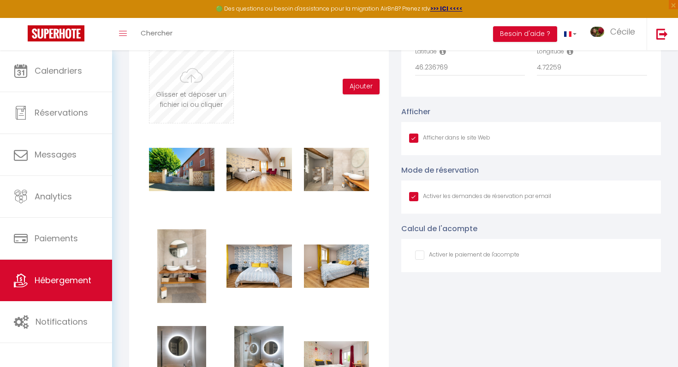
click at [207, 87] on input "file" at bounding box center [190, 86] width 83 height 73
type input "C:\fakepath\SC200525-24.jpg"
checkbox input "true"
checkbox input "false"
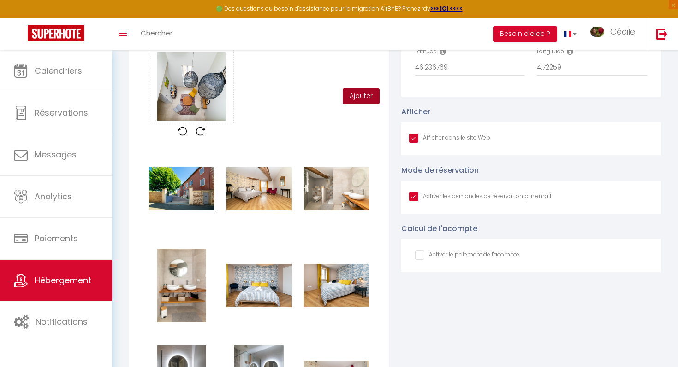
click at [346, 90] on button "Ajouter" at bounding box center [361, 97] width 37 height 16
checkbox input "true"
checkbox input "false"
checkbox input "true"
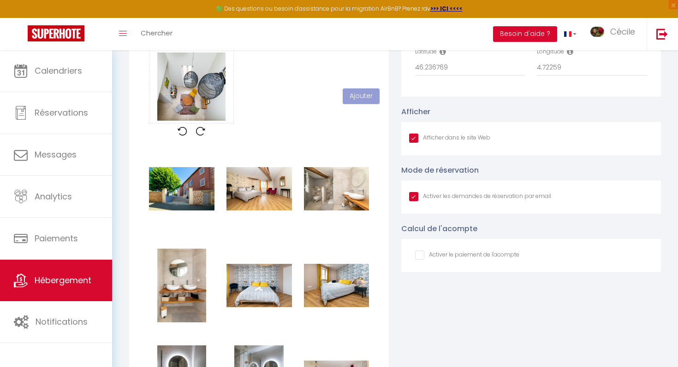
checkbox input "true"
checkbox input "false"
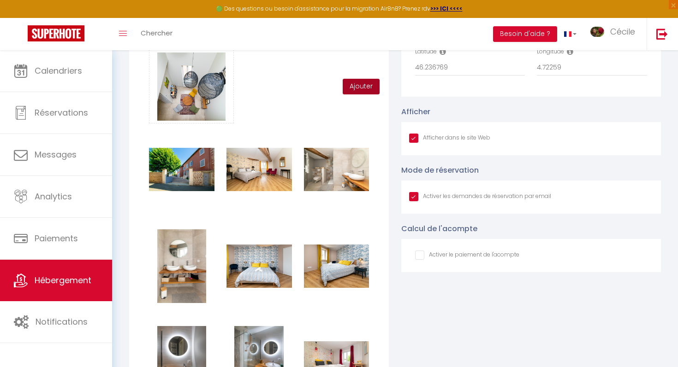
click at [352, 90] on button "Ajouter" at bounding box center [361, 87] width 37 height 16
checkbox input "true"
checkbox input "false"
checkbox input "true"
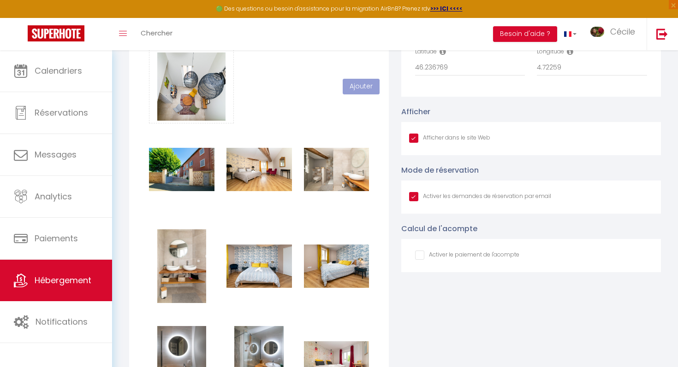
checkbox input "true"
checkbox input "false"
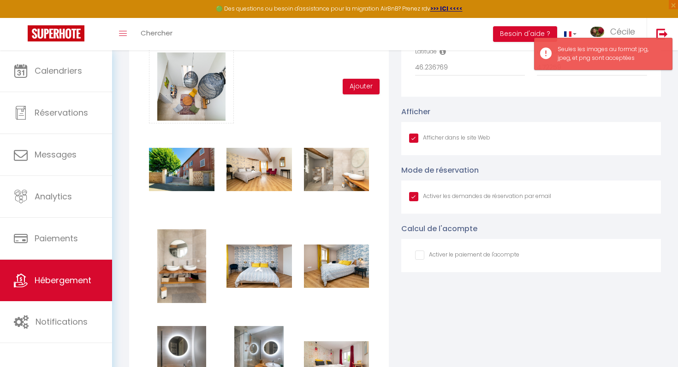
click at [266, 108] on div "Glisser et déposer un fichier ici ou cliquer Ooops, something wrong happened. R…" at bounding box center [259, 87] width 232 height 74
click at [250, 108] on div "Glisser et déposer un fichier ici ou cliquer Ooops, something wrong happened. R…" at bounding box center [259, 87] width 232 height 74
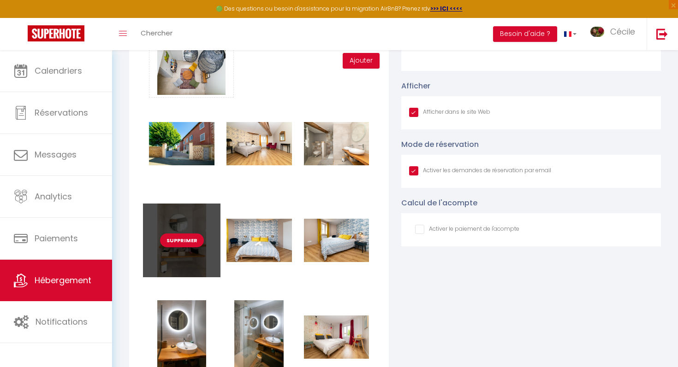
scroll to position [992, 0]
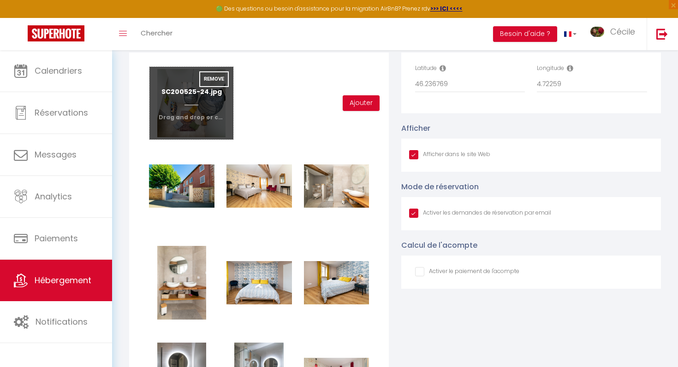
click at [193, 102] on input "file" at bounding box center [190, 103] width 83 height 73
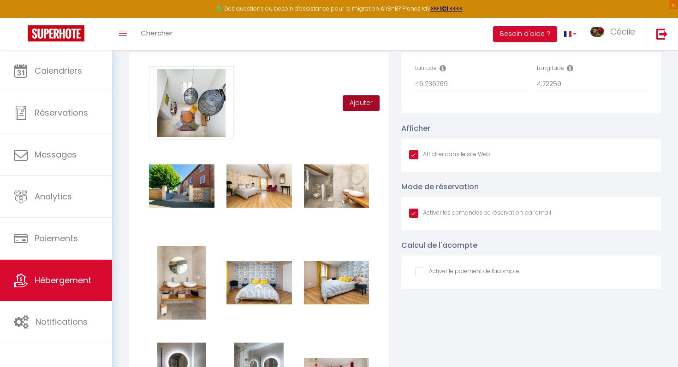
click at [358, 100] on button "Ajouter" at bounding box center [361, 103] width 37 height 16
checkbox input "true"
checkbox input "false"
checkbox input "true"
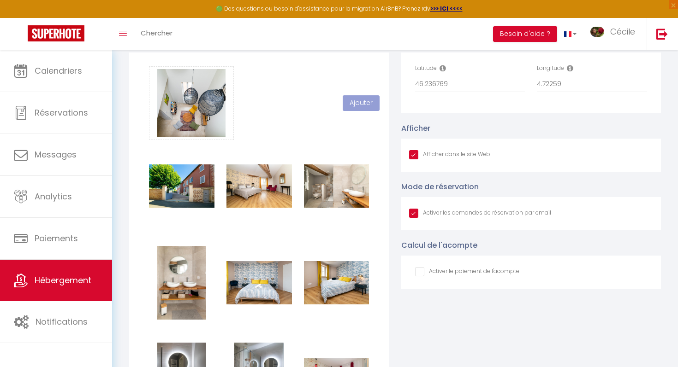
checkbox input "true"
checkbox input "false"
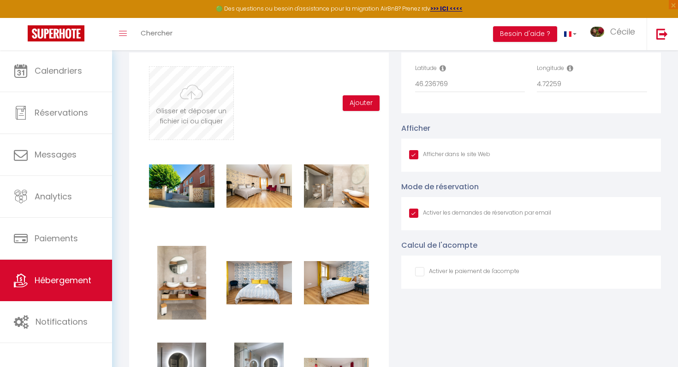
click at [189, 107] on input "file" at bounding box center [190, 103] width 83 height 73
type input "C:\fakepath\[PERSON_NAME]-Bouvier-8.jpeg"
checkbox input "true"
checkbox input "false"
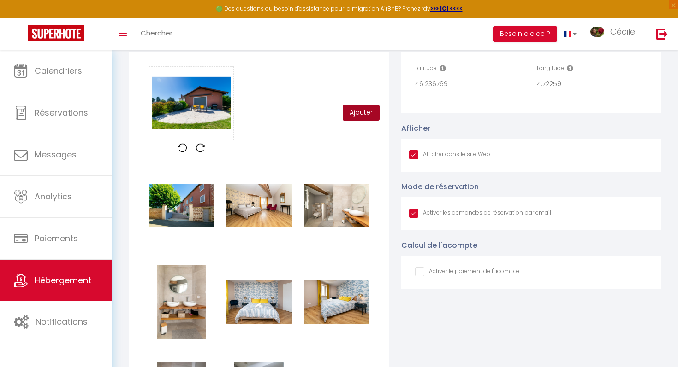
click at [361, 115] on button "Ajouter" at bounding box center [361, 113] width 37 height 16
checkbox input "true"
checkbox input "false"
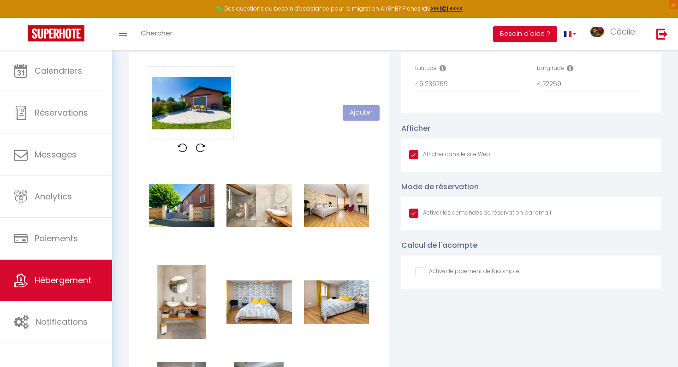
checkbox input "true"
checkbox input "false"
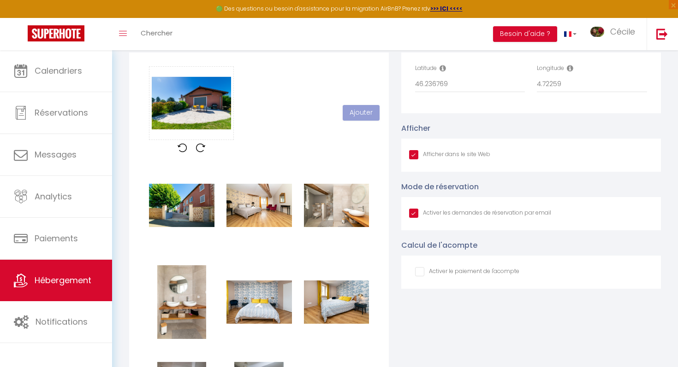
checkbox input "true"
checkbox input "false"
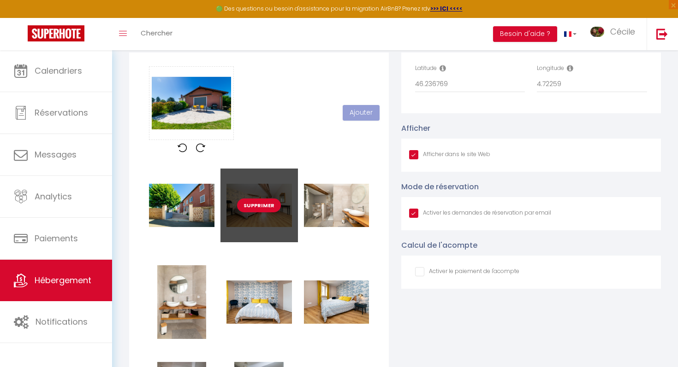
checkbox input "true"
checkbox input "false"
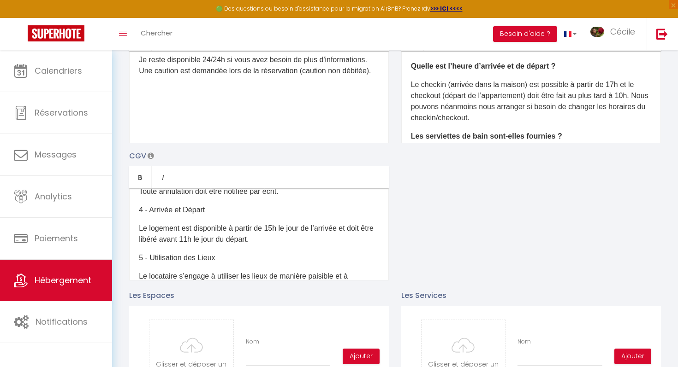
scroll to position [137, 0]
click at [275, 230] on p "Le logement est disponible à partir de 15h le jour de l’arrivée et doit être li…" at bounding box center [259, 235] width 240 height 22
click at [204, 242] on p "Le logement est disponible à partir de 17h le jour de l’arrivée et doit être li…" at bounding box center [259, 235] width 240 height 22
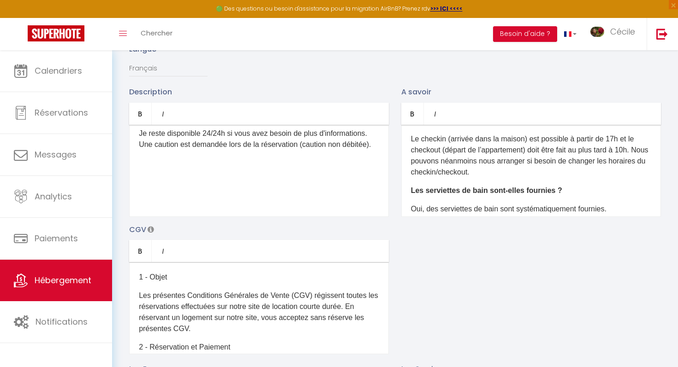
scroll to position [20, 0]
drag, startPoint x: 529, startPoint y: 146, endPoint x: 483, endPoint y: 150, distance: 45.8
click at [483, 150] on p "Le checkin (arrivée dans la maison) est possible à partir de 17h et le checkout…" at bounding box center [531, 155] width 240 height 44
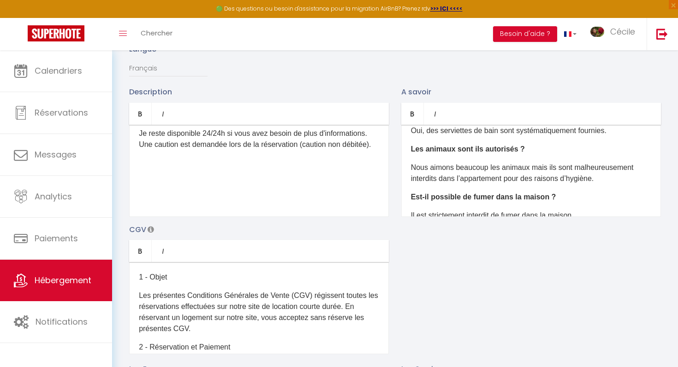
scroll to position [103, 0]
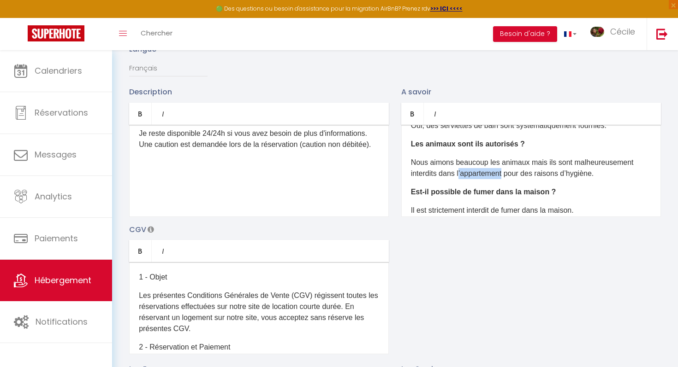
drag, startPoint x: 506, startPoint y: 174, endPoint x: 460, endPoint y: 169, distance: 45.9
click at [460, 169] on p "Nous aimons beaucoup les animaux mais ils sont malheureusement interdits dans l…" at bounding box center [531, 168] width 240 height 22
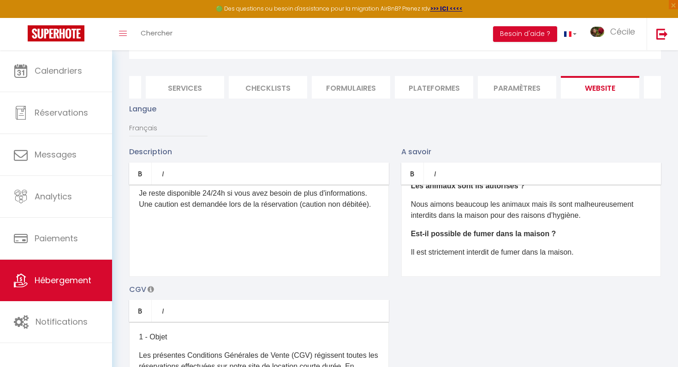
scroll to position [0, 0]
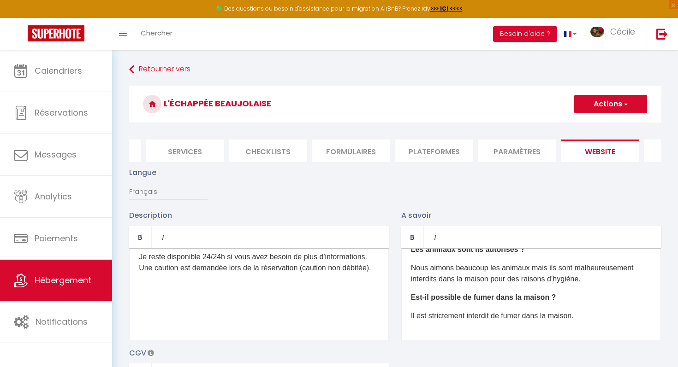
click at [622, 97] on button "Actions" at bounding box center [610, 104] width 73 height 18
click at [609, 123] on input "Enregistrer" at bounding box center [600, 124] width 34 height 9
checkbox input "true"
checkbox input "false"
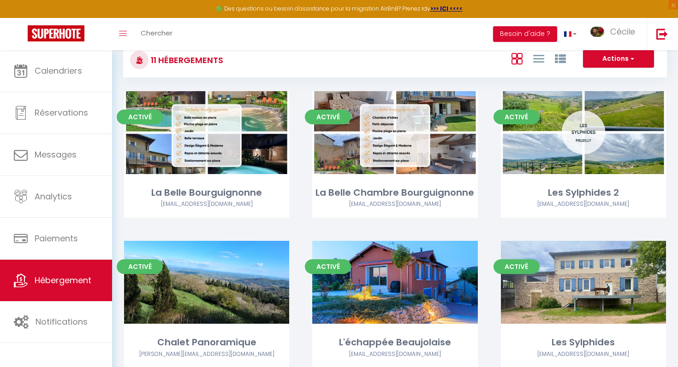
scroll to position [62, 0]
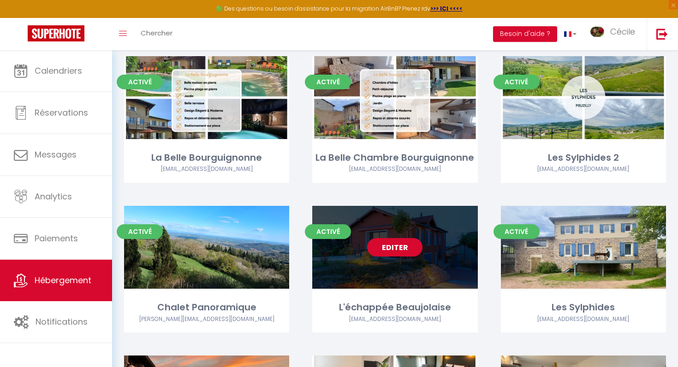
click at [415, 250] on link "Editer" at bounding box center [394, 247] width 55 height 18
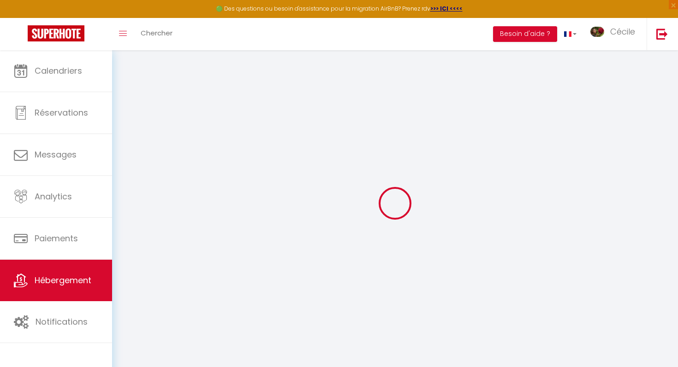
type input "Oups ! Les dates sélectionnées sont indisponibles."
type textarea "Malheureusement les dates sélectionnées sont indisponibles. Nous vous invitons …"
type input "46.236769"
type input "4.72259"
checkbox input "true"
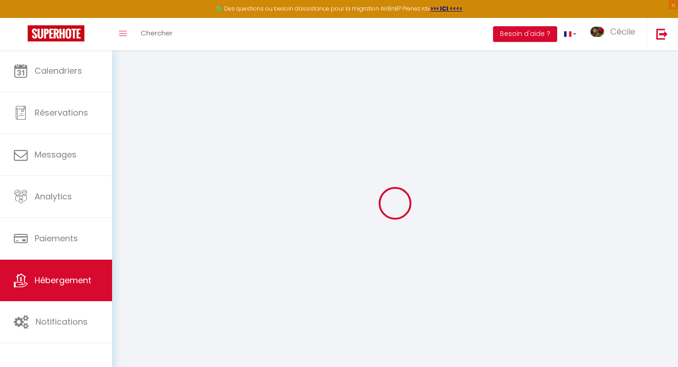
checkbox input "true"
checkbox input "false"
select select
checkbox input "false"
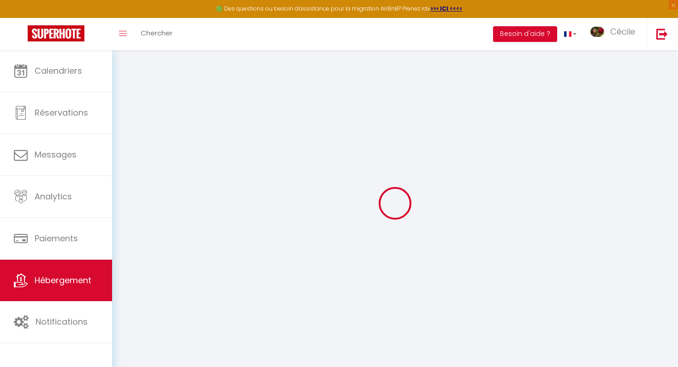
checkbox input "false"
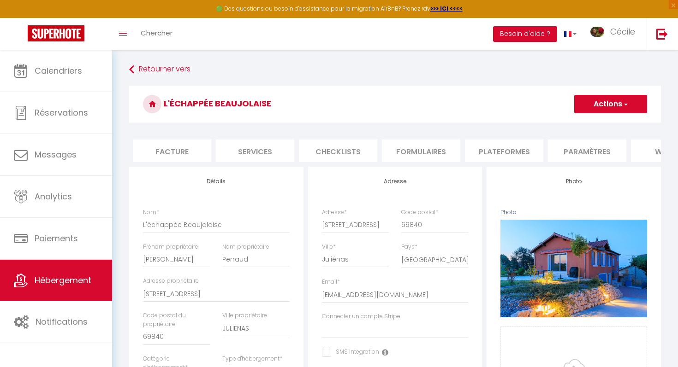
scroll to position [0, 298]
click at [552, 153] on li "website" at bounding box center [534, 151] width 78 height 23
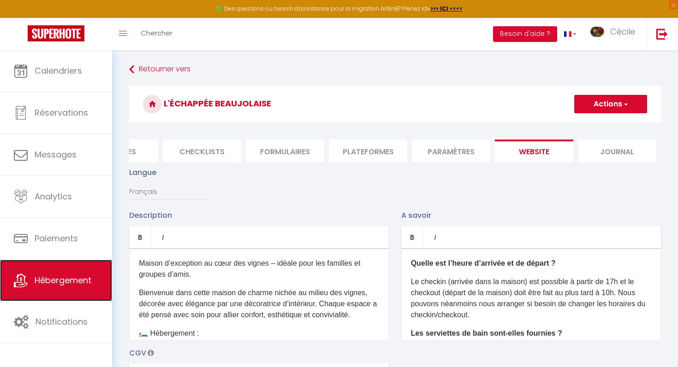
click at [59, 276] on span "Hébergement" at bounding box center [63, 281] width 57 height 12
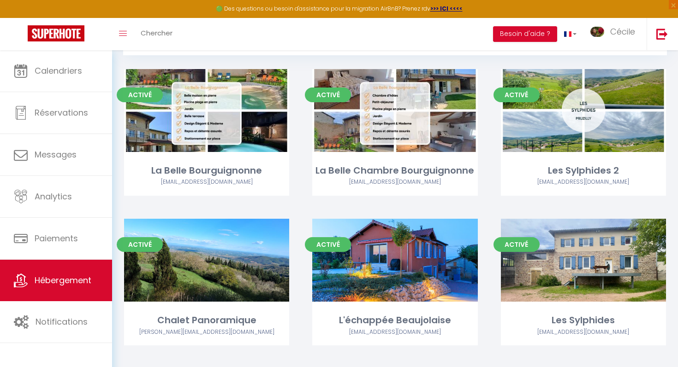
scroll to position [44, 0]
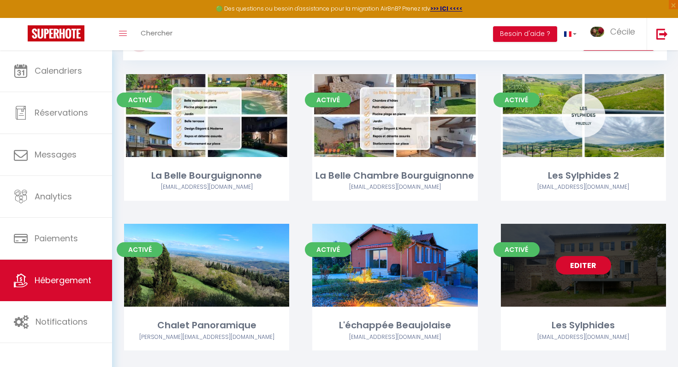
click at [577, 262] on link "Editer" at bounding box center [582, 265] width 55 height 18
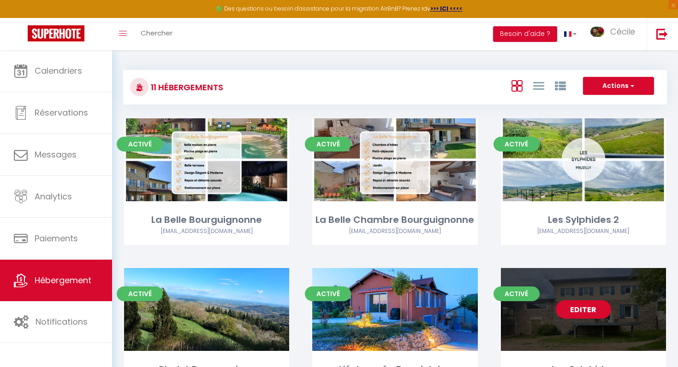
select select "3"
select select "2"
select select "1"
select select
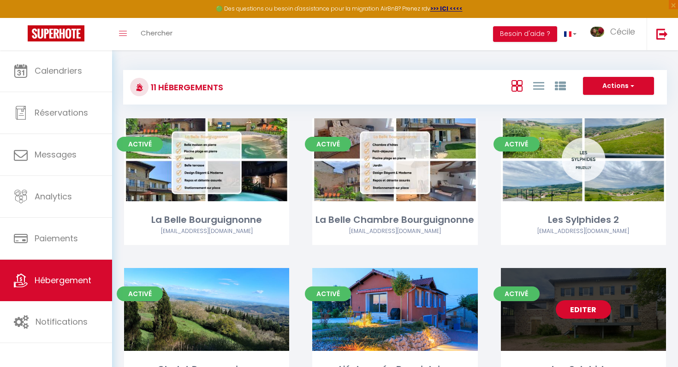
select select "28"
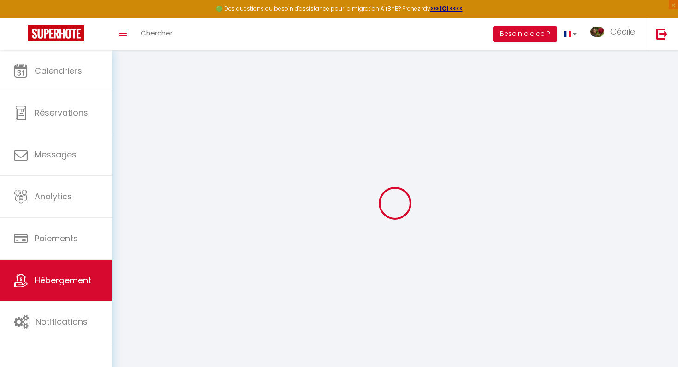
select select
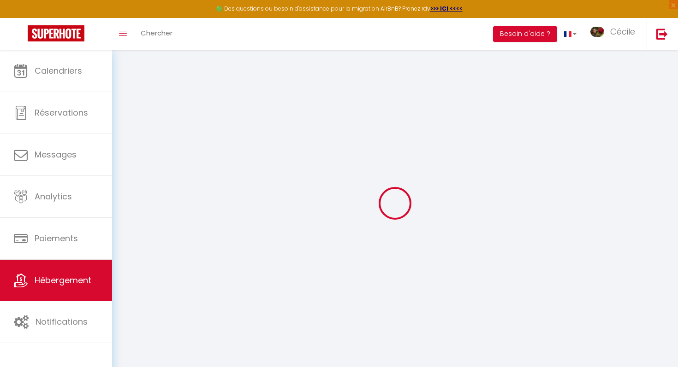
select select
checkbox input "false"
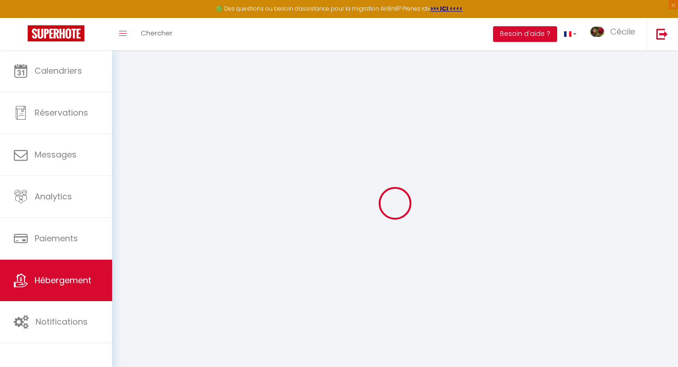
select select
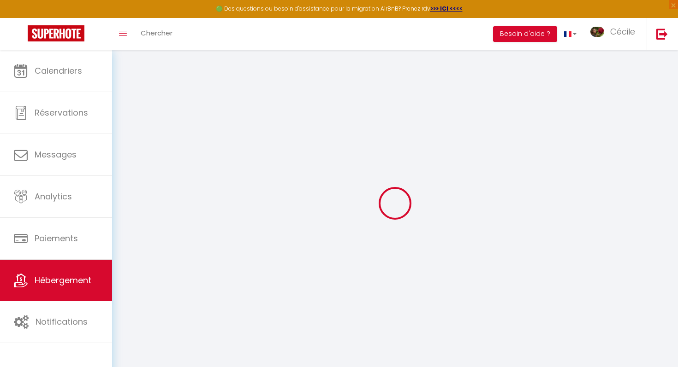
select select
checkbox input "false"
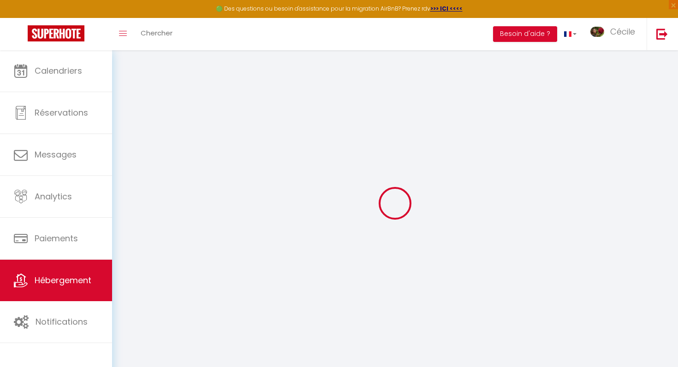
checkbox input "false"
select select
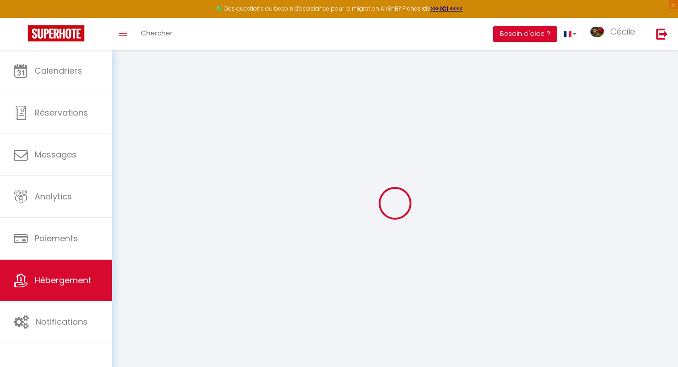
select select
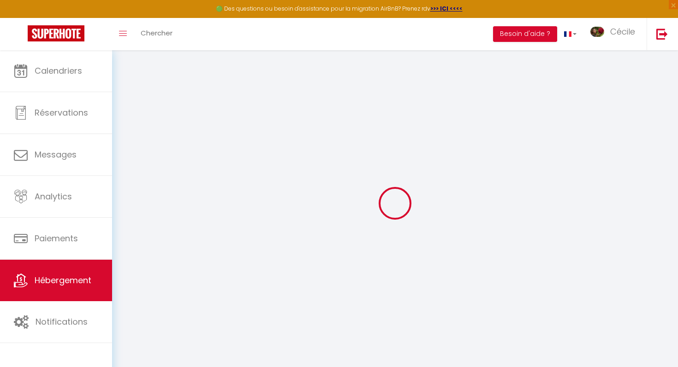
checkbox input "false"
select select
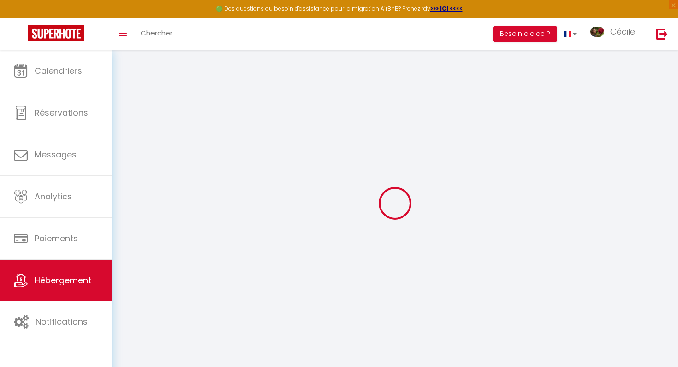
select select
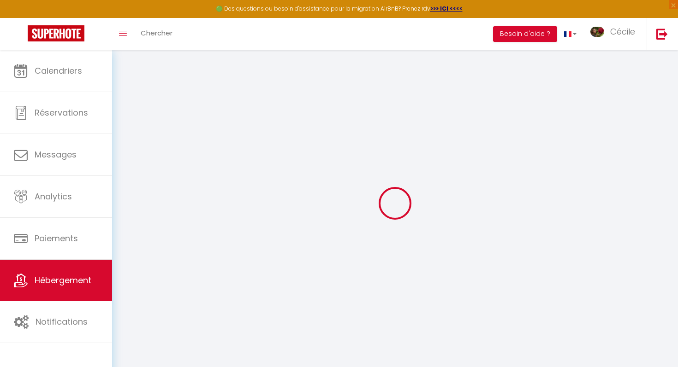
select select
checkbox input "false"
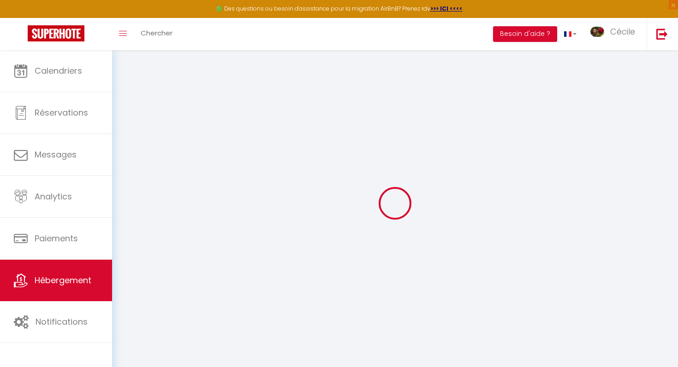
checkbox input "false"
select select
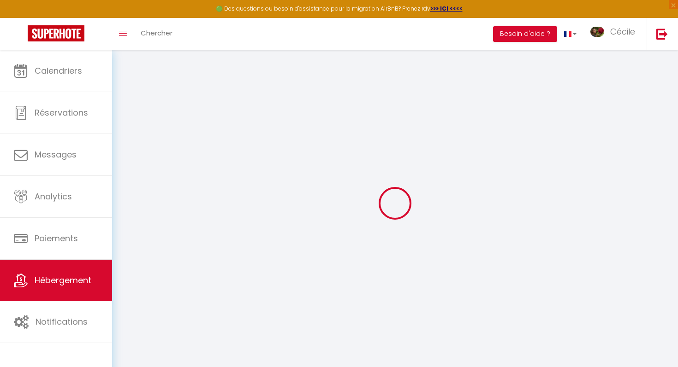
select select
checkbox input "false"
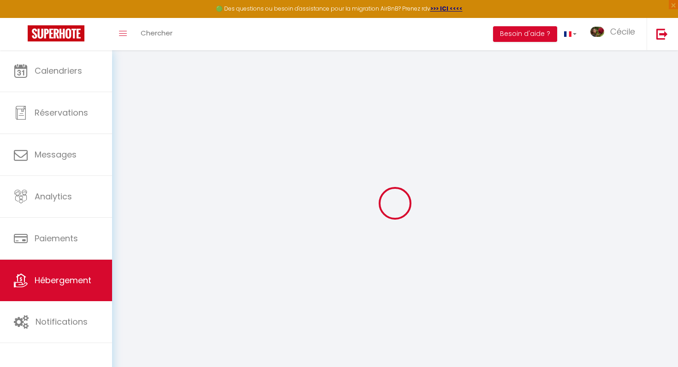
checkbox input "false"
select select
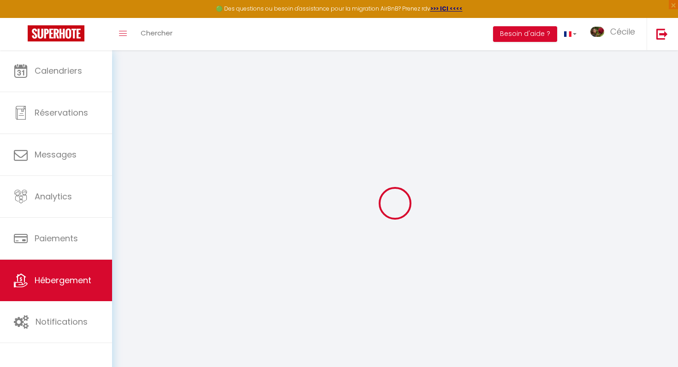
type input "Les Sylphides"
type input "[PERSON_NAME]"
type input "Julliard"
type input "[STREET_ADDRESS]"
type input "71570"
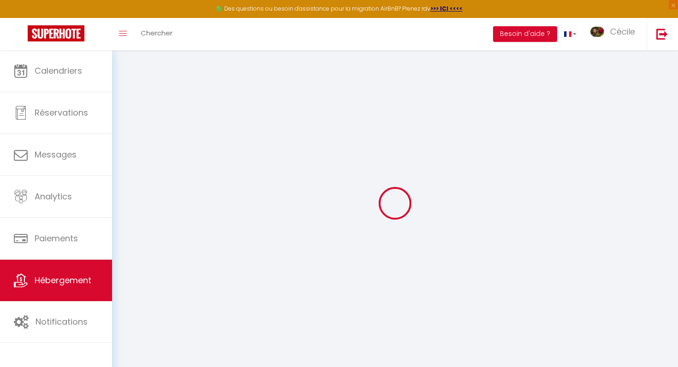
type input "Pruzilly"
select select "houses"
select select "6"
select select "1"
select select "3"
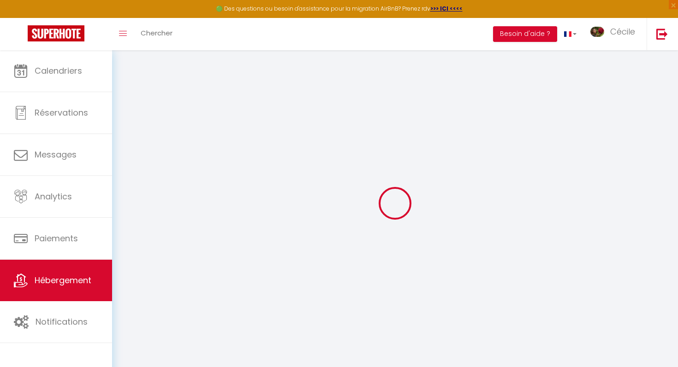
type input "180"
type input "80"
select select
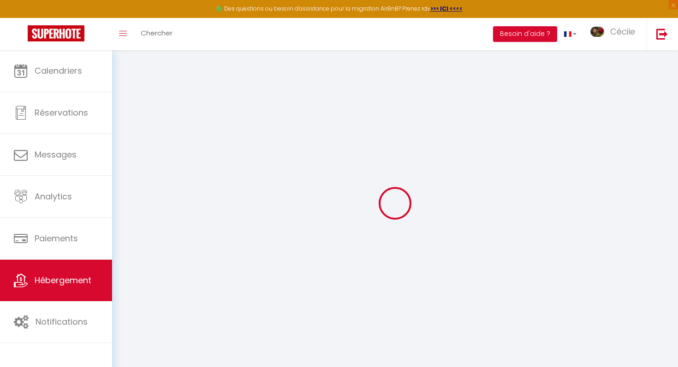
select select
type input "[STREET_ADDRESS]"
type input "71570"
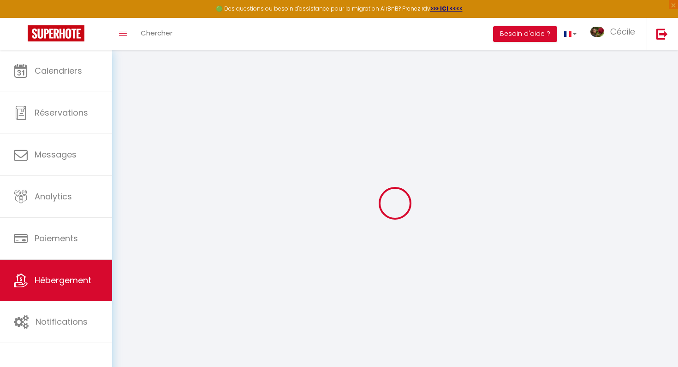
type input "Pruzilly"
type input "[EMAIL_ADDRESS][DOMAIN_NAME]"
select select
checkbox input "false"
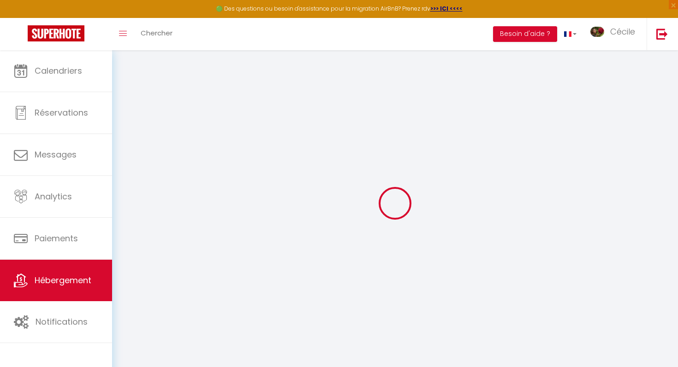
checkbox input "false"
type input "80"
type input "0"
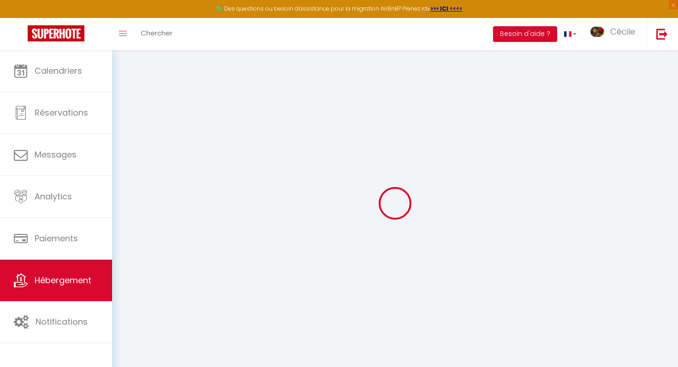
type input "0"
select select
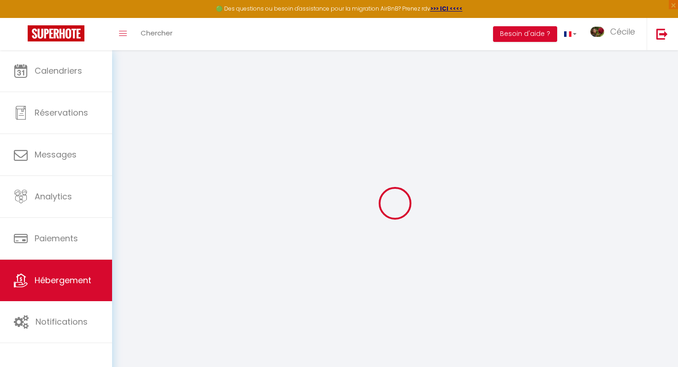
select select
checkbox input "false"
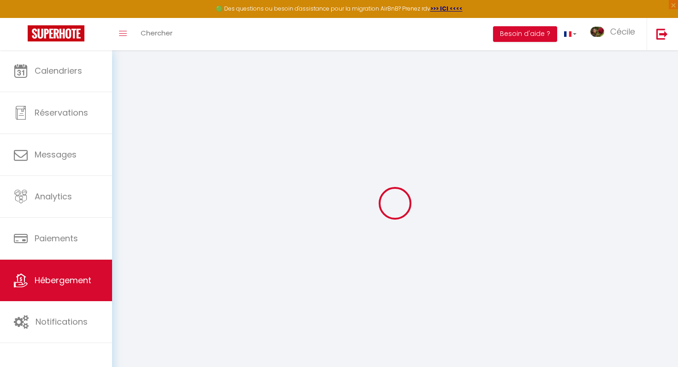
checkbox input "false"
select select
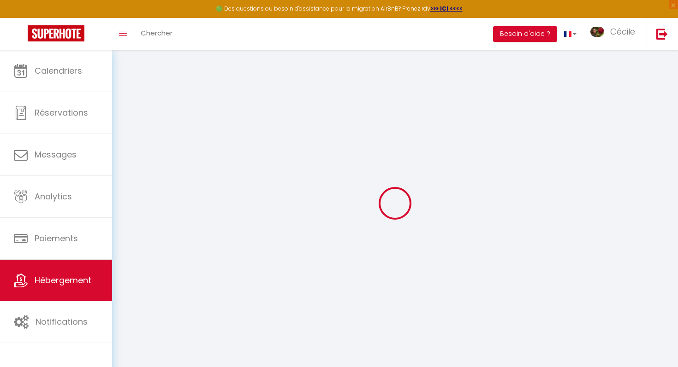
select select
checkbox input "false"
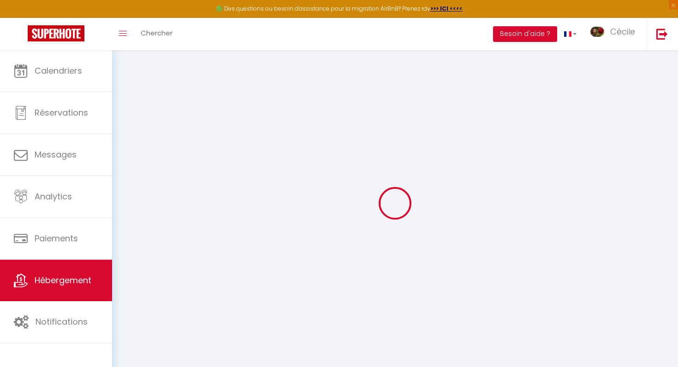
checkbox input "false"
select select
checkbox input "false"
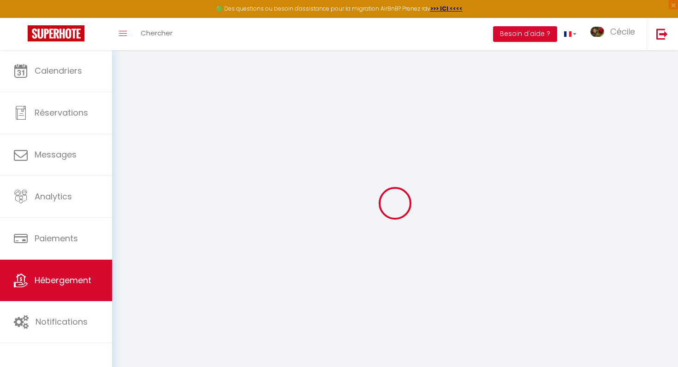
checkbox input "false"
select select
checkbox input "false"
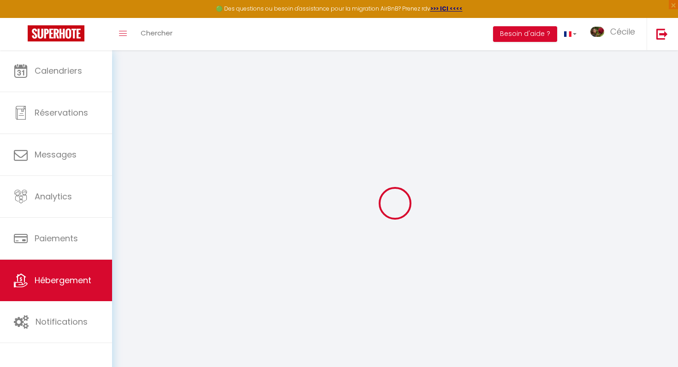
checkbox input "false"
select select
checkbox input "false"
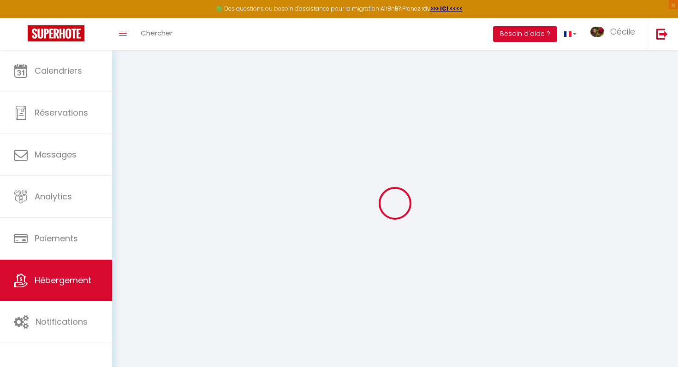
checkbox input "false"
select select "17:00"
select select "23:00"
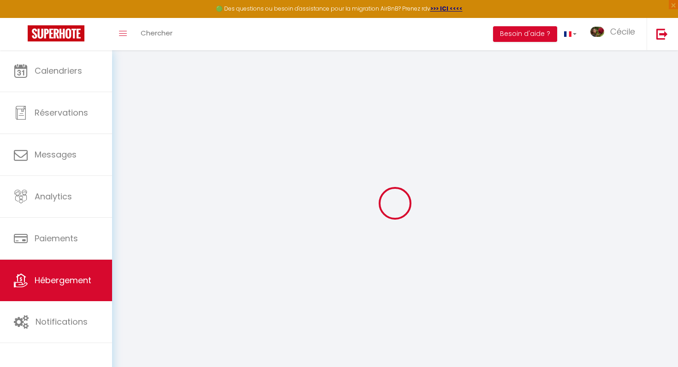
select select "10:00"
select select "30"
select select "120"
select select "12:00"
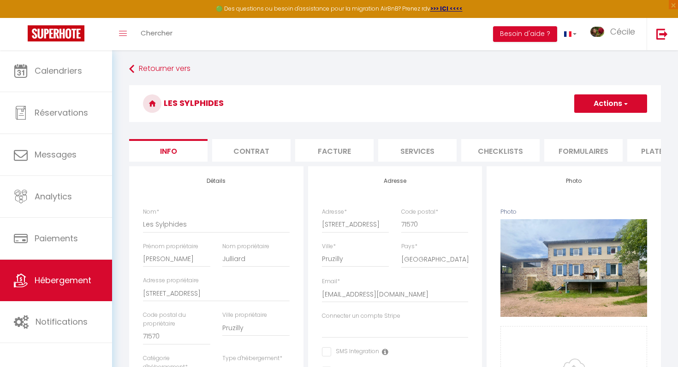
scroll to position [1, 0]
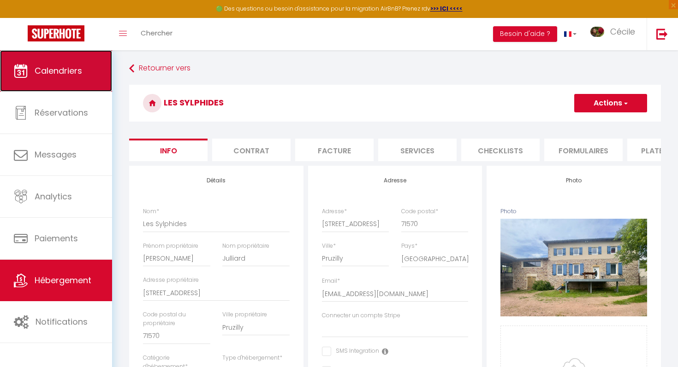
click at [83, 71] on link "Calendriers" at bounding box center [56, 70] width 112 height 41
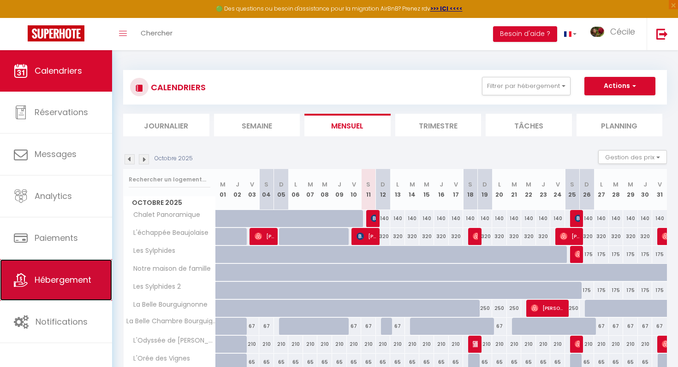
click at [79, 264] on link "Hébergement" at bounding box center [56, 280] width 112 height 41
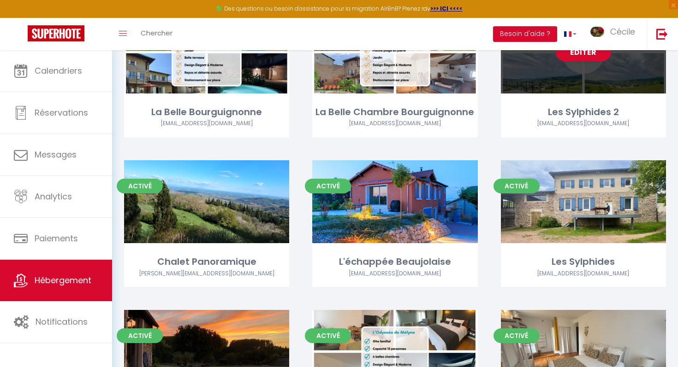
scroll to position [142, 0]
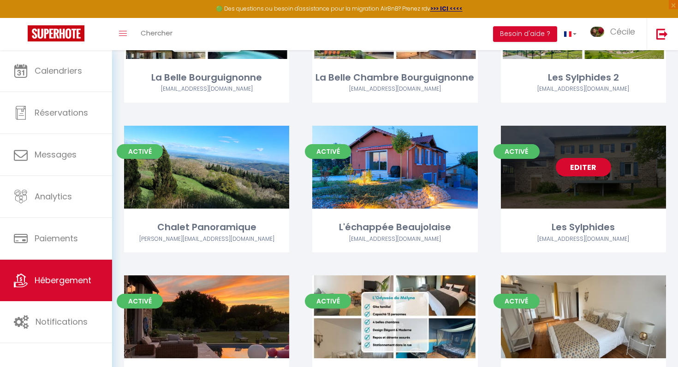
click at [590, 169] on link "Editer" at bounding box center [582, 167] width 55 height 18
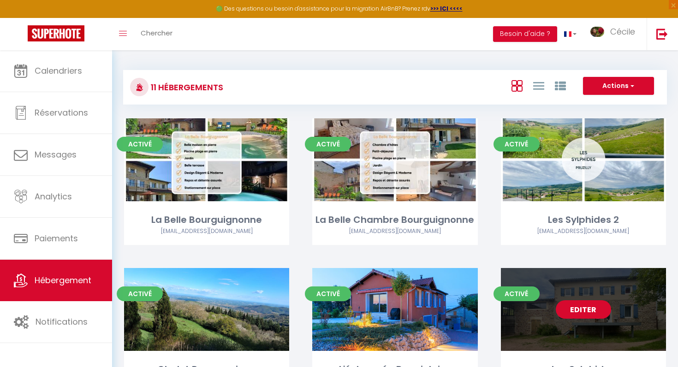
select select "3"
select select "2"
select select "1"
select select
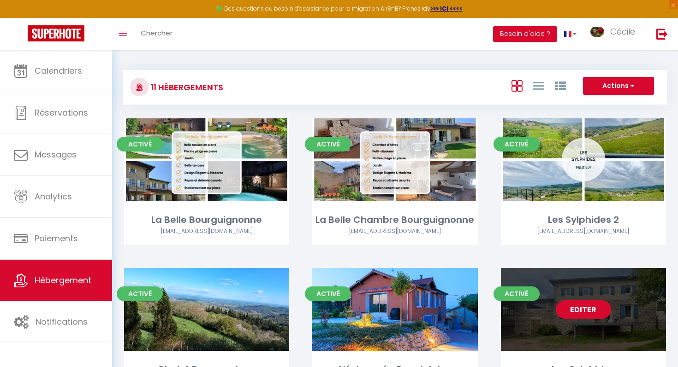
select select "28"
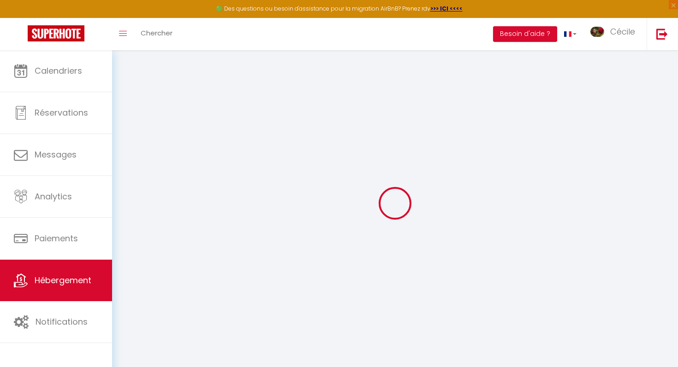
select select
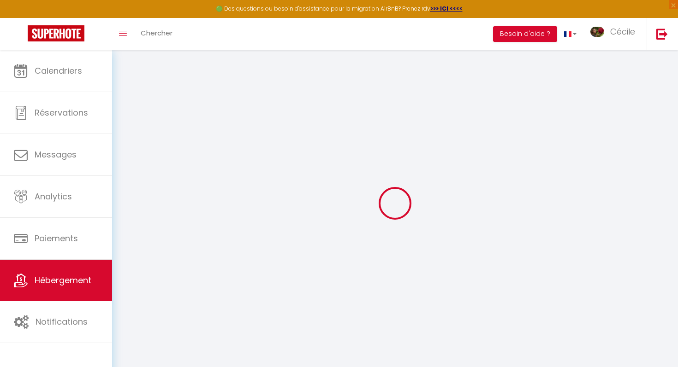
select select
checkbox input "false"
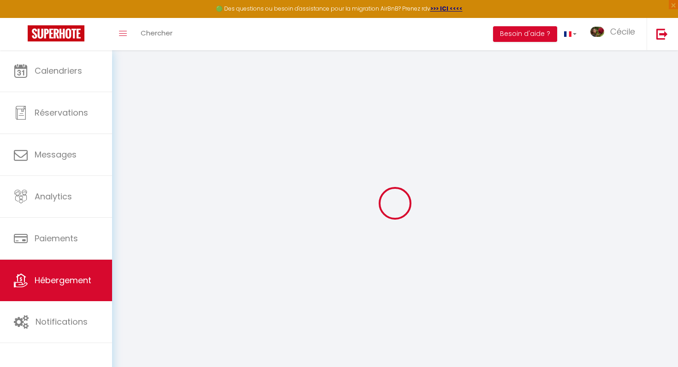
select select
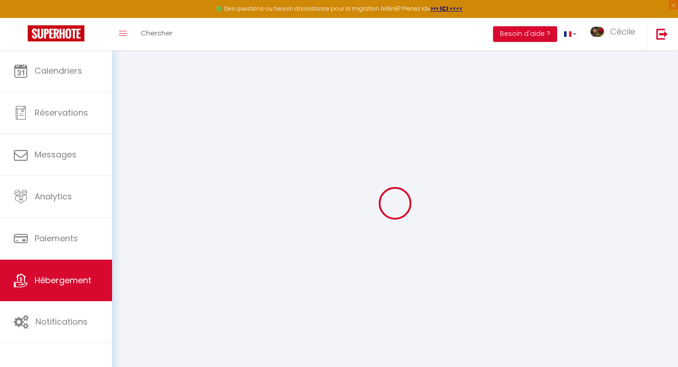
select select
checkbox input "false"
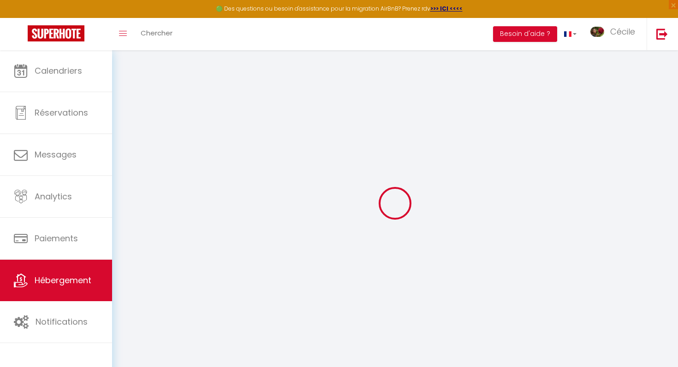
checkbox input "false"
select select
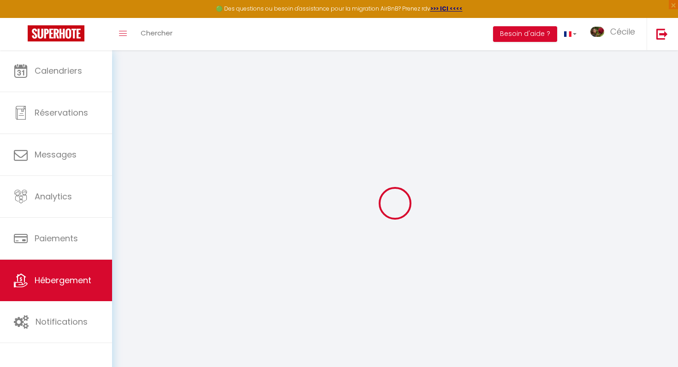
select select
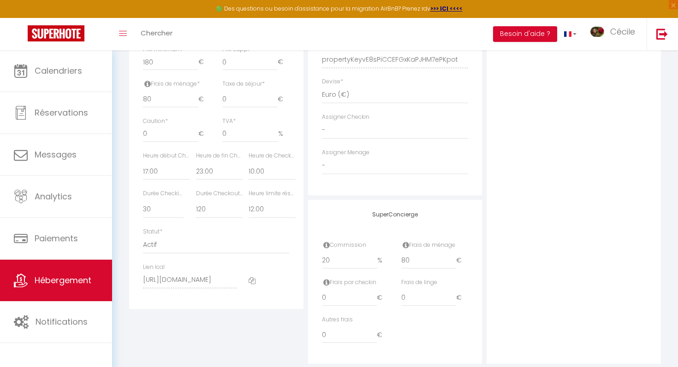
scroll to position [425, 0]
drag, startPoint x: 412, startPoint y: 256, endPoint x: 393, endPoint y: 255, distance: 18.9
click at [393, 255] on div "Commission 20 % Frais de ménage 80 €" at bounding box center [395, 259] width 159 height 37
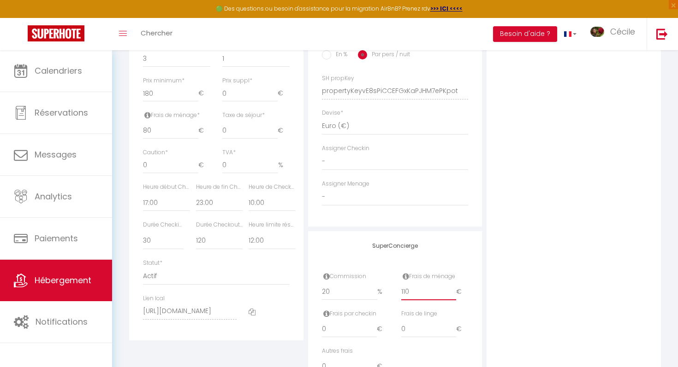
scroll to position [393, 0]
drag, startPoint x: 162, startPoint y: 129, endPoint x: 126, endPoint y: 128, distance: 36.4
click at [126, 128] on div "Retourner vers Les Sylphides Actions Enregistrer Dupliquer Supprimer Importer l…" at bounding box center [395, 32] width 544 height 727
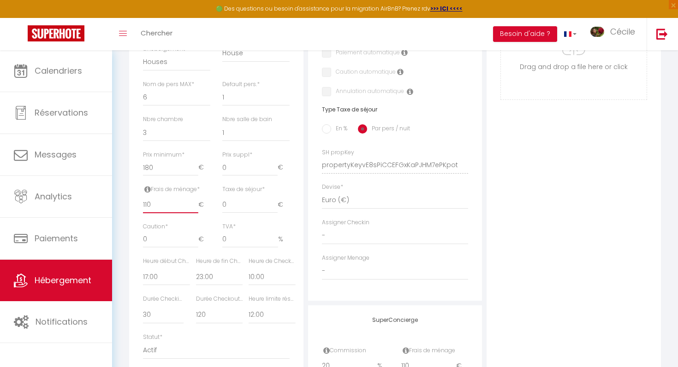
scroll to position [315, 0]
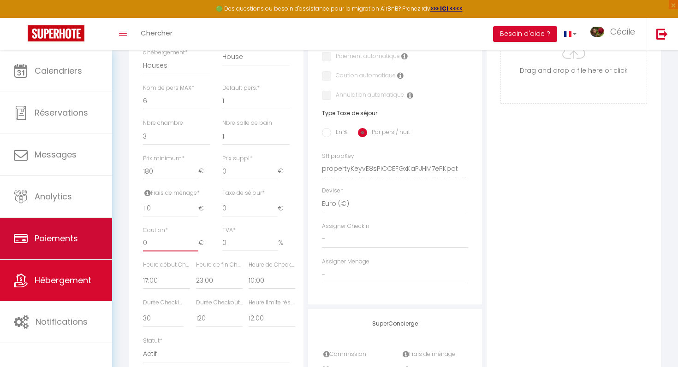
drag, startPoint x: 185, startPoint y: 247, endPoint x: 104, endPoint y: 244, distance: 81.2
click at [104, 244] on div "🟢 Des questions ou besoin d'assistance pour la migration AirBnB? Prenez rdv >>>…" at bounding box center [339, 116] width 678 height 762
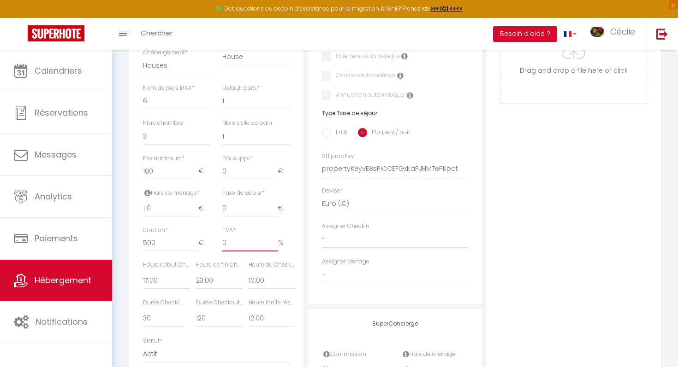
click at [242, 247] on input "0" at bounding box center [250, 243] width 56 height 17
click at [239, 208] on input "0" at bounding box center [249, 209] width 55 height 17
click at [275, 207] on input "0.01" at bounding box center [249, 209] width 55 height 17
click at [275, 210] on input "0" at bounding box center [249, 209] width 55 height 17
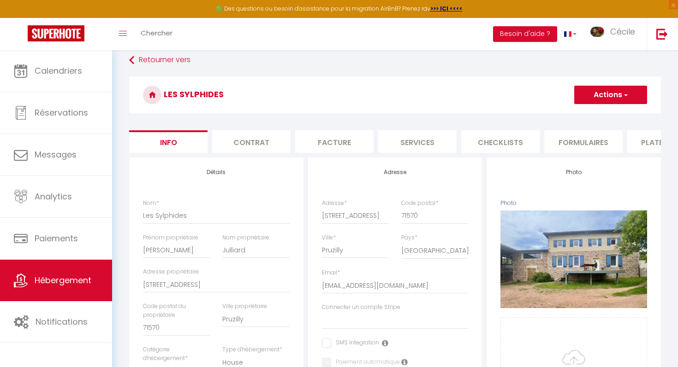
scroll to position [0, 0]
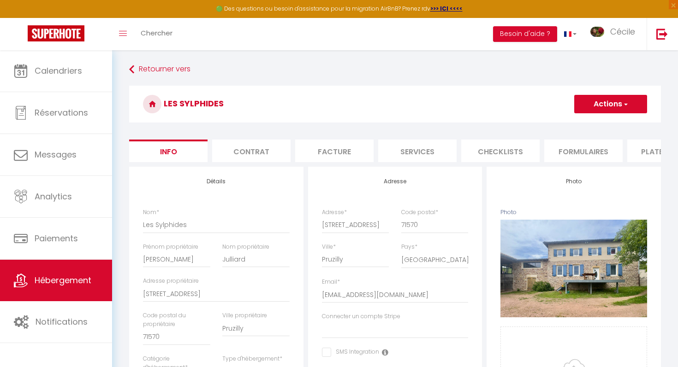
click at [637, 99] on button "Actions" at bounding box center [610, 104] width 73 height 18
click at [611, 123] on link "Enregistrer" at bounding box center [597, 124] width 99 height 12
click at [604, 108] on button "Actions" at bounding box center [610, 104] width 73 height 18
click at [581, 127] on input "Enregistrer" at bounding box center [574, 124] width 34 height 9
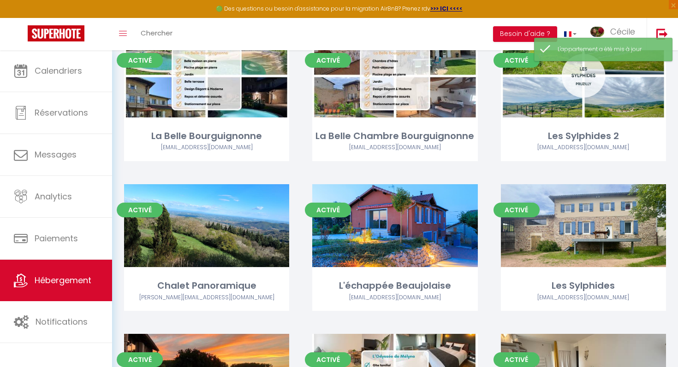
scroll to position [83, 0]
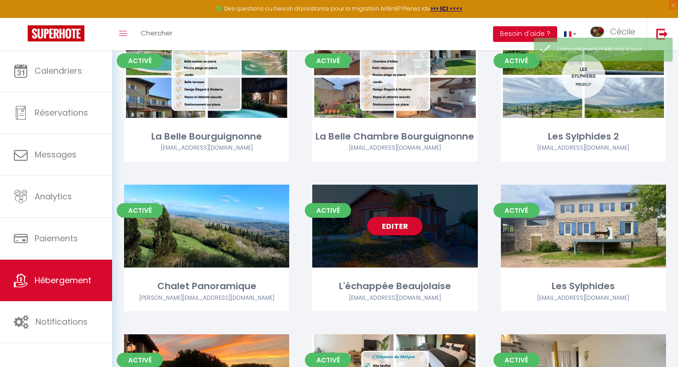
click at [419, 253] on div "Editer" at bounding box center [394, 226] width 165 height 83
